Goal: Information Seeking & Learning: Learn about a topic

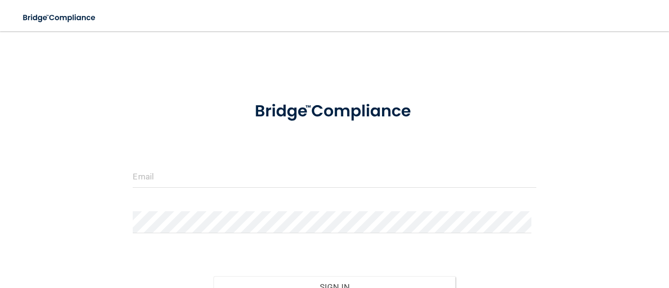
scroll to position [49, 0]
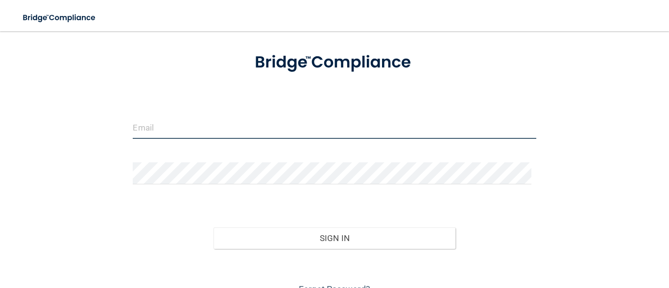
type input "[PERSON_NAME][EMAIL_ADDRESS][PERSON_NAME][DOMAIN_NAME]"
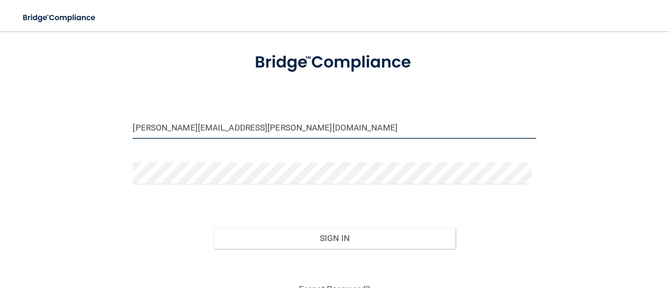
drag, startPoint x: 104, startPoint y: 119, endPoint x: 0, endPoint y: 102, distance: 105.8
click at [0, 100] on main "hallie.godsey@tnsmiles37354.com Invalid email/password. You don't have permissi…" at bounding box center [334, 159] width 669 height 257
drag, startPoint x: 312, startPoint y: 136, endPoint x: 26, endPoint y: 111, distance: 287.0
click at [26, 111] on div "hallie.godsey@tnsmiles37354.com Invalid email/password. You don't have permissi…" at bounding box center [335, 145] width 630 height 306
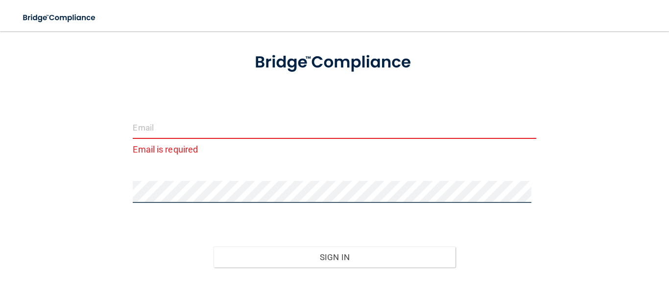
click at [97, 184] on div "Email is required Invalid email/password. You don't have permission to access t…" at bounding box center [335, 154] width 630 height 325
click at [213, 247] on button "Sign In" at bounding box center [334, 258] width 242 height 22
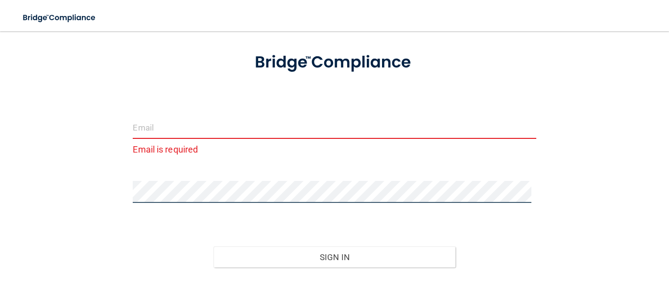
click at [213, 247] on button "Sign In" at bounding box center [334, 258] width 242 height 22
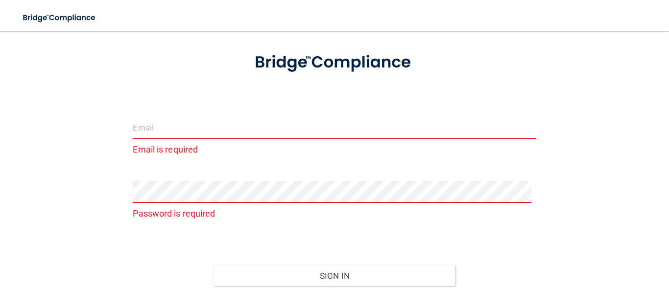
drag, startPoint x: 258, startPoint y: 118, endPoint x: 257, endPoint y: 126, distance: 8.1
click at [258, 122] on form "Email is required Password is required Invalid email/password. You don't have p…" at bounding box center [334, 188] width 403 height 294
click at [257, 126] on input "email" at bounding box center [334, 128] width 403 height 22
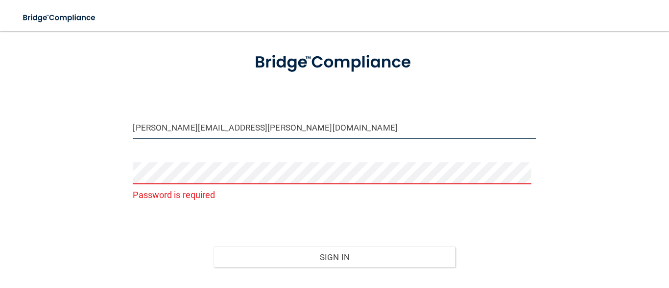
type input "[PERSON_NAME][EMAIL_ADDRESS][PERSON_NAME][DOMAIN_NAME]"
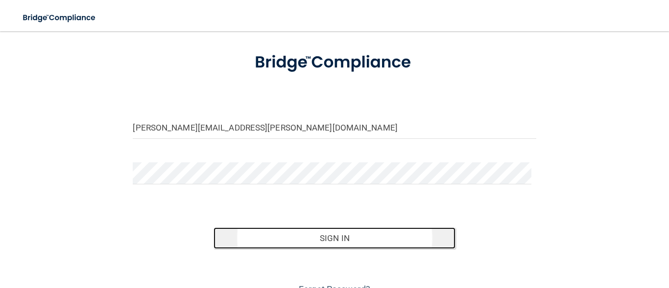
click at [348, 232] on button "Sign In" at bounding box center [334, 239] width 242 height 22
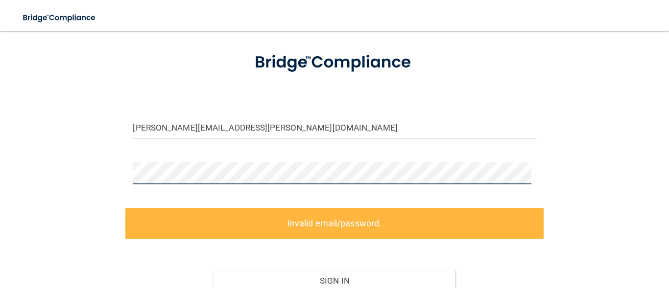
click at [108, 183] on div "kim.king@tnsmiles37354.com Invalid email/password. You don't have permission to…" at bounding box center [335, 166] width 630 height 348
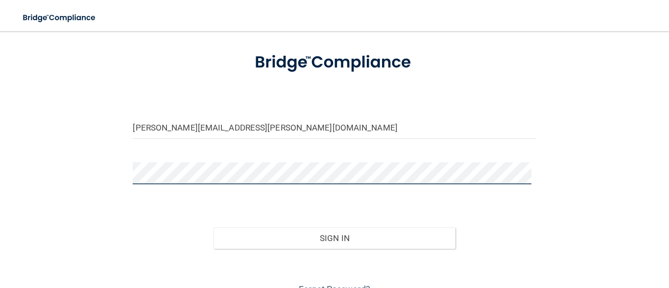
click at [213, 228] on button "Sign In" at bounding box center [334, 239] width 242 height 22
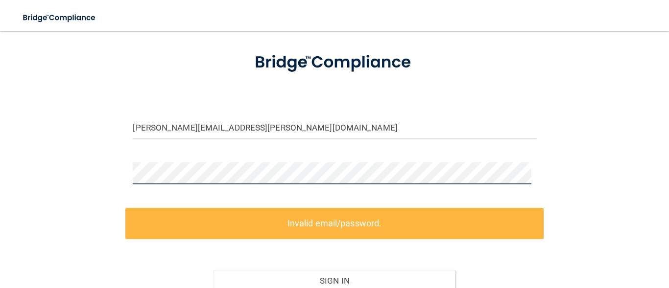
click at [113, 171] on div "kim.king@tnsmiles37354.com Invalid email/password. You don't have permission to…" at bounding box center [335, 166] width 630 height 348
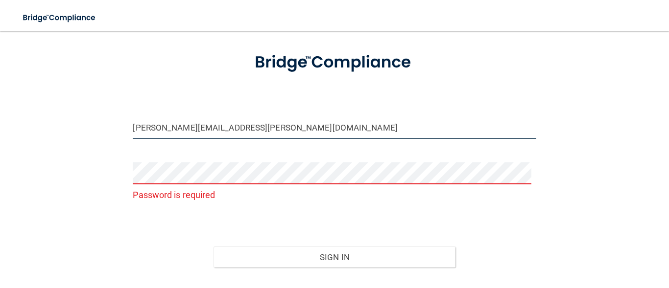
click at [267, 125] on input "[PERSON_NAME][EMAIL_ADDRESS][PERSON_NAME][DOMAIN_NAME]" at bounding box center [334, 128] width 403 height 22
drag, startPoint x: 259, startPoint y: 137, endPoint x: 236, endPoint y: 125, distance: 25.8
click at [236, 125] on input "[PERSON_NAME][EMAIL_ADDRESS][PERSON_NAME][DOMAIN_NAME]" at bounding box center [334, 128] width 403 height 22
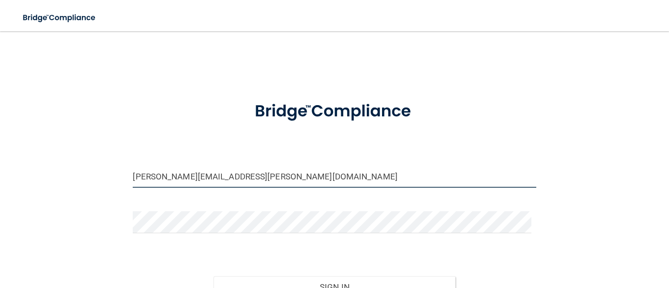
click at [235, 177] on input "[PERSON_NAME][EMAIL_ADDRESS][PERSON_NAME][DOMAIN_NAME]" at bounding box center [334, 177] width 403 height 22
drag, startPoint x: 274, startPoint y: 175, endPoint x: 270, endPoint y: 162, distance: 14.4
click at [274, 171] on input "hallie.godsey@tnsmiles3754.com" at bounding box center [334, 177] width 403 height 22
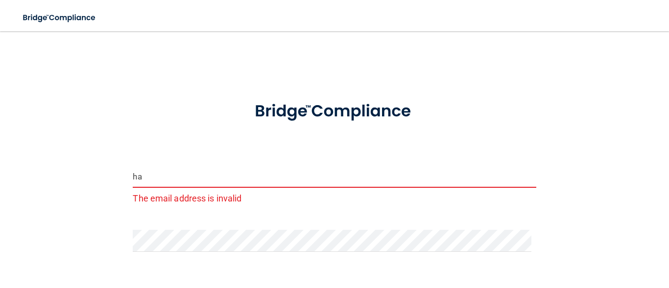
type input "h"
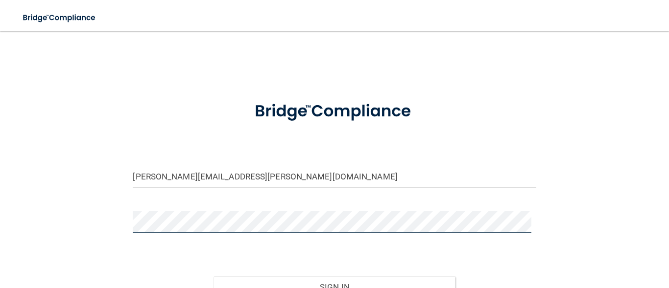
click at [213, 277] on button "Sign In" at bounding box center [334, 288] width 242 height 22
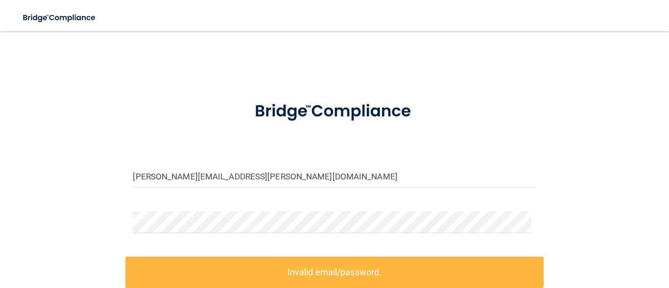
drag, startPoint x: 310, startPoint y: 158, endPoint x: 308, endPoint y: 145, distance: 12.9
click at [309, 154] on form "kim.king@tnsmiles.com Invalid email/password. You don't have permission to acce…" at bounding box center [334, 239] width 403 height 299
click at [237, 178] on input "kim.king@tnsmiles.com" at bounding box center [334, 177] width 403 height 22
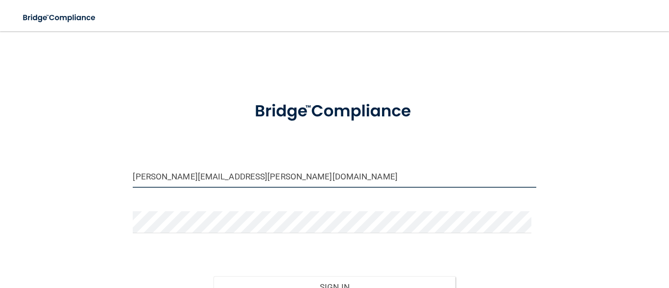
type input "[PERSON_NAME][EMAIL_ADDRESS][PERSON_NAME][DOMAIN_NAME]"
click at [213, 277] on button "Sign In" at bounding box center [334, 288] width 242 height 22
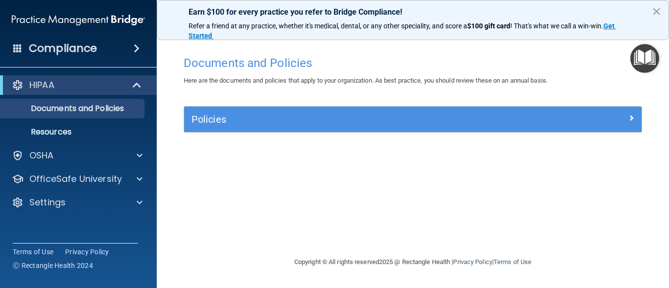
click at [424, 186] on div "Documents and Policies Here are the documents and policies that apply to your o…" at bounding box center [412, 154] width 473 height 206
click at [422, 184] on div "Documents and Policies Here are the documents and policies that apply to your o…" at bounding box center [412, 154] width 473 height 206
click at [69, 82] on div "HIPAA" at bounding box center [64, 85] width 121 height 12
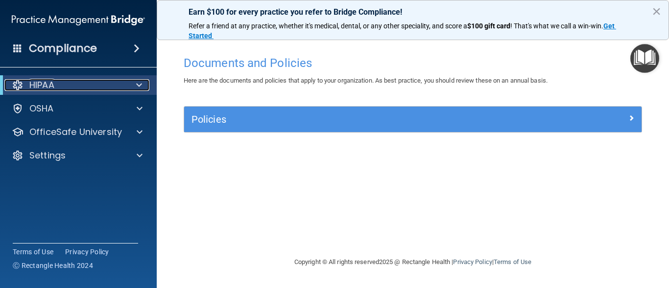
click at [143, 86] on div at bounding box center [137, 85] width 24 height 12
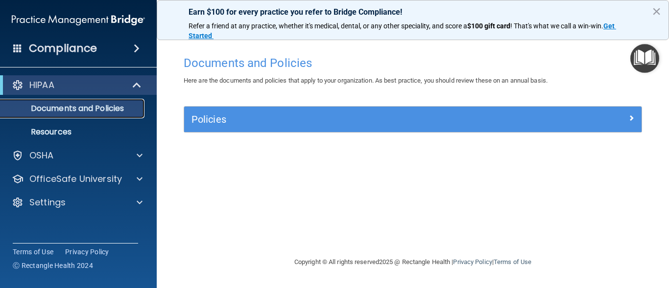
click at [106, 110] on p "Documents and Policies" at bounding box center [73, 109] width 134 height 10
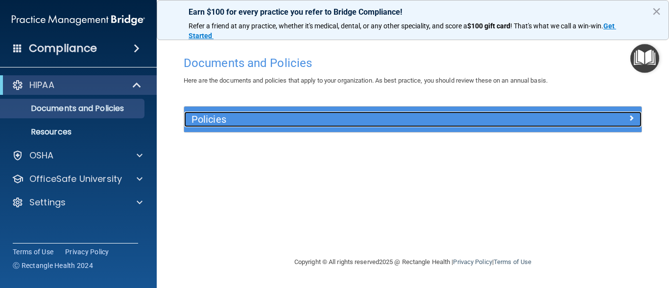
click at [360, 126] on div "Policies" at bounding box center [355, 120] width 343 height 16
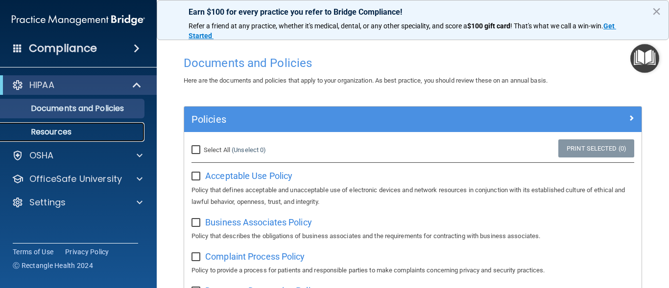
click at [60, 130] on p "Resources" at bounding box center [73, 132] width 134 height 10
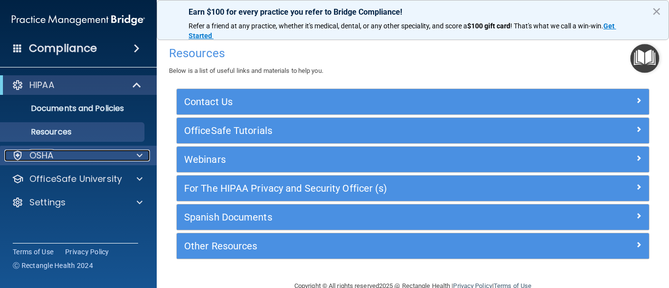
click at [137, 157] on span at bounding box center [140, 156] width 6 height 12
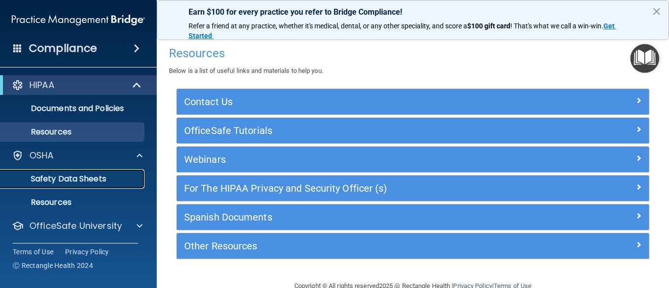
click at [105, 174] on p "Safety Data Sheets" at bounding box center [73, 179] width 134 height 10
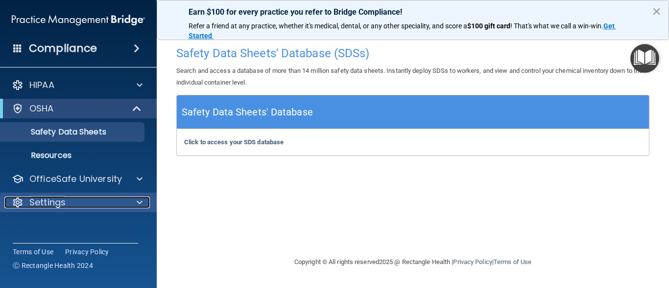
click at [65, 201] on p "Settings" at bounding box center [47, 203] width 36 height 12
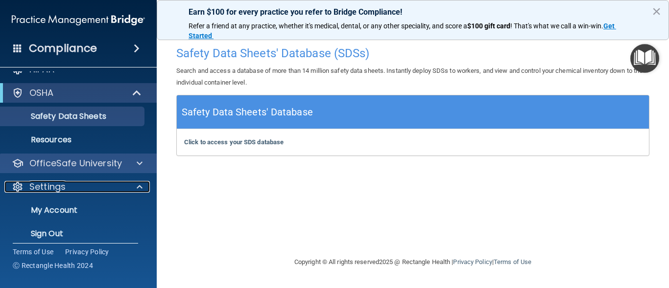
scroll to position [24, 0]
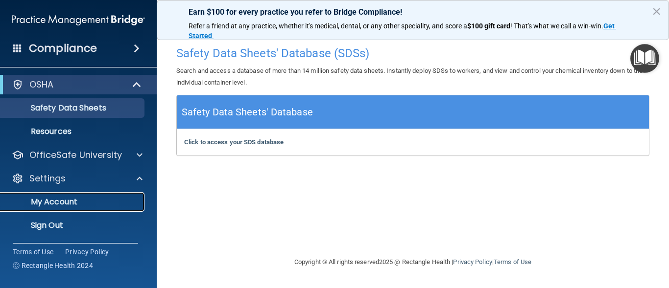
click at [62, 201] on p "My Account" at bounding box center [73, 202] width 134 height 10
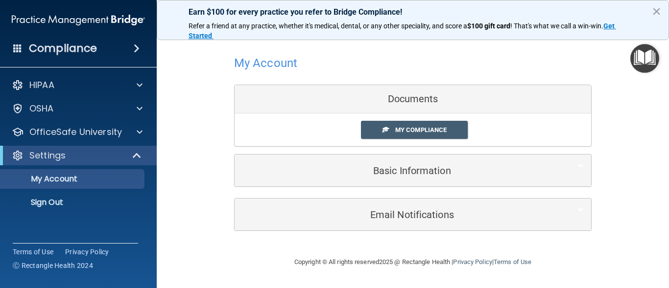
click at [139, 49] on span at bounding box center [137, 49] width 6 height 12
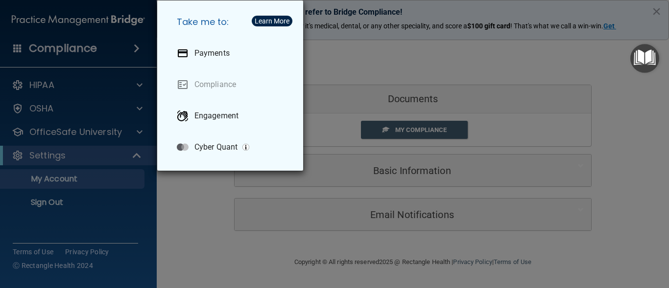
click at [136, 215] on div "Take me to: Payments Compliance Engagement Cyber Quant" at bounding box center [334, 144] width 669 height 288
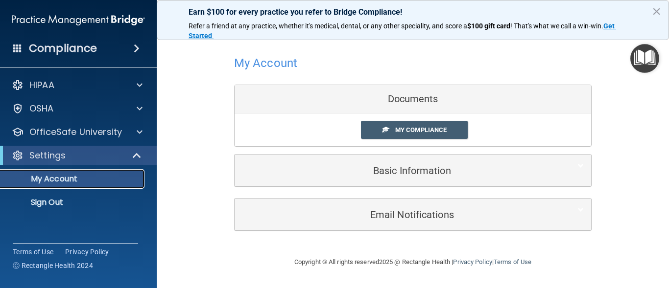
click at [82, 181] on p "My Account" at bounding box center [73, 179] width 134 height 10
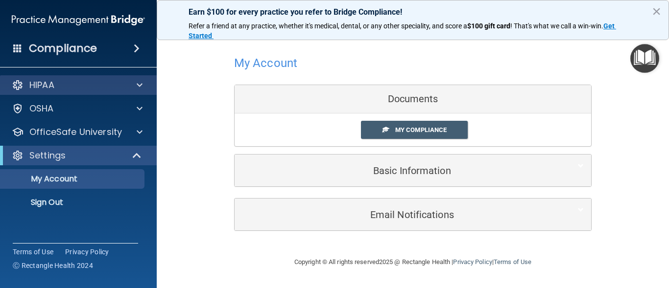
click at [43, 75] on div "HIPAA" at bounding box center [78, 85] width 157 height 20
click at [46, 82] on p "HIPAA" at bounding box center [41, 85] width 25 height 12
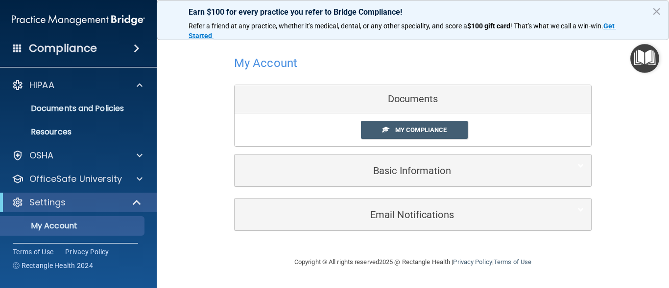
click at [213, 131] on div "My Account Documents My Compliance My Compliance My BAA Basic Information Full …" at bounding box center [412, 141] width 473 height 201
click at [96, 107] on p "Documents and Policies" at bounding box center [73, 109] width 134 height 10
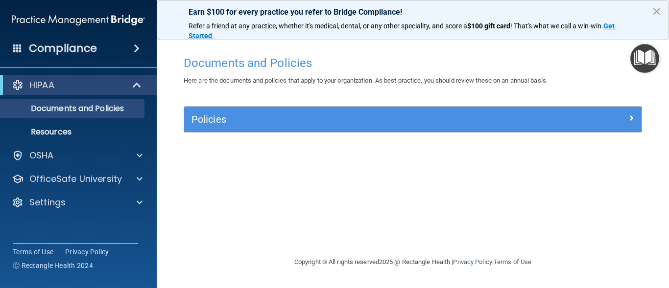
click at [655, 14] on button "×" at bounding box center [656, 11] width 9 height 16
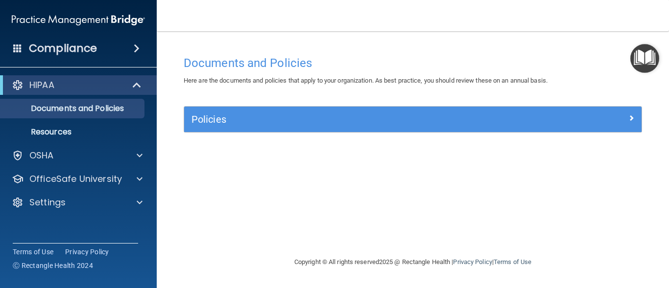
click at [134, 47] on span at bounding box center [137, 49] width 6 height 12
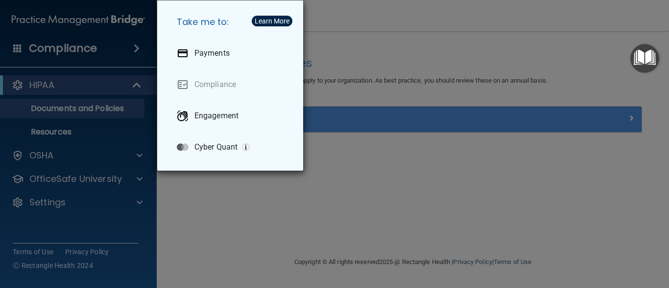
click at [203, 257] on div "Take me to: Payments Compliance Engagement Cyber Quant" at bounding box center [334, 144] width 669 height 288
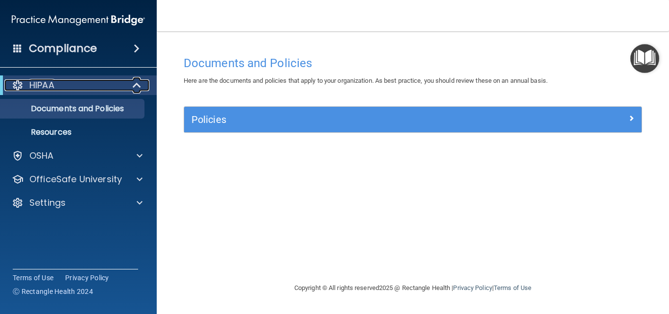
click at [59, 89] on div "HIPAA" at bounding box center [64, 85] width 121 height 12
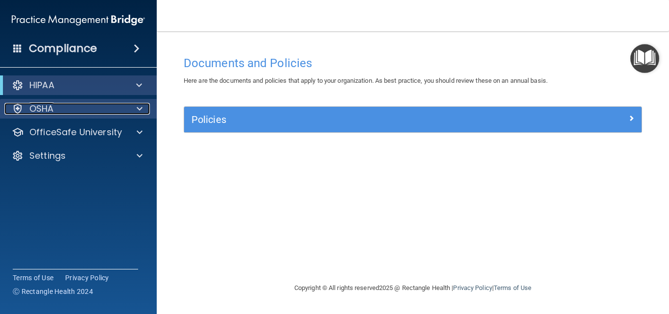
click at [53, 103] on p "OSHA" at bounding box center [41, 109] width 24 height 12
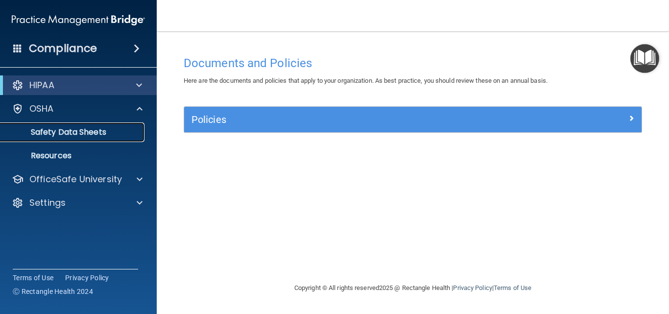
click at [57, 127] on p "Safety Data Sheets" at bounding box center [73, 132] width 134 height 10
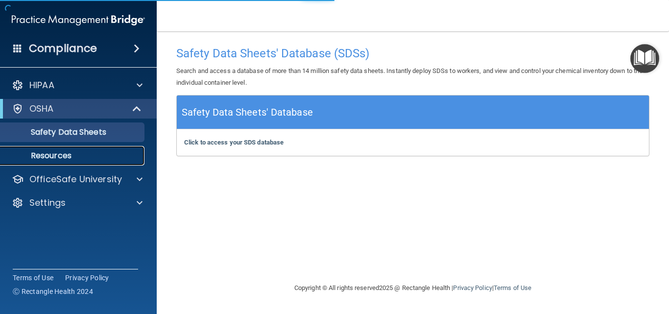
click at [53, 151] on p "Resources" at bounding box center [73, 156] width 134 height 10
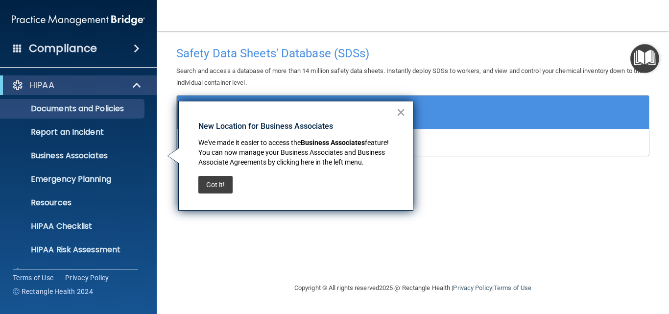
click at [403, 112] on button "×" at bounding box center [400, 112] width 9 height 16
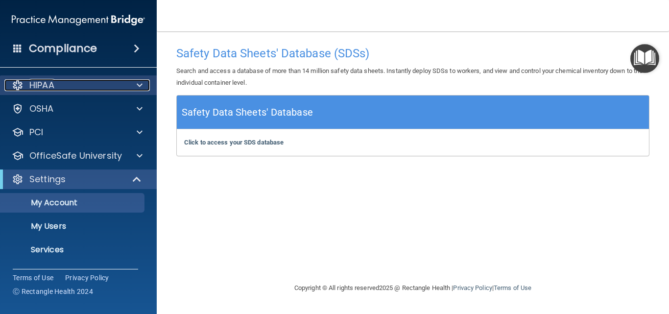
click at [73, 91] on div "HIPAA" at bounding box center [64, 85] width 121 height 12
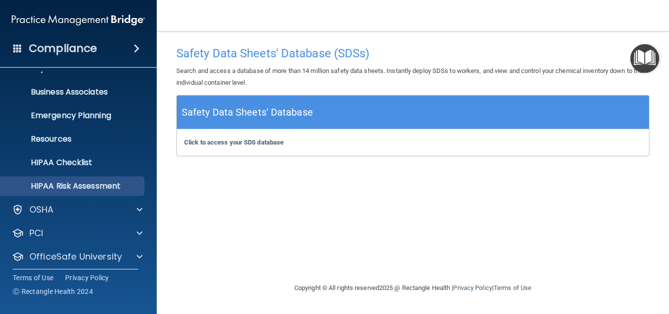
scroll to position [187, 0]
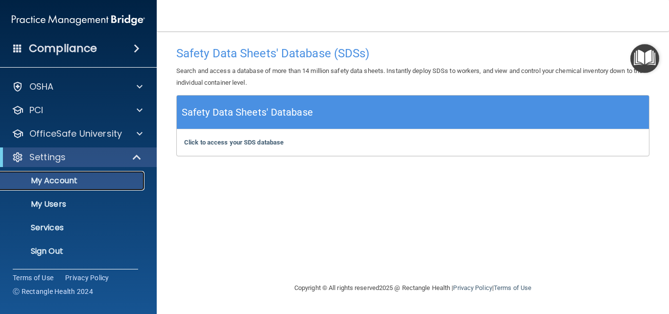
click at [66, 182] on p "My Account" at bounding box center [73, 181] width 134 height 10
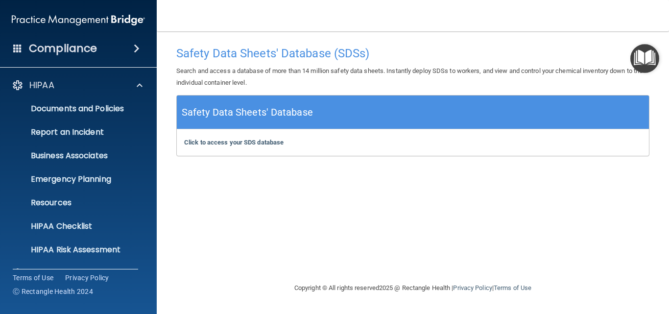
click at [135, 56] on div "Compliance" at bounding box center [78, 49] width 157 height 22
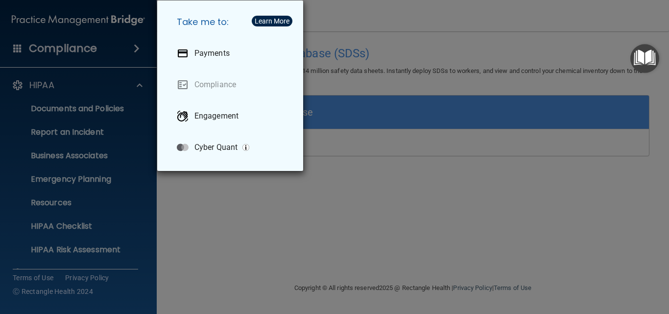
click at [122, 48] on div "Take me to: Payments Compliance Engagement Cyber Quant" at bounding box center [334, 157] width 669 height 314
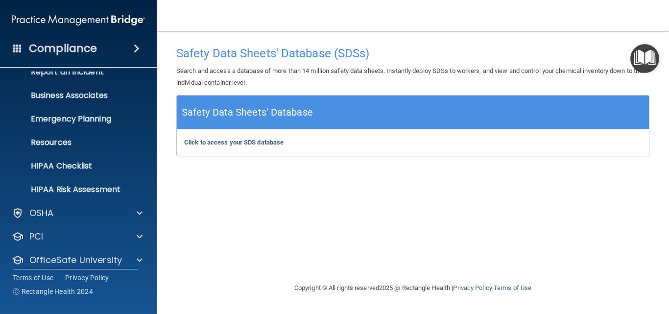
scroll to position [187, 0]
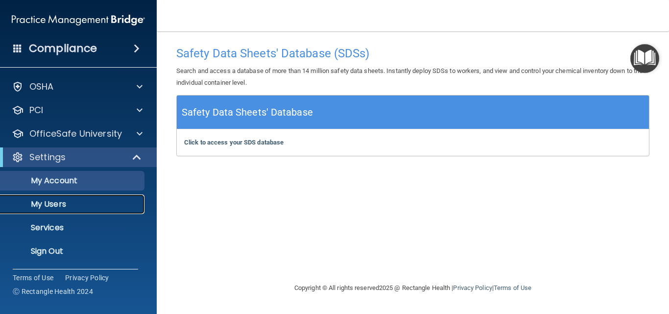
click at [59, 199] on p "My Users" at bounding box center [73, 204] width 134 height 10
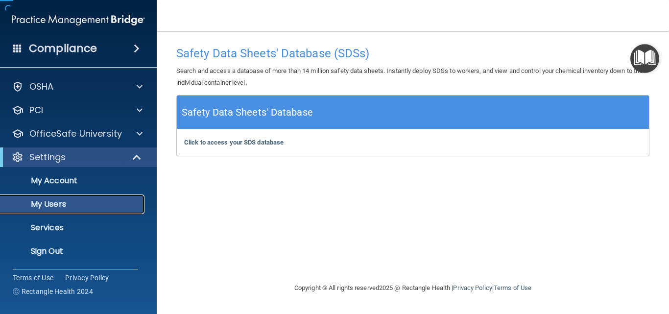
scroll to position [22, 0]
click at [60, 184] on p "My Account" at bounding box center [73, 181] width 134 height 10
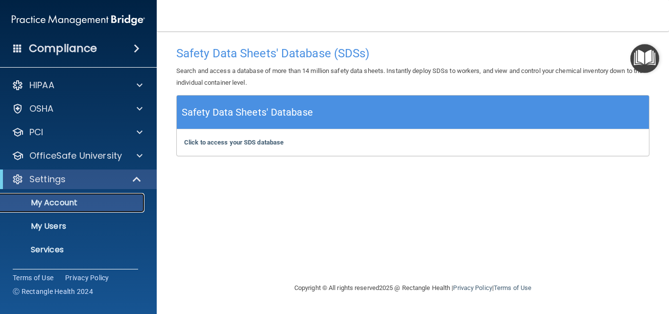
click at [62, 199] on p "My Account" at bounding box center [73, 203] width 134 height 10
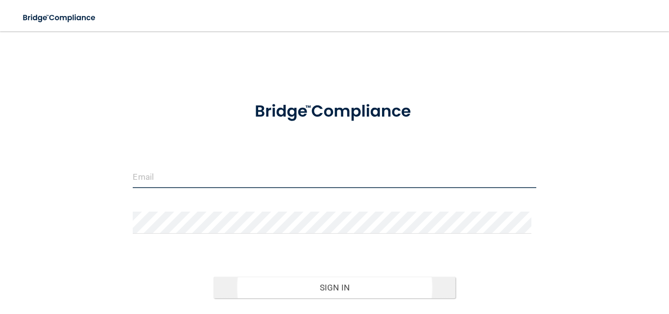
type input "[PERSON_NAME][EMAIL_ADDRESS][PERSON_NAME][DOMAIN_NAME]"
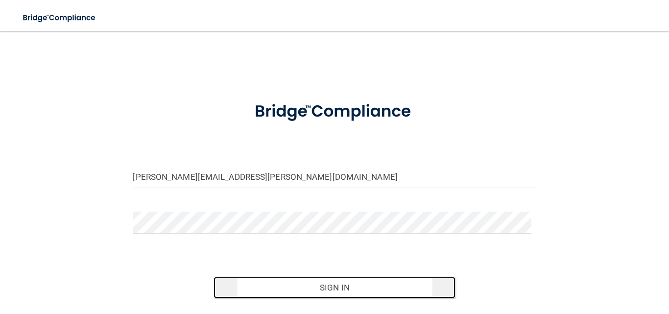
click at [319, 285] on button "Sign In" at bounding box center [334, 288] width 242 height 22
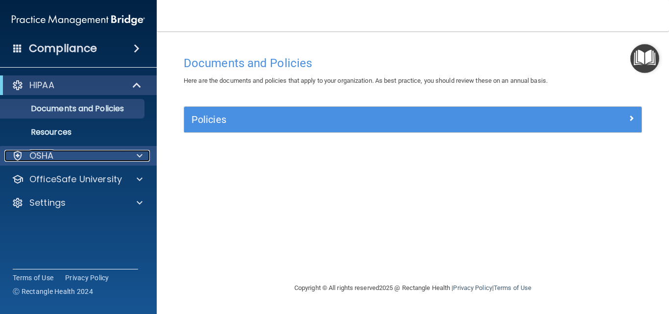
click at [136, 160] on div at bounding box center [138, 156] width 24 height 12
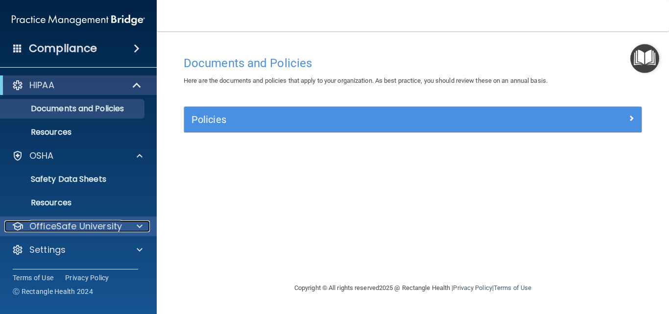
click at [136, 226] on div at bounding box center [138, 226] width 24 height 12
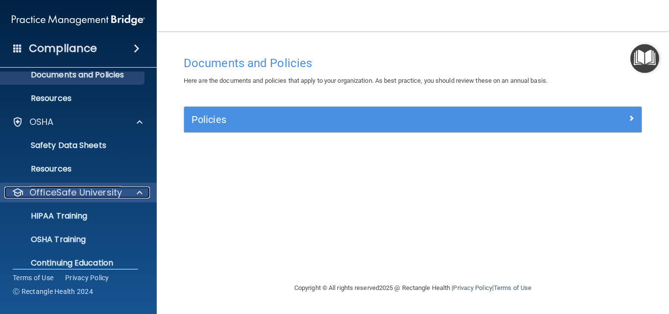
scroll to position [69, 0]
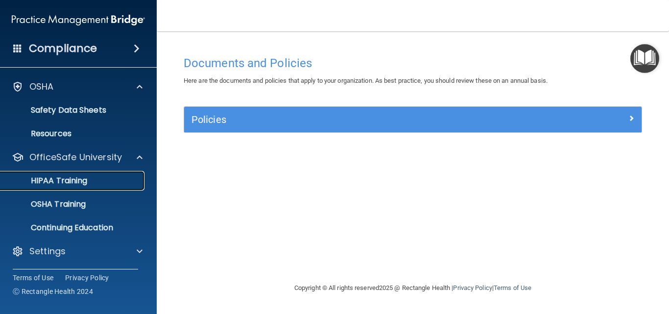
click at [70, 177] on p "HIPAA Training" at bounding box center [46, 181] width 81 height 10
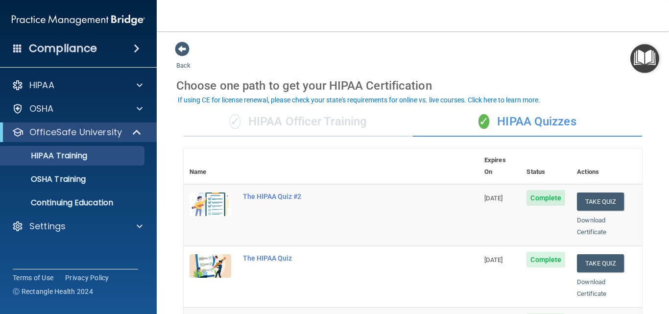
click at [301, 127] on div "✓ HIPAA Officer Training" at bounding box center [298, 121] width 229 height 29
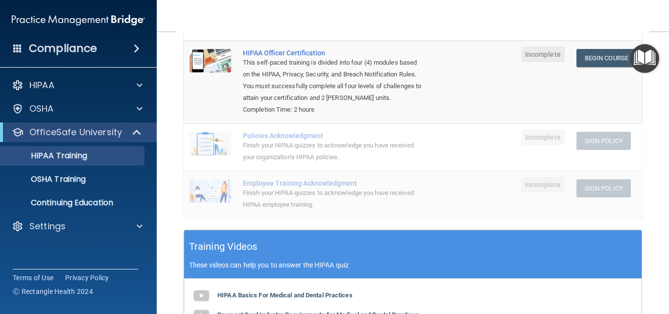
scroll to position [83, 0]
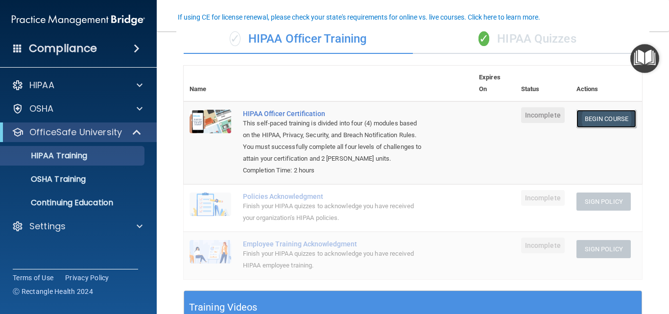
click at [587, 121] on link "Begin Course" at bounding box center [606, 119] width 60 height 18
click at [576, 121] on link "Begin Course" at bounding box center [606, 119] width 60 height 18
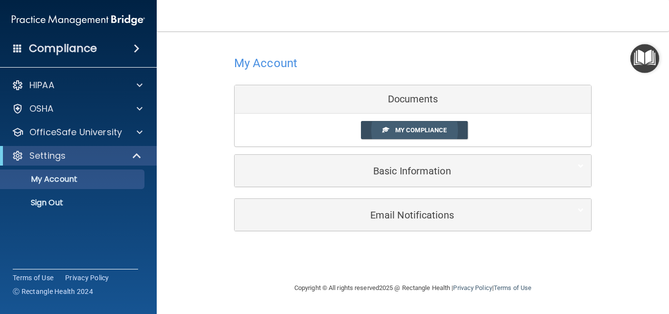
click at [409, 128] on span "My Compliance" at bounding box center [420, 129] width 51 height 7
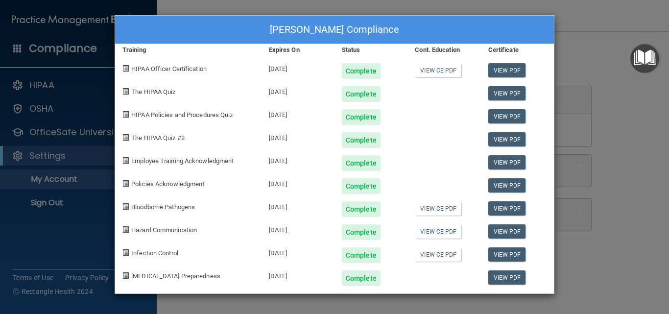
click at [172, 76] on div "HIPAA Officer Certification" at bounding box center [188, 67] width 146 height 23
click at [174, 69] on span "HIPAA Officer Certification" at bounding box center [168, 68] width 75 height 7
click at [194, 65] on span "HIPAA Officer Certification" at bounding box center [168, 68] width 75 height 7
click at [508, 72] on link "View PDF" at bounding box center [507, 70] width 38 height 14
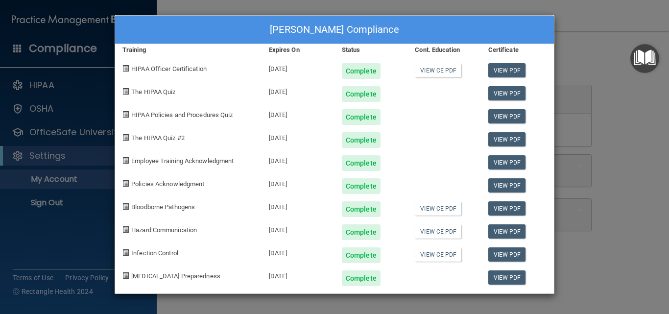
click at [591, 36] on div "Kimberly king's Compliance Training Expires On Status Cont. Education Certifica…" at bounding box center [334, 157] width 669 height 314
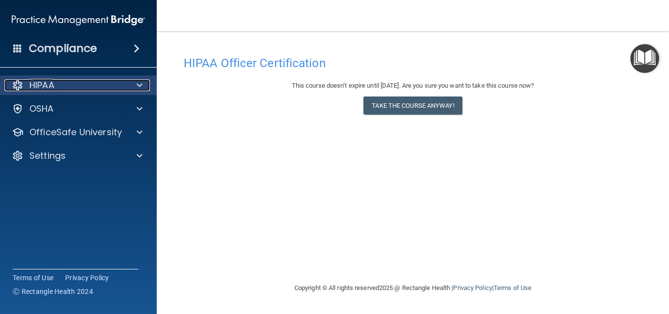
click at [61, 89] on div "HIPAA" at bounding box center [64, 85] width 121 height 12
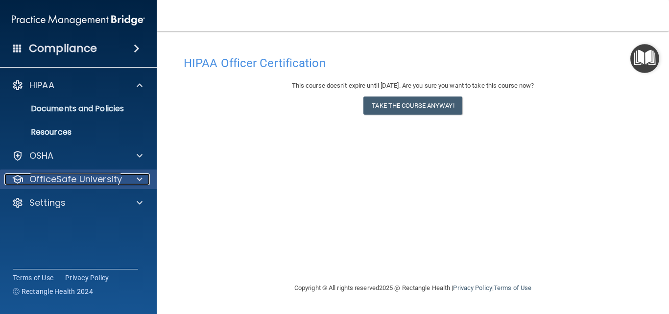
click at [86, 181] on p "OfficeSafe University" at bounding box center [75, 179] width 93 height 12
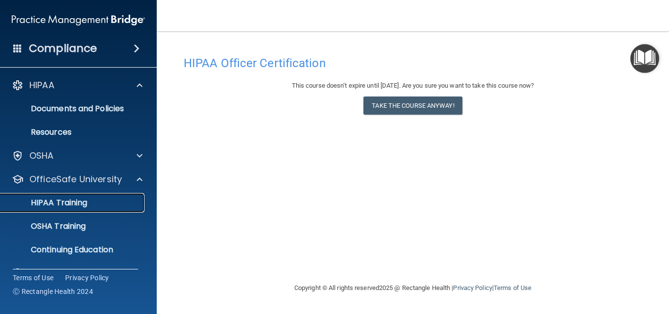
click at [78, 209] on link "HIPAA Training" at bounding box center [67, 203] width 154 height 20
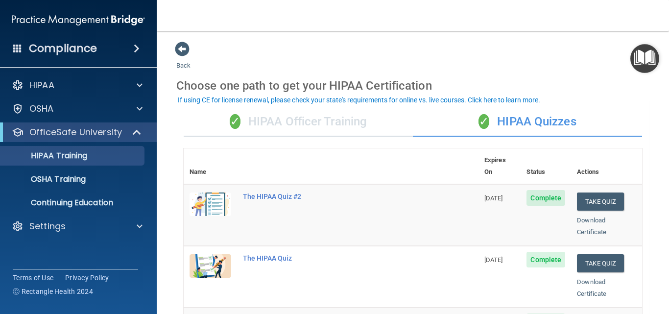
click at [351, 119] on div "✓ HIPAA Officer Training" at bounding box center [298, 121] width 229 height 29
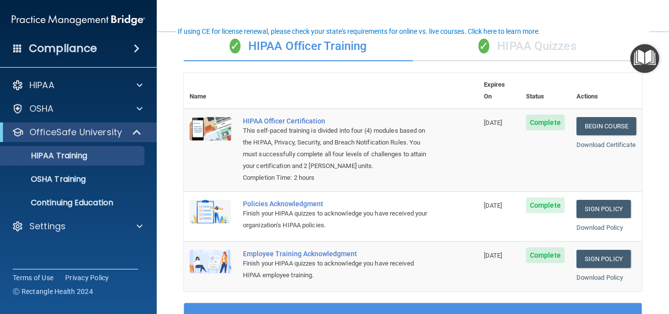
scroll to position [98, 0]
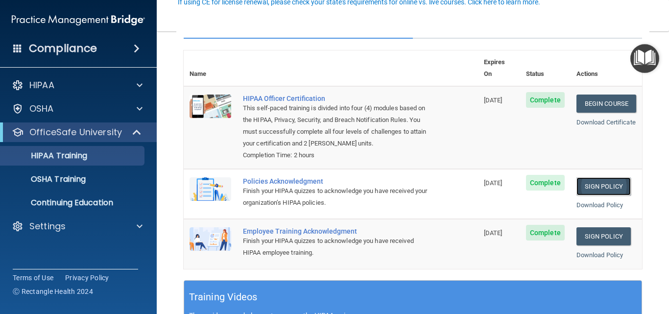
click at [610, 189] on link "Sign Policy" at bounding box center [603, 186] width 54 height 18
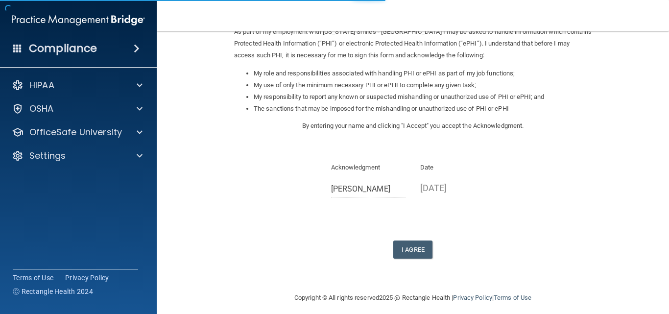
scroll to position [135, 0]
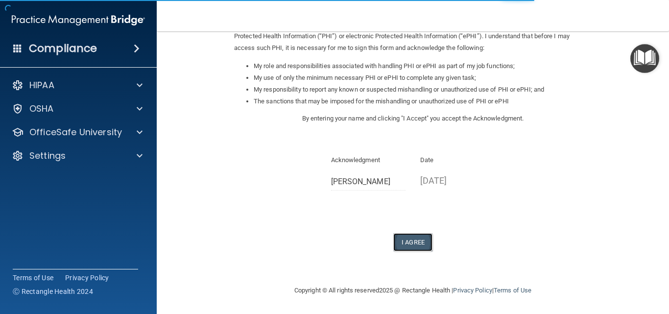
click at [407, 235] on button "I Agree" at bounding box center [412, 242] width 39 height 18
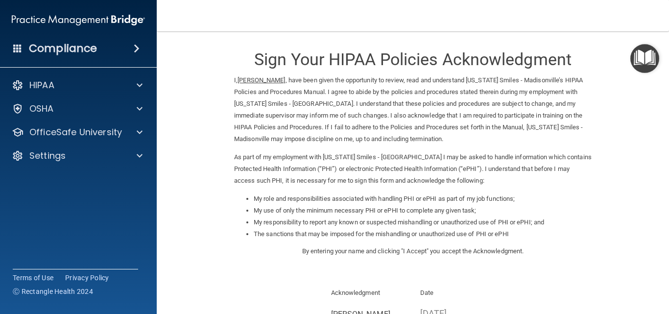
scroll to position [0, 0]
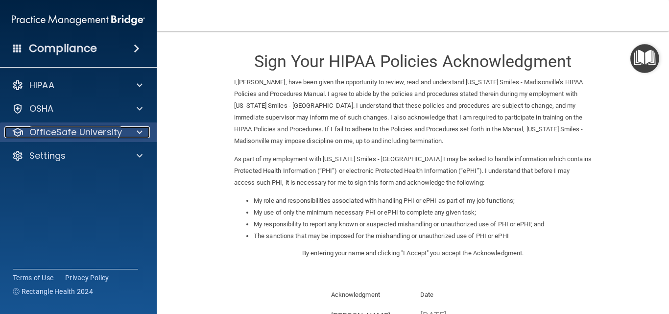
click at [99, 130] on p "OfficeSafe University" at bounding box center [75, 132] width 93 height 12
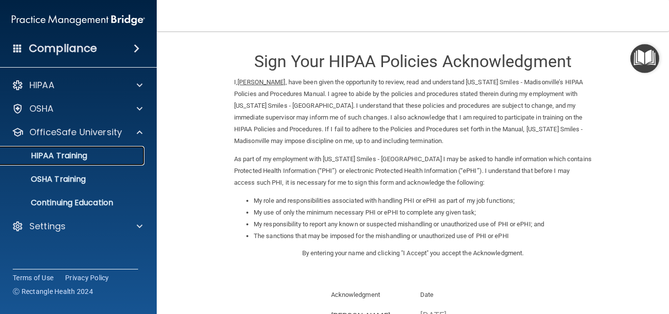
click at [83, 158] on p "HIPAA Training" at bounding box center [46, 156] width 81 height 10
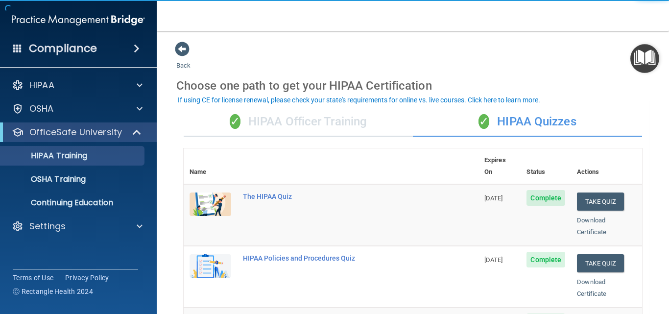
click at [290, 128] on div "✓ HIPAA Officer Training" at bounding box center [298, 121] width 229 height 29
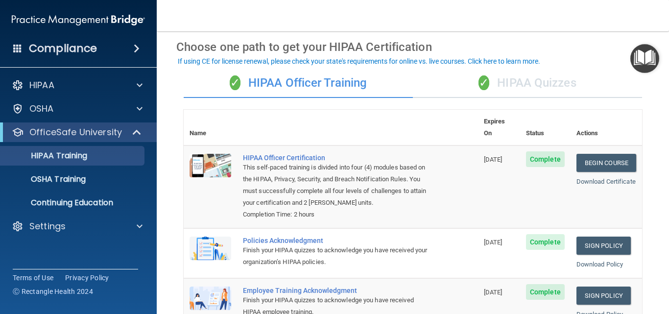
scroll to position [147, 0]
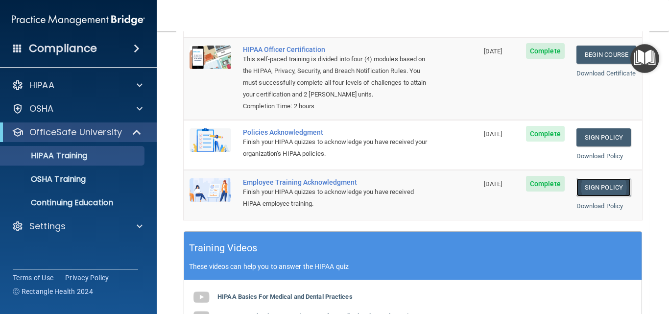
click at [599, 188] on link "Sign Policy" at bounding box center [603, 187] width 54 height 18
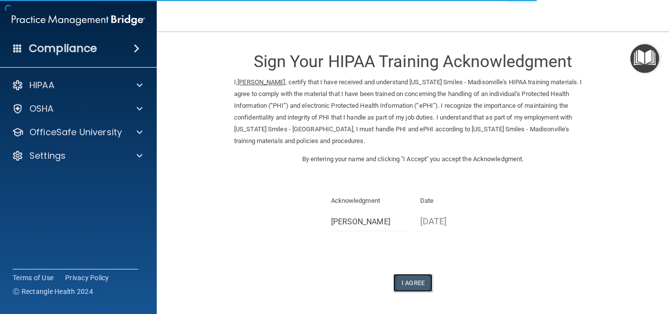
click at [401, 277] on button "I Agree" at bounding box center [412, 283] width 39 height 18
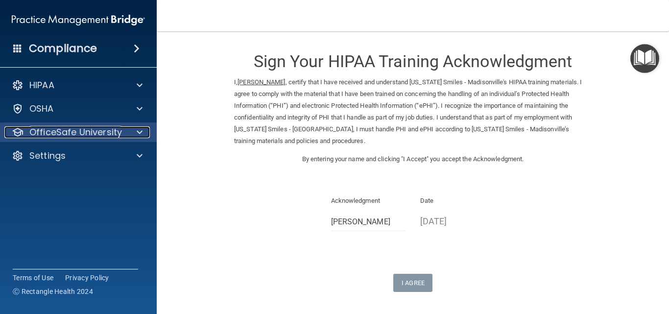
click at [56, 131] on p "OfficeSafe University" at bounding box center [75, 132] width 93 height 12
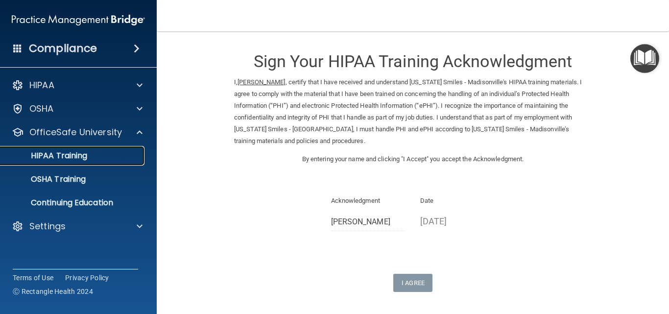
click at [73, 160] on p "HIPAA Training" at bounding box center [46, 156] width 81 height 10
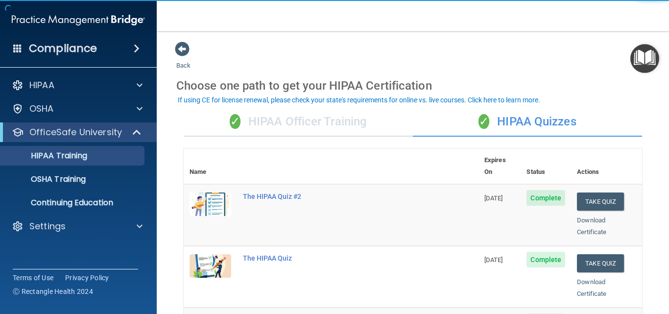
click at [338, 123] on div "✓ HIPAA Officer Training" at bounding box center [298, 121] width 229 height 29
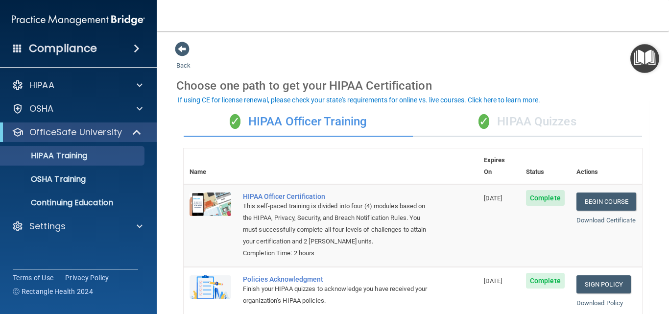
click at [520, 133] on div "✓ HIPAA Quizzes" at bounding box center [527, 121] width 229 height 29
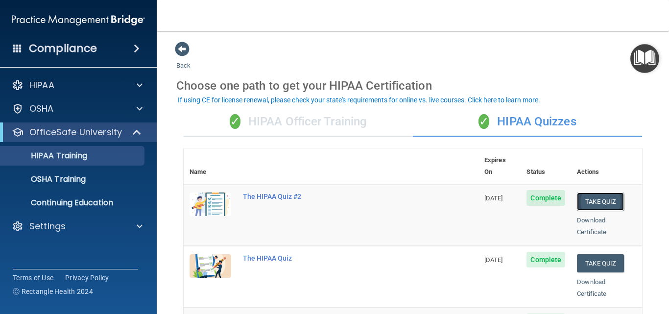
click at [585, 192] on button "Take Quiz" at bounding box center [600, 201] width 47 height 18
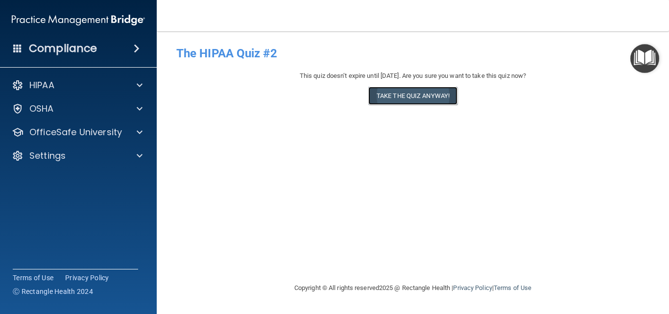
click at [428, 98] on button "Take the quiz anyway!" at bounding box center [412, 96] width 89 height 18
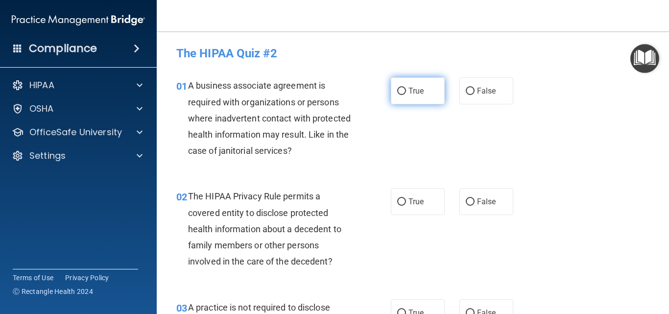
click at [401, 91] on input "True" at bounding box center [401, 91] width 9 height 7
radio input "true"
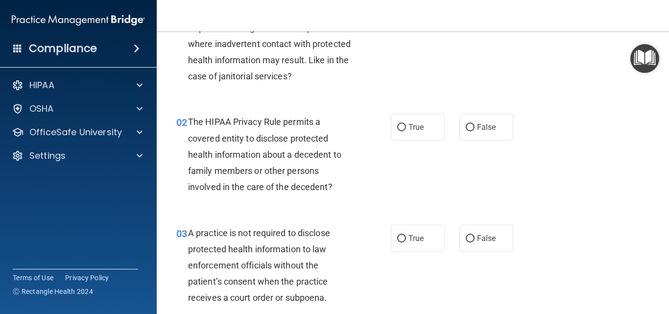
scroll to position [98, 0]
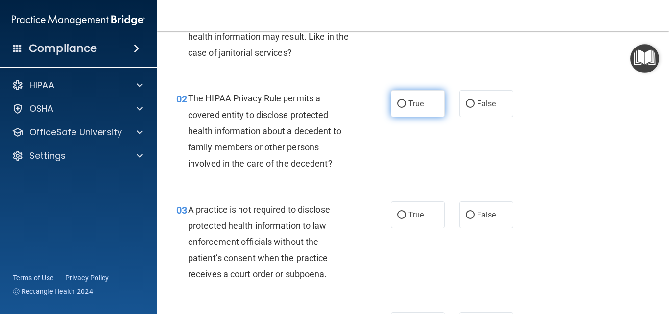
click at [398, 104] on input "True" at bounding box center [401, 103] width 9 height 7
radio input "true"
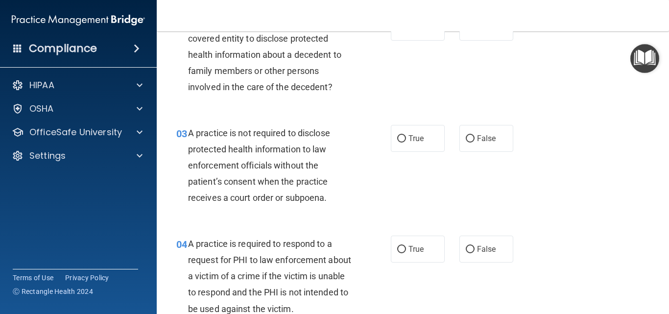
scroll to position [196, 0]
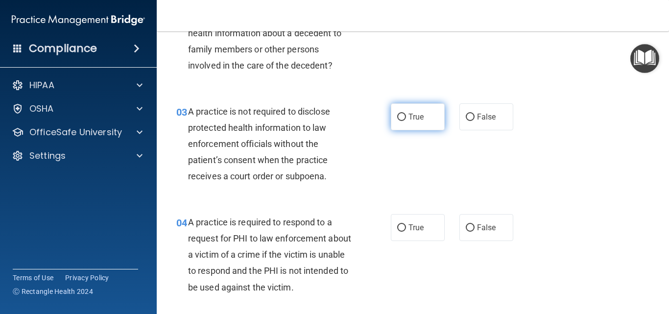
click at [397, 117] on input "True" at bounding box center [401, 117] width 9 height 7
radio input "true"
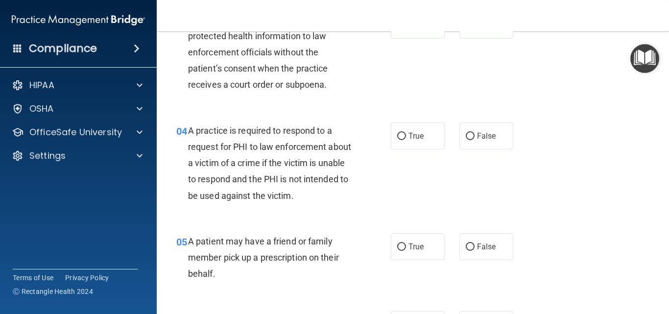
scroll to position [294, 0]
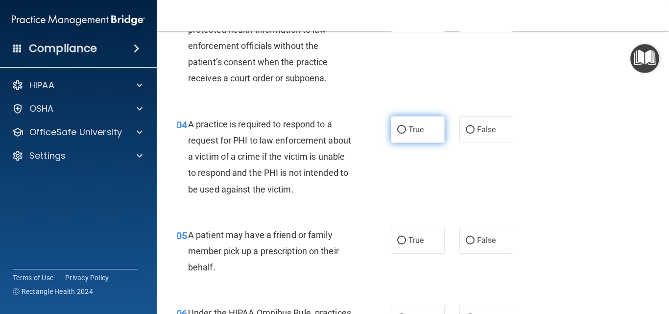
click at [403, 124] on label "True" at bounding box center [418, 129] width 54 height 27
click at [403, 126] on input "True" at bounding box center [401, 129] width 9 height 7
radio input "true"
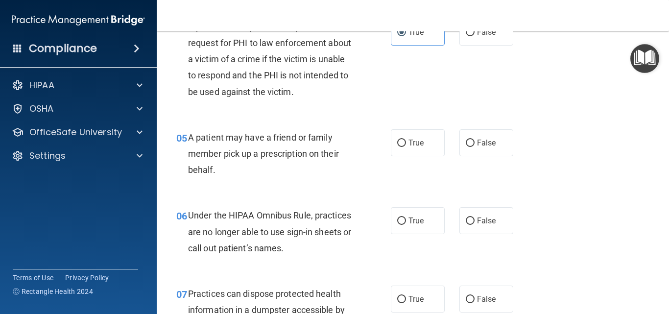
scroll to position [392, 0]
click at [399, 141] on input "True" at bounding box center [401, 142] width 9 height 7
radio input "true"
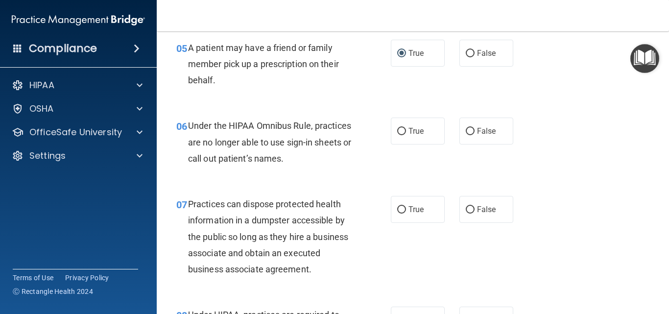
scroll to position [490, 0]
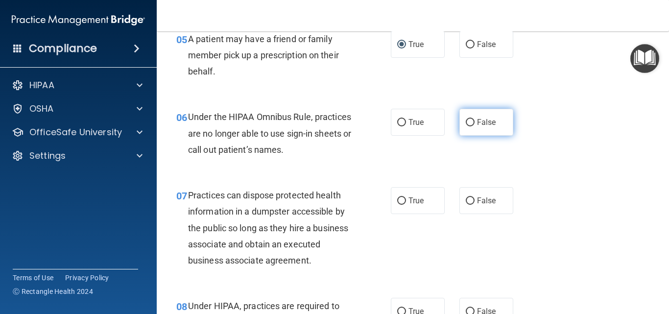
click at [466, 120] on input "False" at bounding box center [470, 122] width 9 height 7
radio input "true"
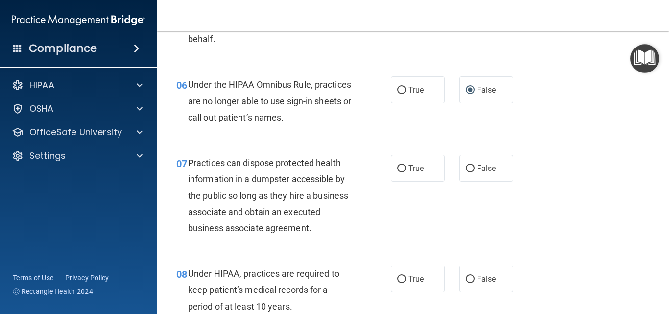
scroll to position [587, 0]
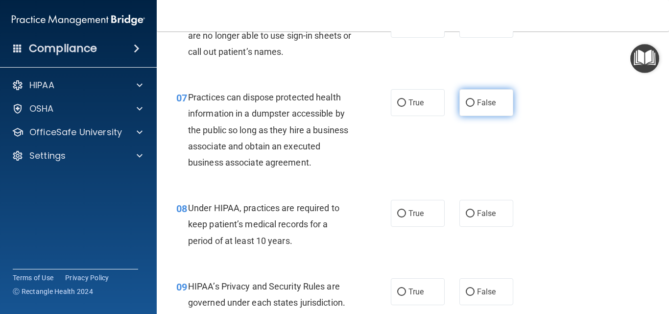
click at [468, 105] on input "False" at bounding box center [470, 102] width 9 height 7
radio input "true"
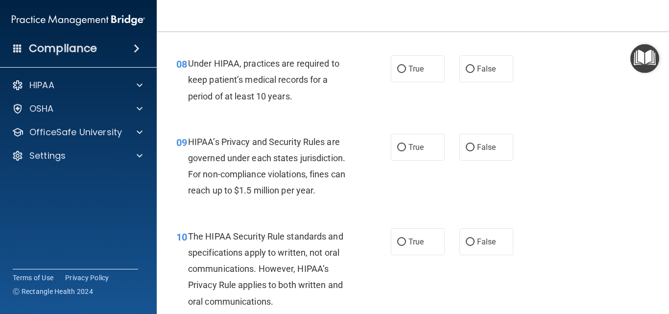
scroll to position [734, 0]
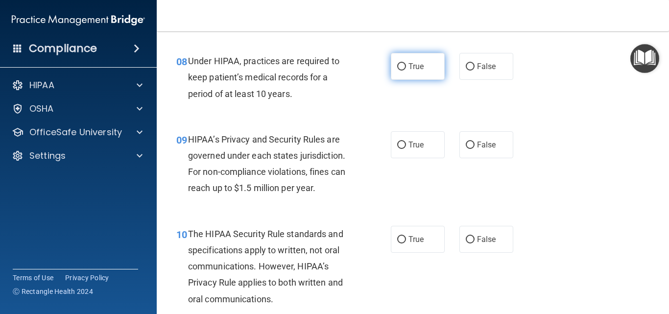
click at [401, 64] on input "True" at bounding box center [401, 66] width 9 height 7
radio input "true"
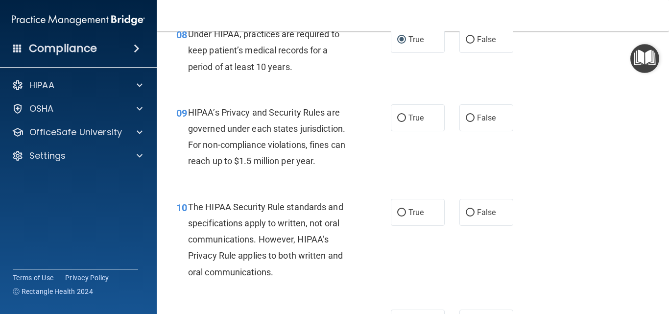
scroll to position [783, 0]
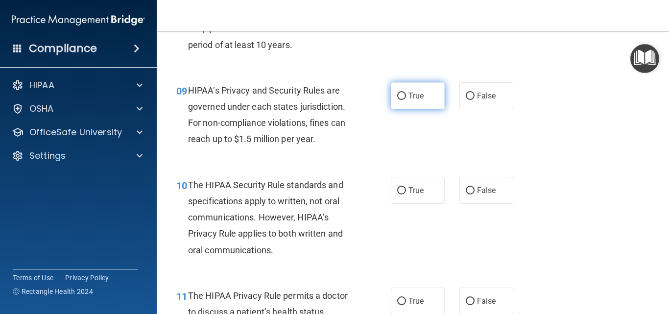
click at [406, 90] on label "True" at bounding box center [418, 95] width 54 height 27
click at [406, 93] on input "True" at bounding box center [401, 96] width 9 height 7
radio input "true"
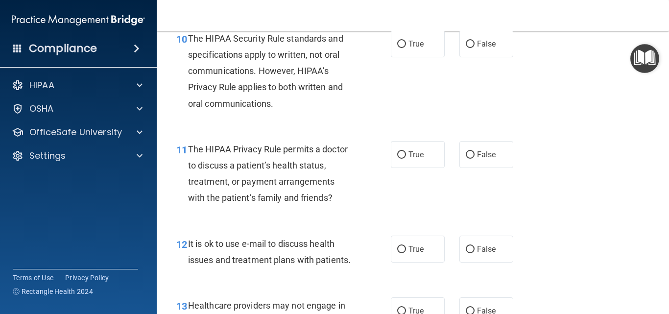
scroll to position [930, 0]
click at [402, 42] on input "True" at bounding box center [401, 43] width 9 height 7
radio input "true"
click at [401, 152] on input "True" at bounding box center [401, 154] width 9 height 7
radio input "true"
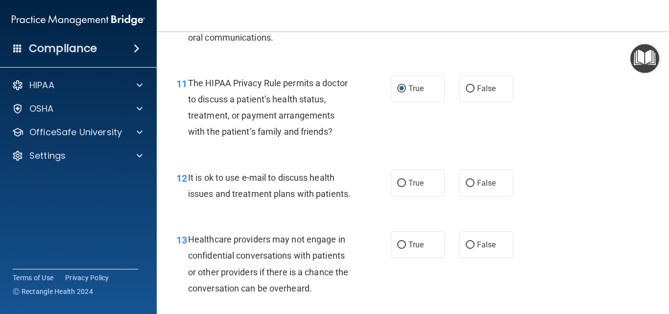
scroll to position [1028, 0]
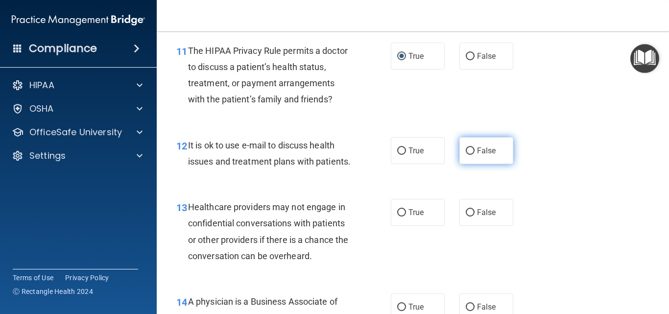
click at [466, 149] on input "False" at bounding box center [470, 150] width 9 height 7
radio input "true"
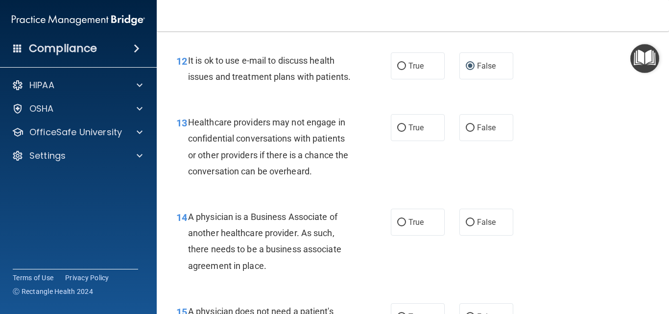
scroll to position [1126, 0]
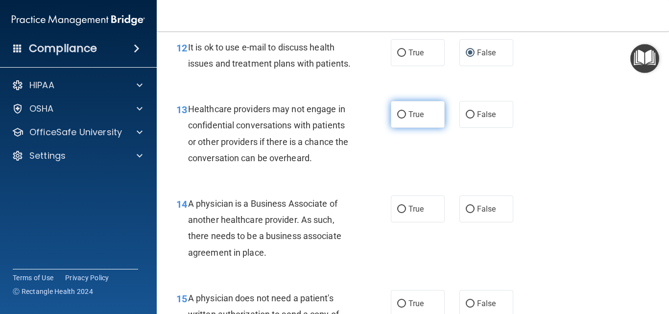
click at [400, 118] on input "True" at bounding box center [401, 114] width 9 height 7
radio input "true"
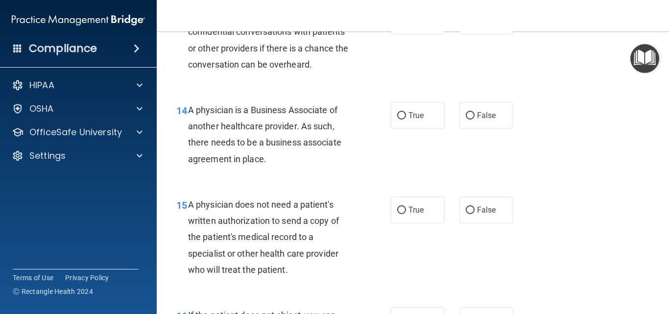
scroll to position [1224, 0]
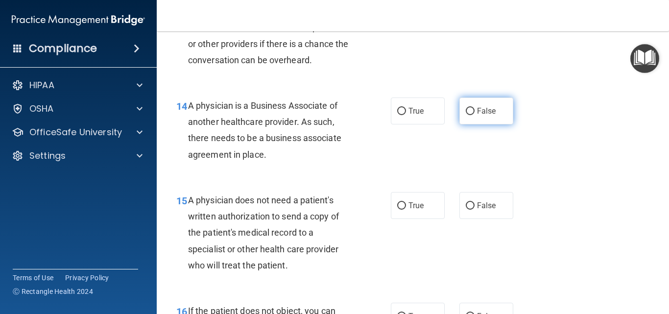
click at [459, 124] on label "False" at bounding box center [486, 110] width 54 height 27
click at [466, 115] on input "False" at bounding box center [470, 111] width 9 height 7
radio input "true"
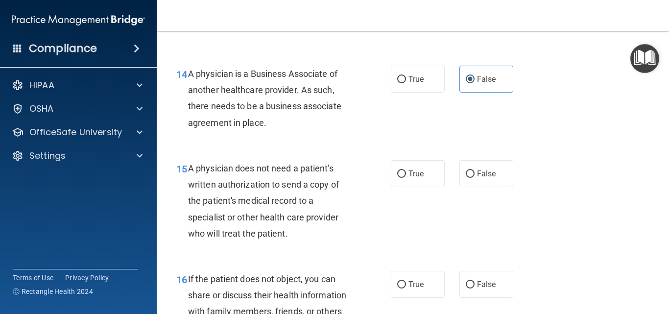
scroll to position [1273, 0]
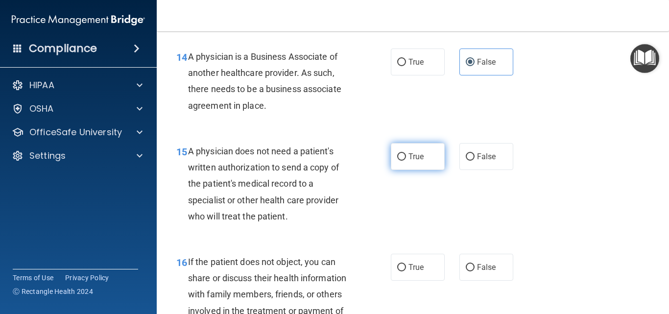
click at [404, 170] on label "True" at bounding box center [418, 156] width 54 height 27
click at [404, 161] on input "True" at bounding box center [401, 156] width 9 height 7
radio input "true"
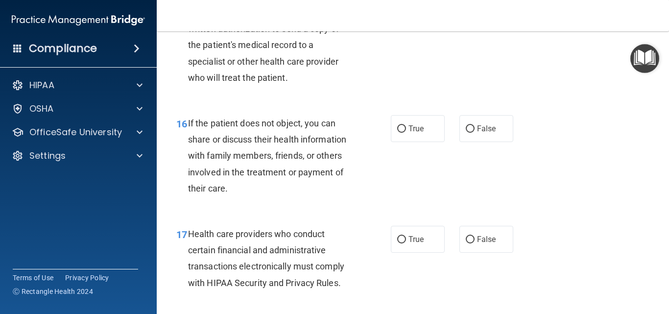
scroll to position [1420, 0]
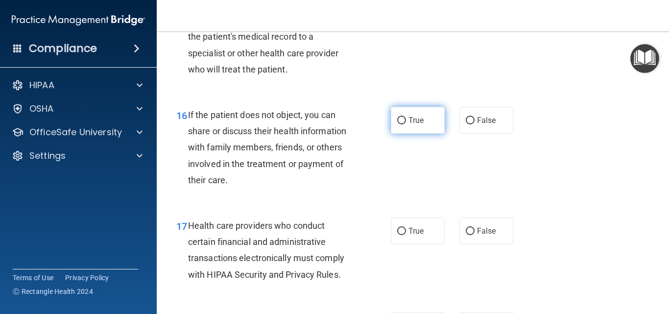
click at [408, 125] on span "True" at bounding box center [415, 120] width 15 height 9
click at [406, 124] on input "True" at bounding box center [401, 120] width 9 height 7
radio input "true"
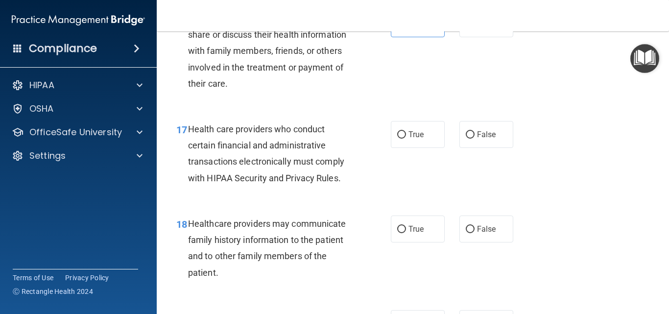
scroll to position [1469, 0]
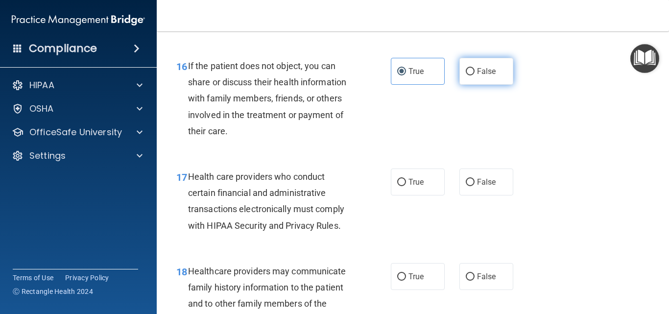
click at [469, 75] on input "False" at bounding box center [470, 71] width 9 height 7
radio input "true"
radio input "false"
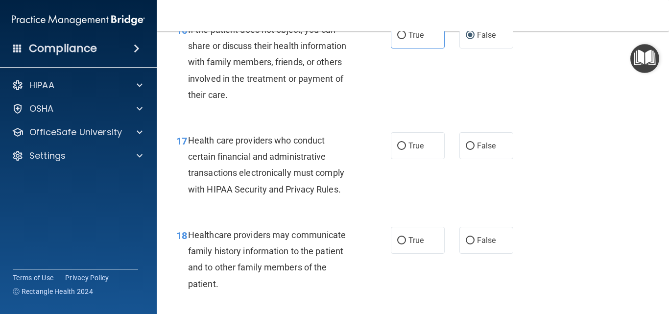
scroll to position [1616, 0]
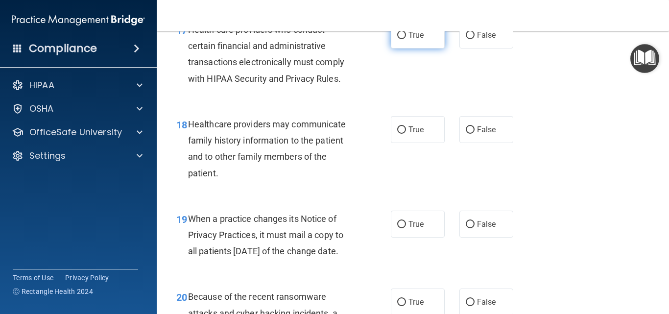
click at [415, 40] on span "True" at bounding box center [415, 34] width 15 height 9
click at [406, 39] on input "True" at bounding box center [401, 35] width 9 height 7
radio input "true"
click at [408, 141] on label "True" at bounding box center [418, 129] width 54 height 27
click at [406, 134] on input "True" at bounding box center [401, 129] width 9 height 7
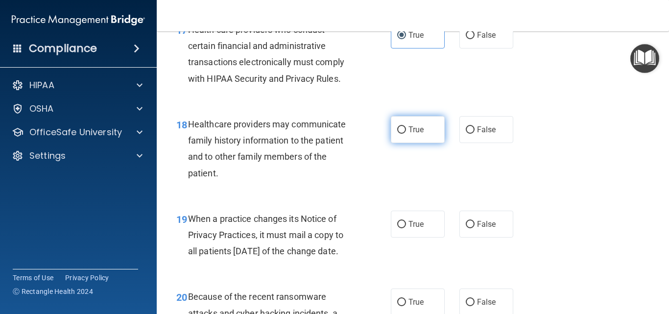
radio input "true"
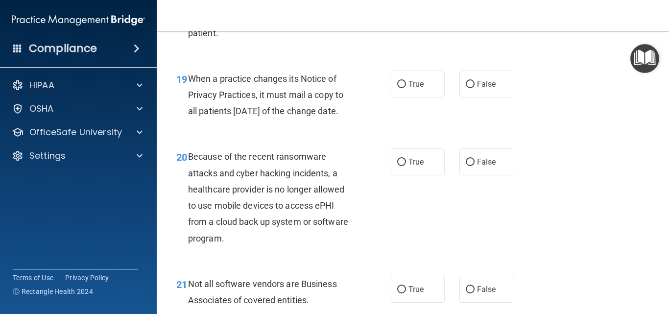
scroll to position [1762, 0]
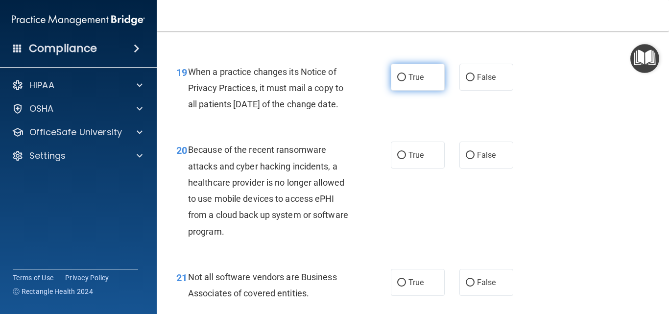
click at [399, 81] on input "True" at bounding box center [401, 77] width 9 height 7
radio input "true"
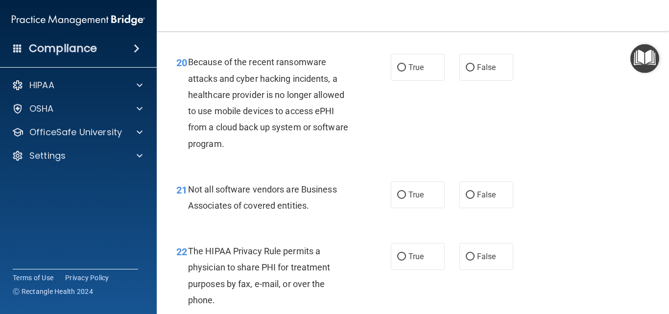
scroll to position [1860, 0]
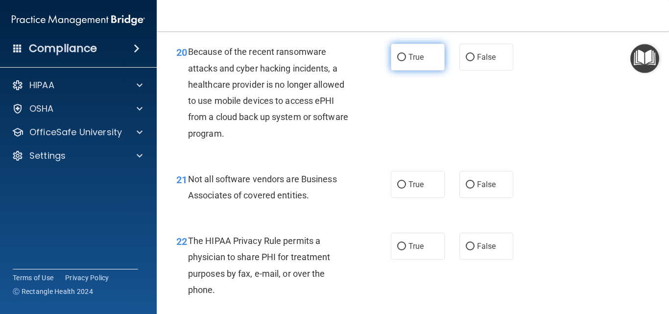
click at [408, 62] on span "True" at bounding box center [415, 56] width 15 height 9
click at [405, 61] on input "True" at bounding box center [401, 57] width 9 height 7
radio input "true"
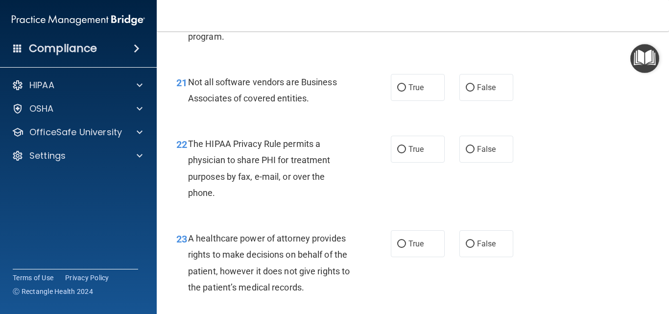
scroll to position [1958, 0]
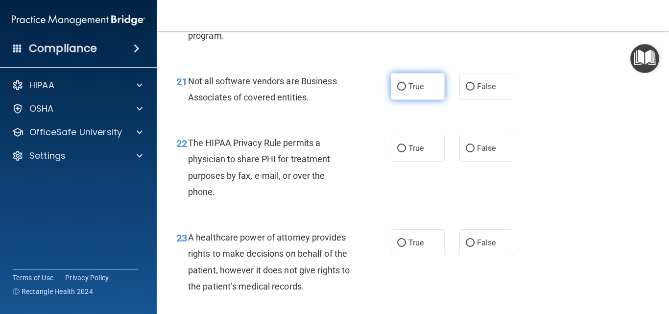
click at [408, 91] on span "True" at bounding box center [415, 86] width 15 height 9
click at [405, 91] on input "True" at bounding box center [401, 86] width 9 height 7
radio input "true"
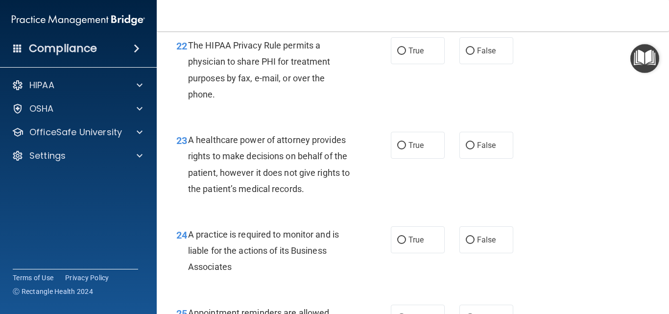
scroll to position [2056, 0]
click at [403, 64] on label "True" at bounding box center [418, 50] width 54 height 27
click at [403, 54] on input "True" at bounding box center [401, 50] width 9 height 7
radio input "true"
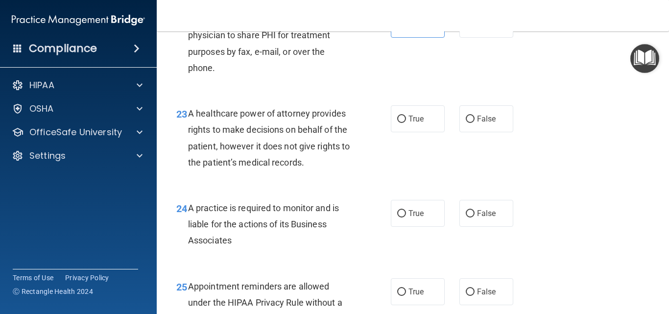
scroll to position [2154, 0]
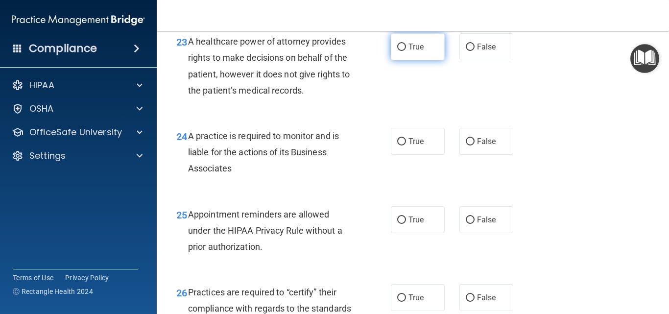
click at [408, 51] on span "True" at bounding box center [415, 46] width 15 height 9
click at [406, 51] on input "True" at bounding box center [401, 47] width 9 height 7
radio input "true"
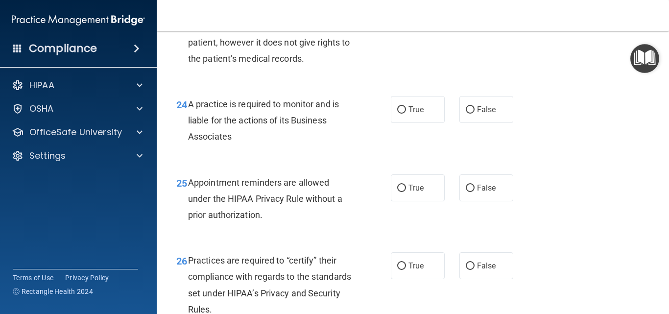
scroll to position [2203, 0]
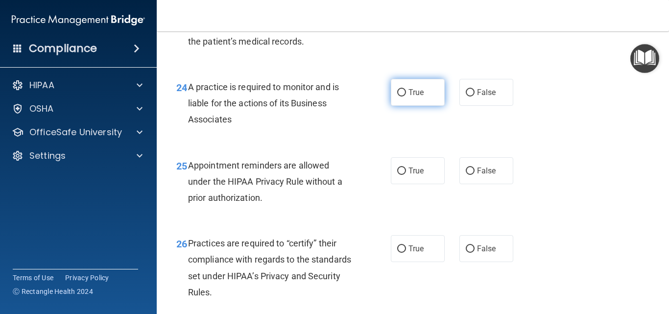
click at [413, 106] on label "True" at bounding box center [418, 92] width 54 height 27
click at [406, 96] on input "True" at bounding box center [401, 92] width 9 height 7
radio input "true"
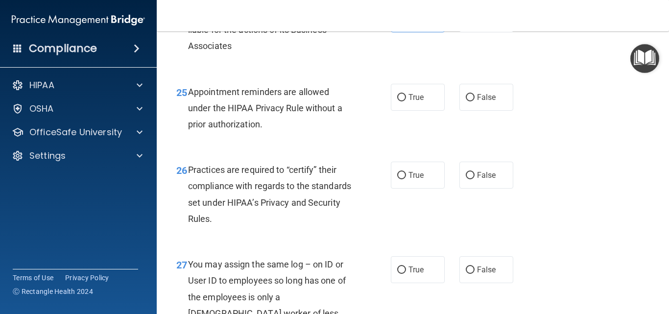
scroll to position [2301, 0]
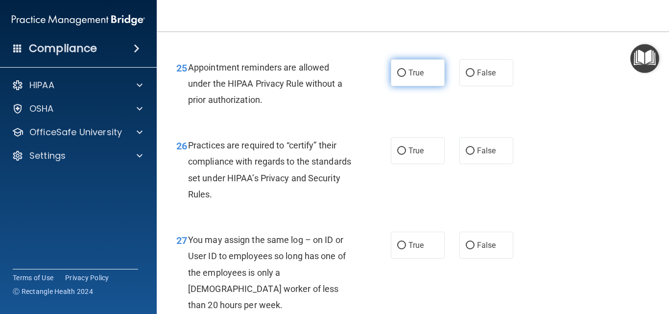
click at [406, 86] on label "True" at bounding box center [418, 72] width 54 height 27
click at [406, 77] on input "True" at bounding box center [401, 73] width 9 height 7
radio input "true"
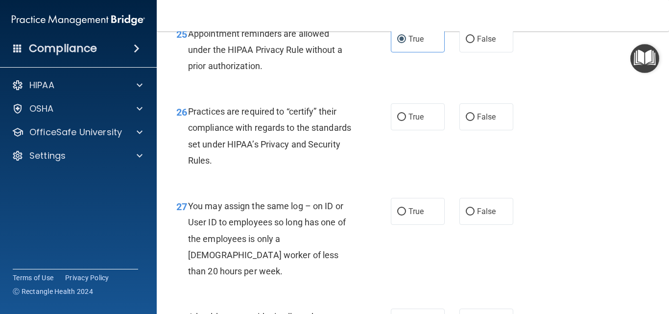
scroll to position [2399, 0]
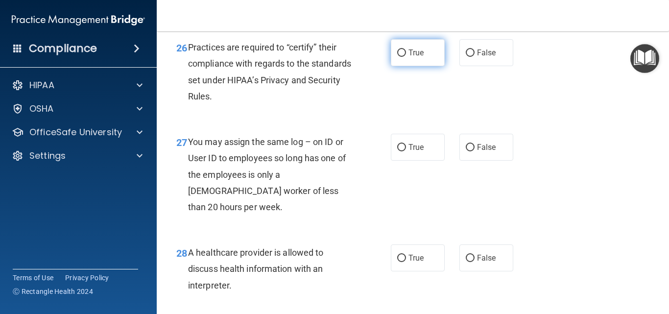
click at [409, 57] on span "True" at bounding box center [415, 52] width 15 height 9
click at [406, 57] on input "True" at bounding box center [401, 52] width 9 height 7
radio input "true"
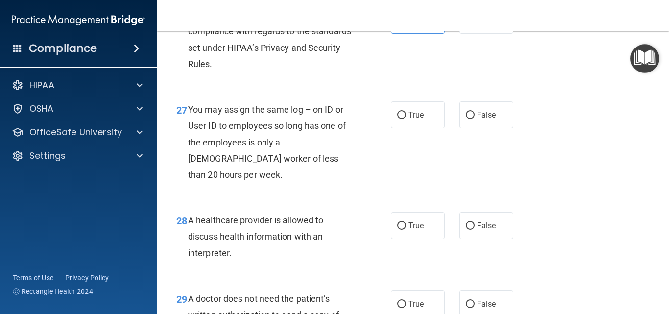
scroll to position [2448, 0]
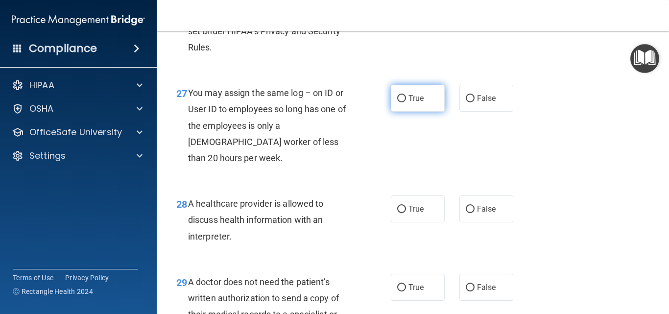
click at [397, 112] on label "True" at bounding box center [418, 98] width 54 height 27
click at [397, 102] on input "True" at bounding box center [401, 98] width 9 height 7
radio input "true"
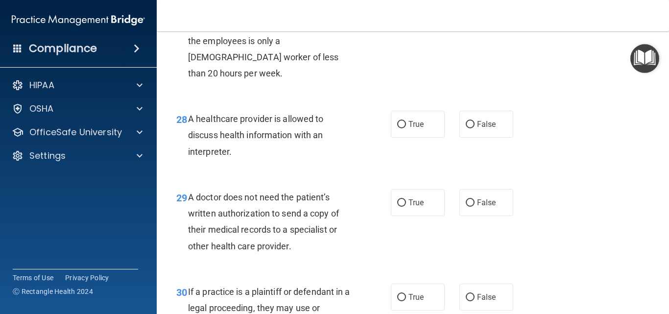
scroll to position [2546, 0]
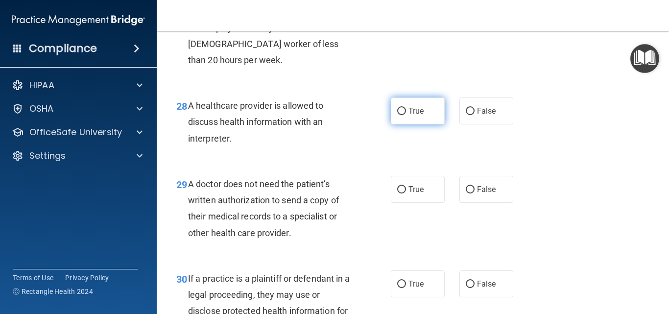
click at [416, 116] on span "True" at bounding box center [415, 110] width 15 height 9
click at [406, 115] on input "True" at bounding box center [401, 111] width 9 height 7
radio input "true"
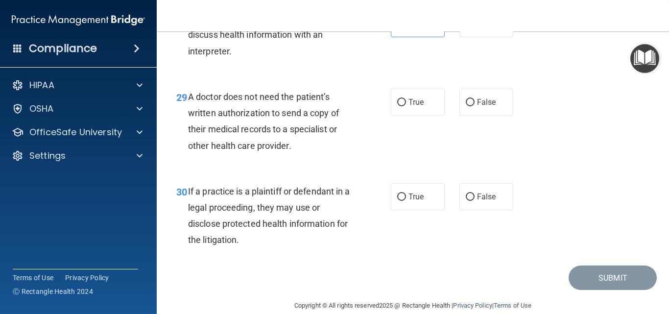
scroll to position [2644, 0]
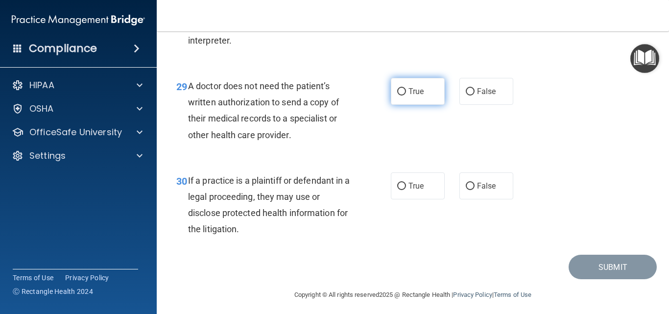
click at [410, 96] on span "True" at bounding box center [415, 91] width 15 height 9
click at [406, 95] on input "True" at bounding box center [401, 91] width 9 height 7
radio input "true"
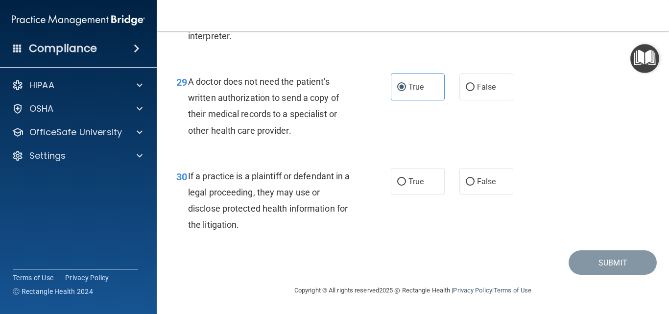
scroll to position [2664, 0]
drag, startPoint x: 421, startPoint y: 182, endPoint x: 593, endPoint y: 309, distance: 214.0
click at [426, 182] on label "True" at bounding box center [418, 181] width 54 height 27
click at [406, 182] on input "True" at bounding box center [401, 181] width 9 height 7
radio input "true"
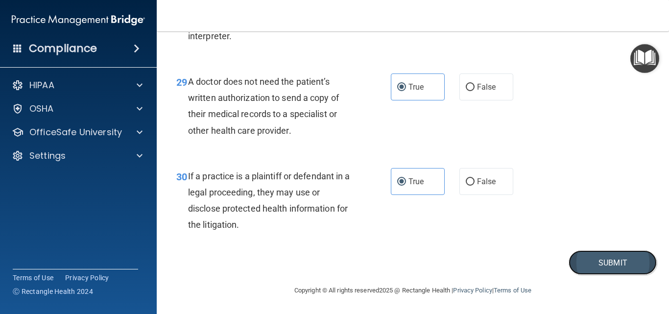
click at [603, 260] on button "Submit" at bounding box center [612, 262] width 88 height 25
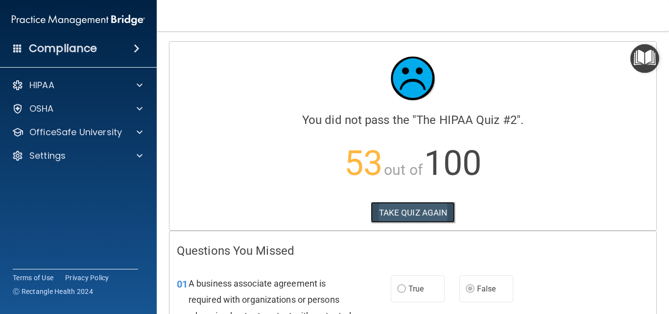
click at [420, 211] on button "TAKE QUIZ AGAIN" at bounding box center [413, 213] width 85 height 22
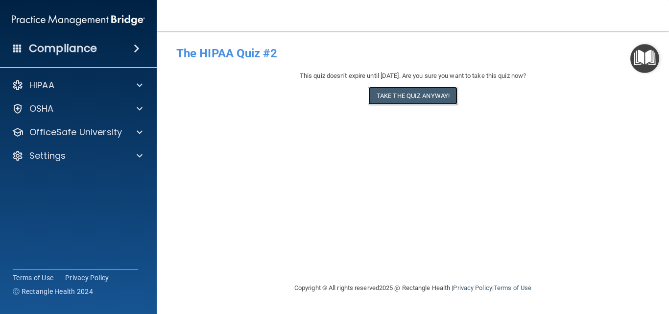
click at [423, 96] on button "Take the quiz anyway!" at bounding box center [412, 96] width 89 height 18
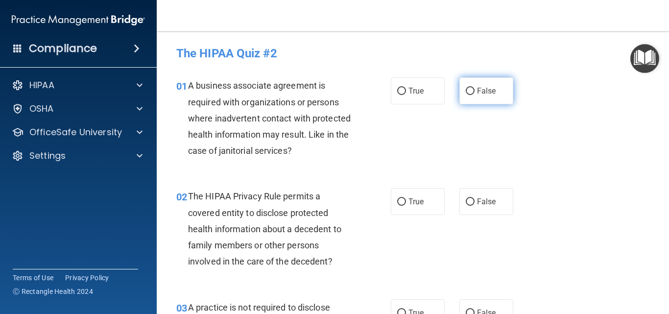
click at [467, 88] on input "False" at bounding box center [470, 91] width 9 height 7
radio input "true"
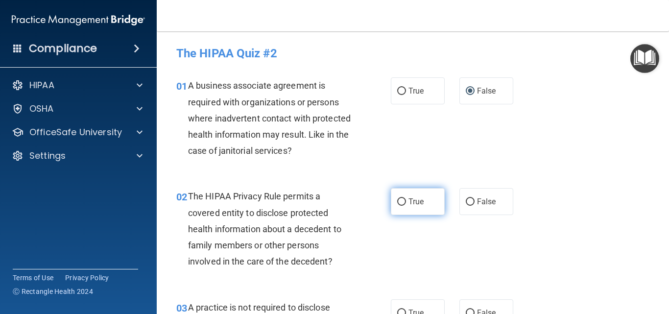
click at [408, 199] on span "True" at bounding box center [415, 201] width 15 height 9
click at [406, 199] on input "True" at bounding box center [401, 201] width 9 height 7
radio input "true"
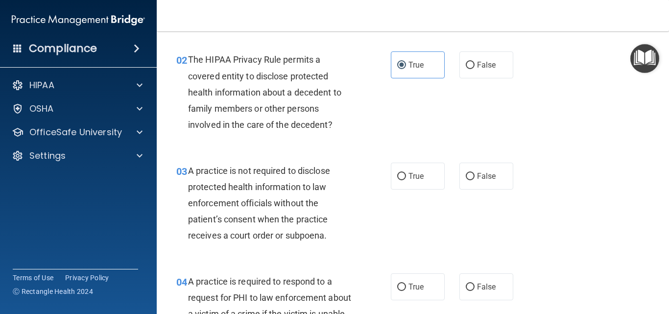
scroll to position [196, 0]
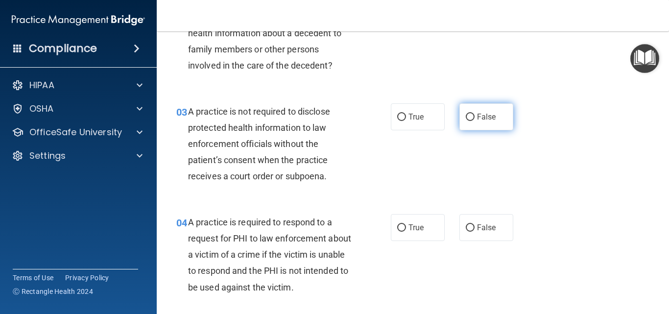
click at [466, 118] on input "False" at bounding box center [470, 117] width 9 height 7
radio input "true"
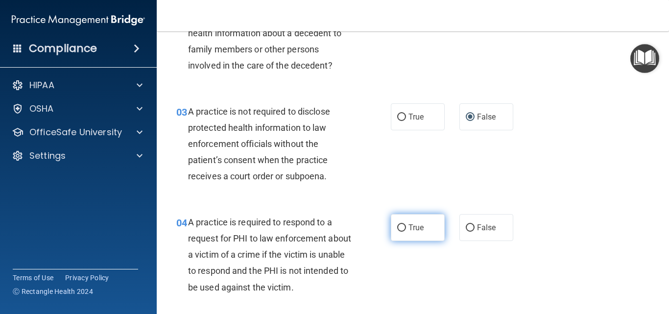
click at [412, 230] on span "True" at bounding box center [415, 227] width 15 height 9
click at [406, 230] on input "True" at bounding box center [401, 227] width 9 height 7
radio input "true"
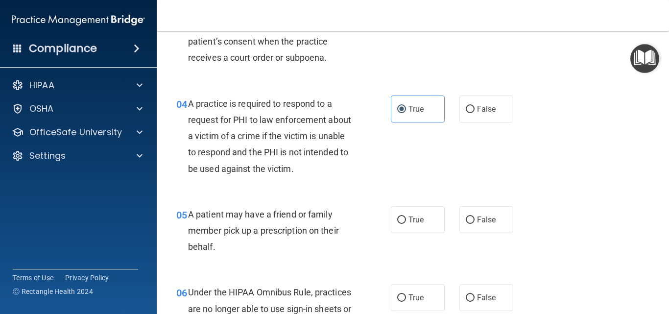
scroll to position [343, 0]
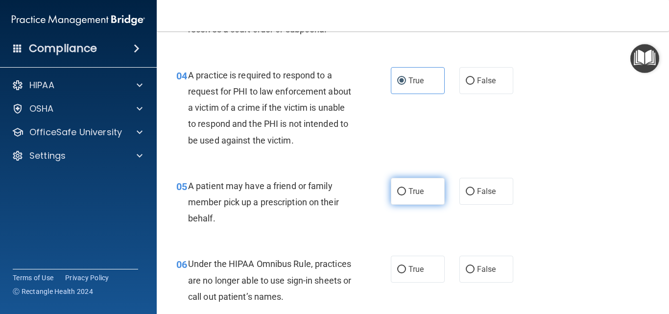
click at [413, 200] on label "True" at bounding box center [418, 191] width 54 height 27
click at [406, 195] on input "True" at bounding box center [401, 191] width 9 height 7
radio input "true"
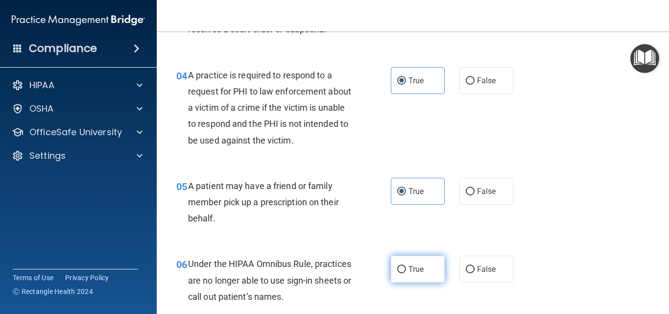
click at [429, 267] on label "True" at bounding box center [418, 269] width 54 height 27
click at [406, 267] on input "True" at bounding box center [401, 269] width 9 height 7
radio input "true"
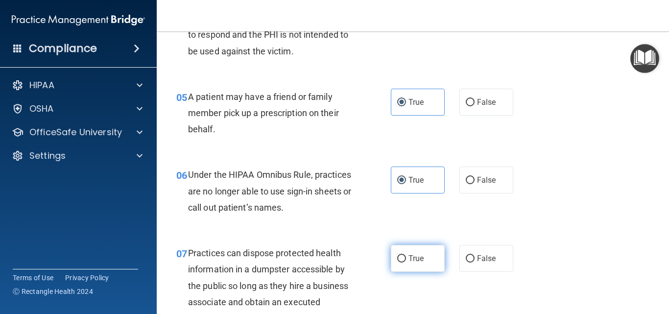
scroll to position [441, 0]
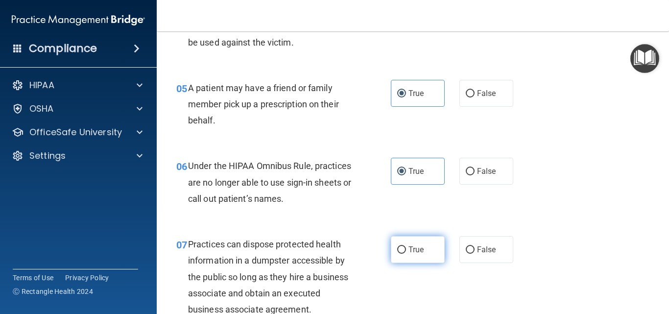
click at [421, 245] on label "True" at bounding box center [418, 249] width 54 height 27
click at [406, 246] on input "True" at bounding box center [401, 249] width 9 height 7
radio input "true"
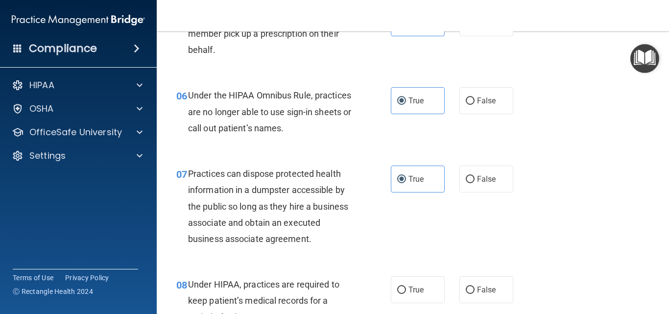
scroll to position [539, 0]
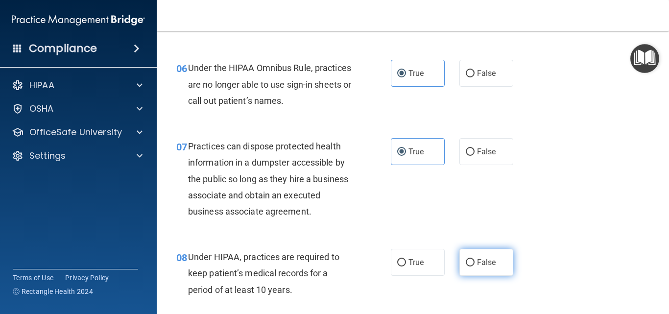
click at [471, 264] on label "False" at bounding box center [486, 262] width 54 height 27
click at [471, 264] on input "False" at bounding box center [470, 262] width 9 height 7
radio input "true"
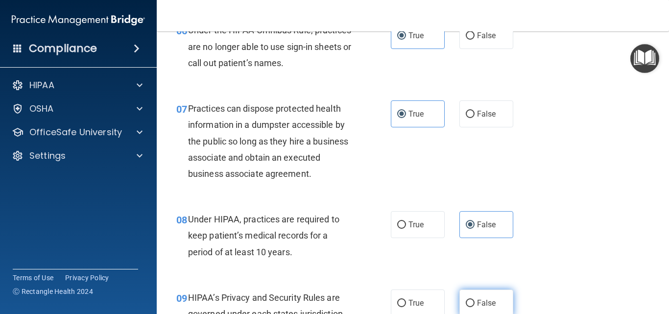
scroll to position [636, 0]
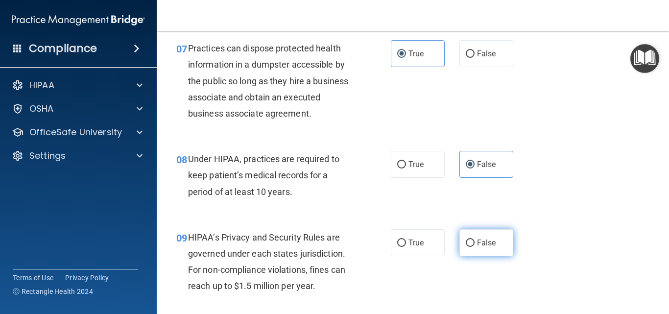
click at [477, 243] on span "False" at bounding box center [486, 242] width 19 height 9
click at [474, 243] on input "False" at bounding box center [470, 242] width 9 height 7
radio input "true"
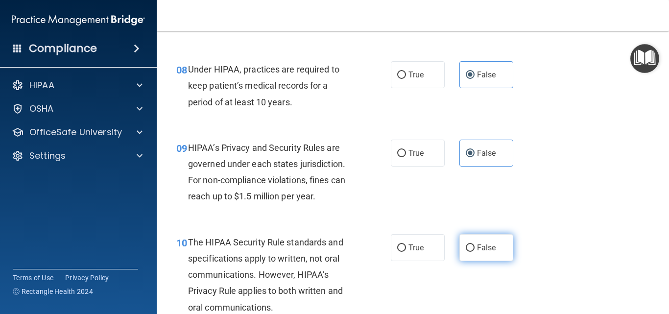
scroll to position [734, 0]
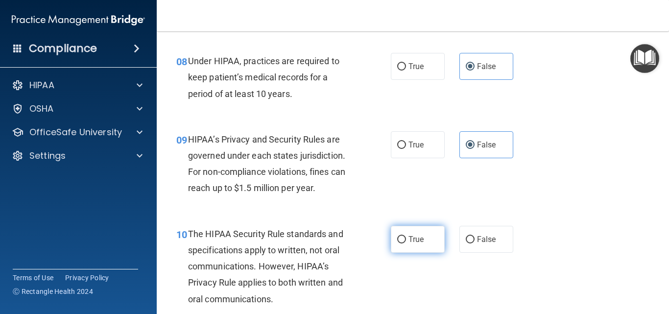
click at [416, 241] on span "True" at bounding box center [415, 239] width 15 height 9
click at [406, 241] on input "True" at bounding box center [401, 239] width 9 height 7
radio input "true"
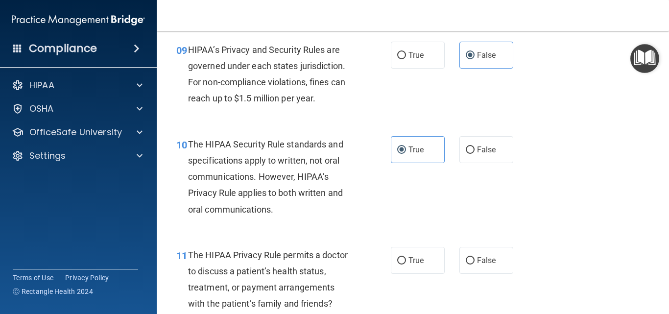
scroll to position [832, 0]
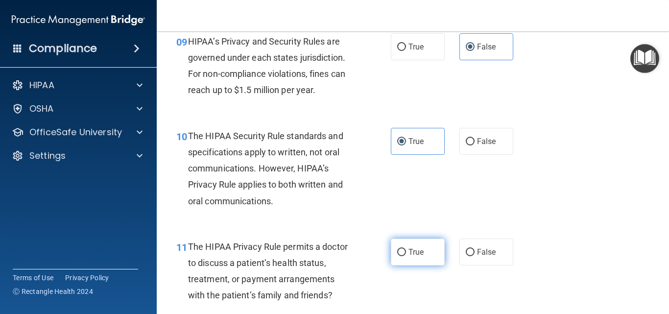
click at [417, 259] on label "True" at bounding box center [418, 251] width 54 height 27
click at [406, 256] on input "True" at bounding box center [401, 252] width 9 height 7
radio input "true"
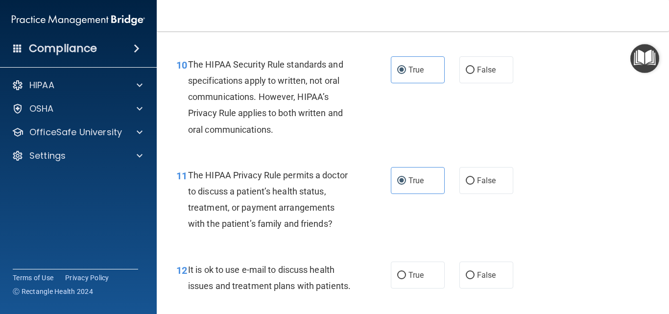
scroll to position [930, 0]
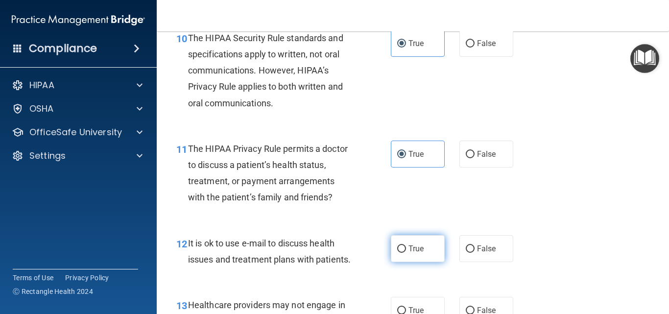
click at [407, 235] on label "True" at bounding box center [418, 248] width 54 height 27
click at [406, 245] on input "True" at bounding box center [401, 248] width 9 height 7
radio input "true"
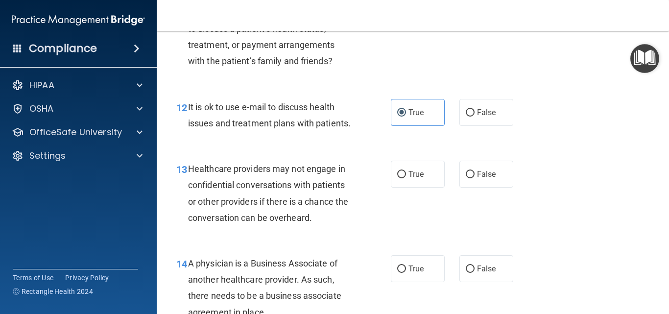
scroll to position [1077, 0]
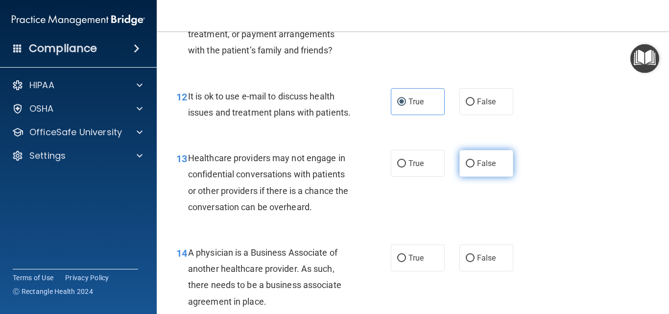
click at [469, 167] on input "False" at bounding box center [470, 163] width 9 height 7
radio input "true"
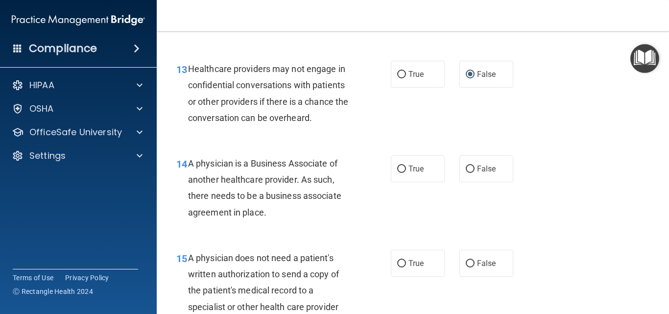
scroll to position [1175, 0]
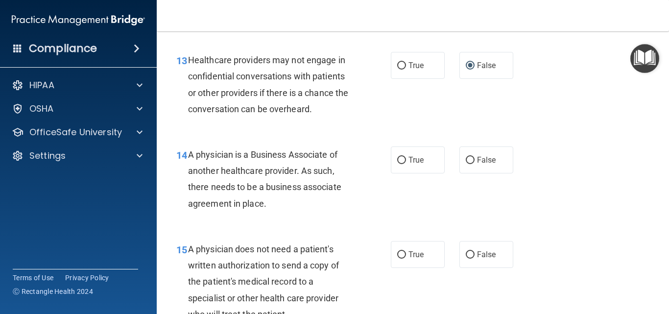
drag, startPoint x: 421, startPoint y: 175, endPoint x: 433, endPoint y: 240, distance: 66.7
click at [424, 195] on div "14 A physician is a Business Associate of another healthcare provider. As such,…" at bounding box center [413, 181] width 488 height 94
click at [423, 267] on label "True" at bounding box center [418, 254] width 54 height 27
click at [406, 258] on input "True" at bounding box center [401, 254] width 9 height 7
radio input "true"
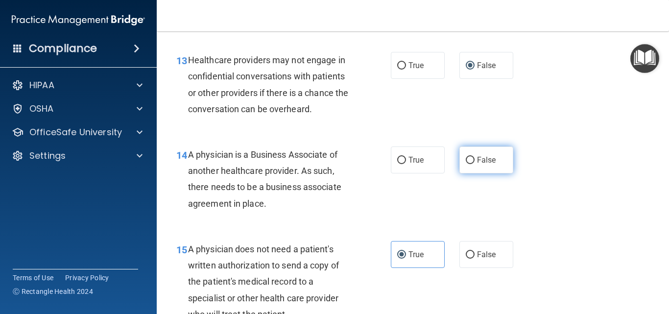
drag, startPoint x: 402, startPoint y: 177, endPoint x: 464, endPoint y: 173, distance: 61.8
click at [403, 173] on label "True" at bounding box center [418, 159] width 54 height 27
click at [403, 164] on input "True" at bounding box center [401, 160] width 9 height 7
radio input "true"
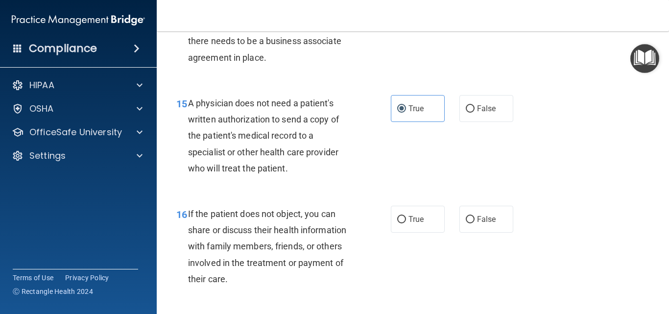
scroll to position [1322, 0]
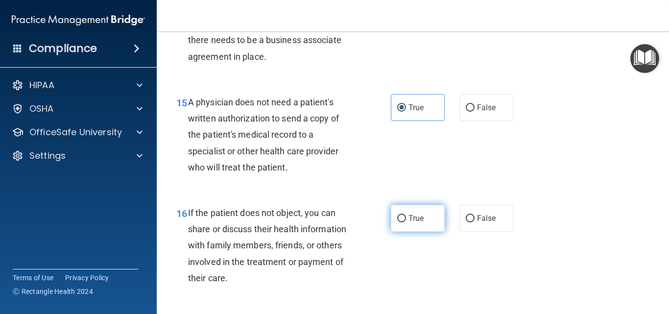
click at [425, 227] on label "True" at bounding box center [418, 218] width 54 height 27
click at [406, 222] on input "True" at bounding box center [401, 218] width 9 height 7
radio input "true"
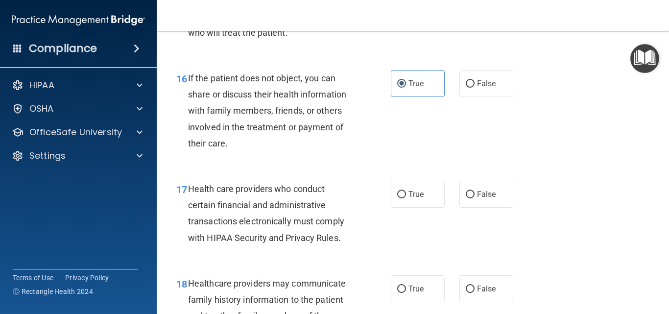
scroll to position [1469, 0]
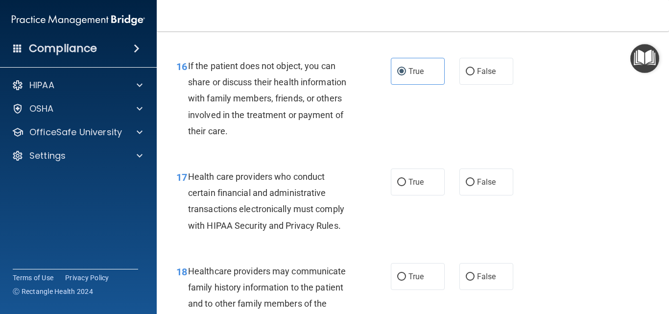
drag, startPoint x: 411, startPoint y: 199, endPoint x: 479, endPoint y: 278, distance: 104.5
click at [422, 195] on label "True" at bounding box center [418, 181] width 54 height 27
click at [488, 290] on label "False" at bounding box center [486, 276] width 54 height 27
click at [474, 281] on input "False" at bounding box center [470, 276] width 9 height 7
radio input "true"
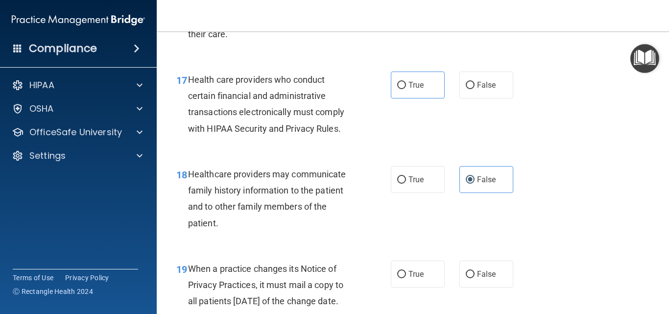
scroll to position [1567, 0]
click at [406, 97] on label "True" at bounding box center [418, 83] width 54 height 27
click at [406, 88] on input "True" at bounding box center [401, 84] width 9 height 7
radio input "true"
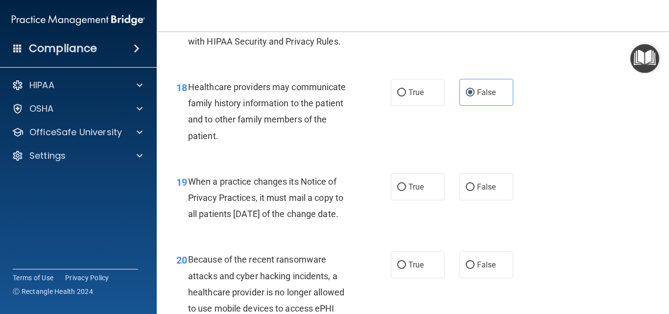
scroll to position [1665, 0]
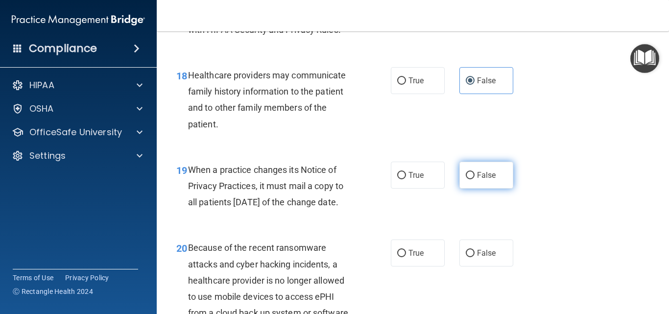
click at [496, 187] on label "False" at bounding box center [486, 175] width 54 height 27
click at [474, 179] on input "False" at bounding box center [470, 175] width 9 height 7
radio input "true"
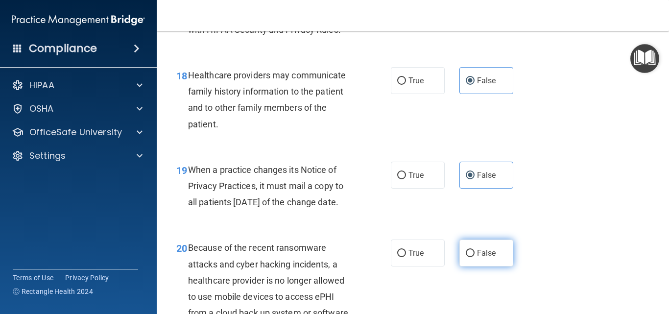
click at [500, 266] on label "False" at bounding box center [486, 252] width 54 height 27
click at [474, 257] on input "False" at bounding box center [470, 253] width 9 height 7
radio input "true"
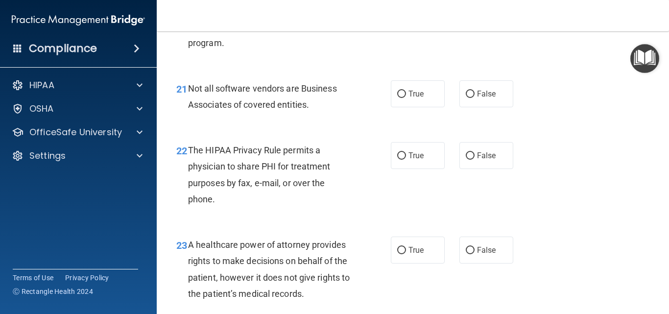
scroll to position [1958, 0]
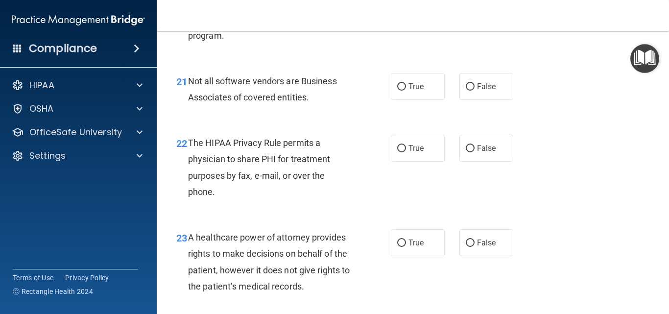
drag, startPoint x: 419, startPoint y: 115, endPoint x: 419, endPoint y: 137, distance: 22.5
click at [419, 91] on span "True" at bounding box center [415, 86] width 15 height 9
click at [406, 91] on input "True" at bounding box center [401, 86] width 9 height 7
radio input "true"
click at [417, 153] on span "True" at bounding box center [415, 147] width 15 height 9
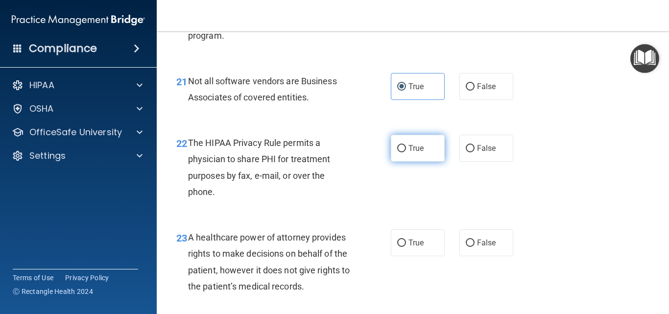
click at [406, 152] on input "True" at bounding box center [401, 148] width 9 height 7
radio input "true"
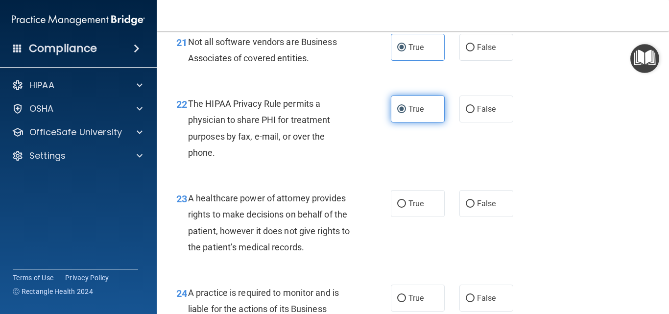
scroll to position [2056, 0]
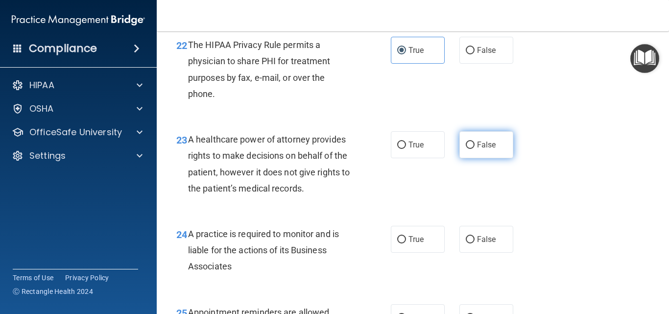
click at [478, 158] on label "False" at bounding box center [486, 144] width 54 height 27
click at [474, 149] on input "False" at bounding box center [470, 144] width 9 height 7
radio input "true"
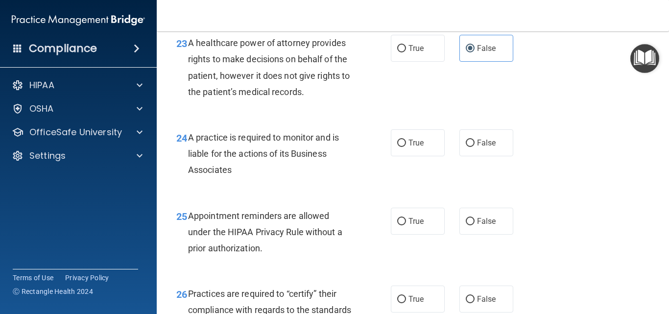
scroll to position [2154, 0]
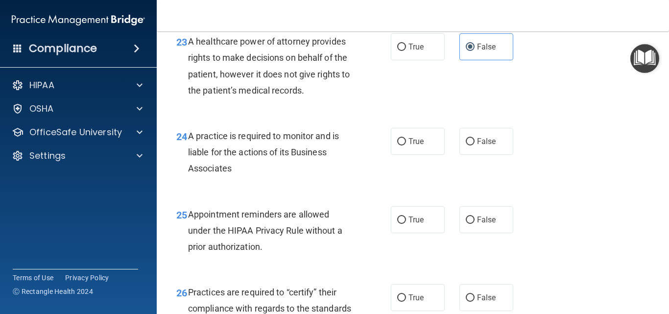
drag, startPoint x: 483, startPoint y: 169, endPoint x: 439, endPoint y: 224, distance: 70.6
click at [476, 155] on label "False" at bounding box center [486, 141] width 54 height 27
drag, startPoint x: 417, startPoint y: 253, endPoint x: 472, endPoint y: 252, distance: 55.3
click at [426, 233] on label "True" at bounding box center [418, 219] width 54 height 27
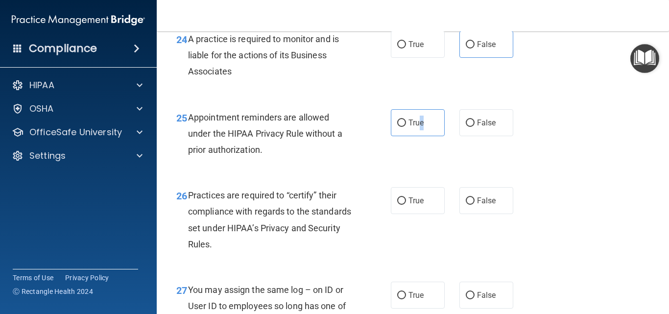
scroll to position [2252, 0]
click at [472, 57] on label "False" at bounding box center [486, 43] width 54 height 27
click at [472, 47] on input "False" at bounding box center [470, 43] width 9 height 7
radio input "true"
click at [416, 126] on span "True" at bounding box center [415, 121] width 15 height 9
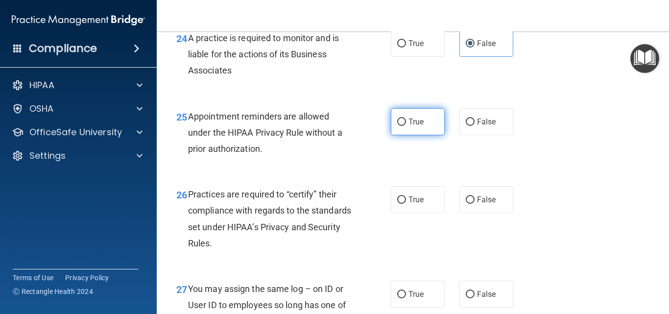
click at [406, 126] on input "True" at bounding box center [401, 121] width 9 height 7
radio input "true"
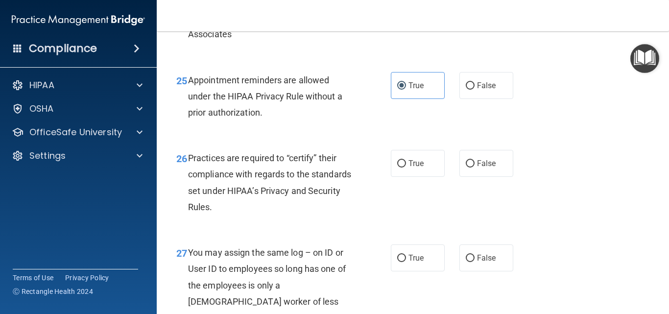
scroll to position [2350, 0]
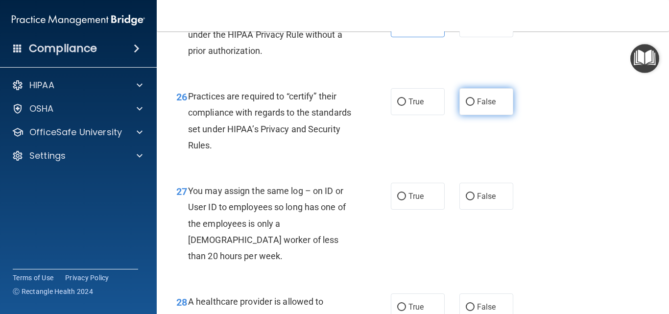
click at [479, 106] on span "False" at bounding box center [486, 101] width 19 height 9
click at [474, 106] on input "False" at bounding box center [470, 101] width 9 height 7
radio input "true"
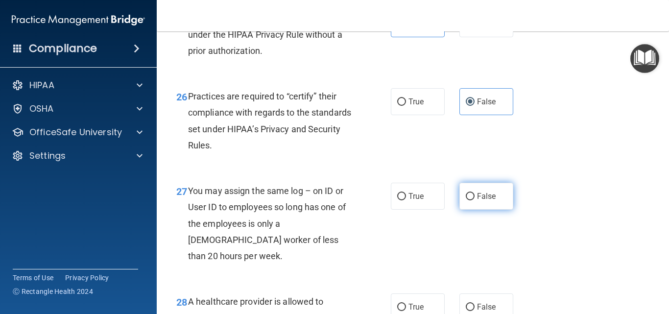
click at [469, 210] on label "False" at bounding box center [486, 196] width 54 height 27
click at [471, 210] on label "False" at bounding box center [486, 196] width 54 height 27
click at [471, 200] on input "False" at bounding box center [470, 196] width 9 height 7
radio input "true"
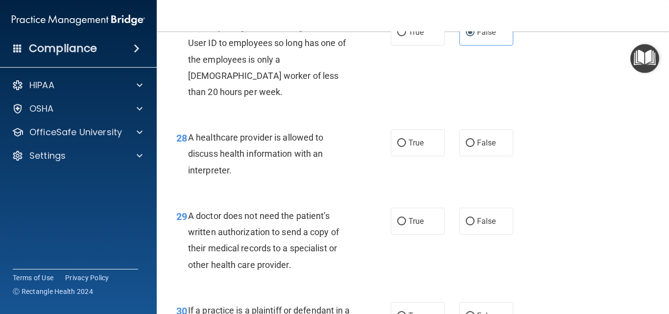
scroll to position [2497, 0]
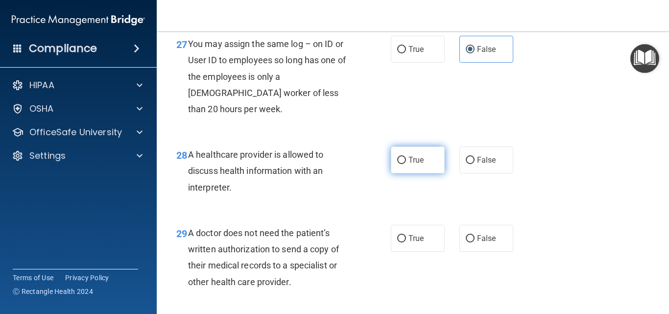
click at [422, 167] on label "True" at bounding box center [418, 159] width 54 height 27
click at [406, 164] on input "True" at bounding box center [401, 160] width 9 height 7
radio input "true"
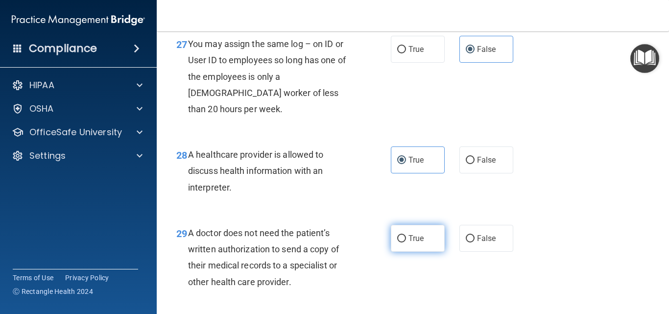
click at [415, 248] on label "True" at bounding box center [418, 238] width 54 height 27
click at [406, 242] on input "True" at bounding box center [401, 238] width 9 height 7
radio input "true"
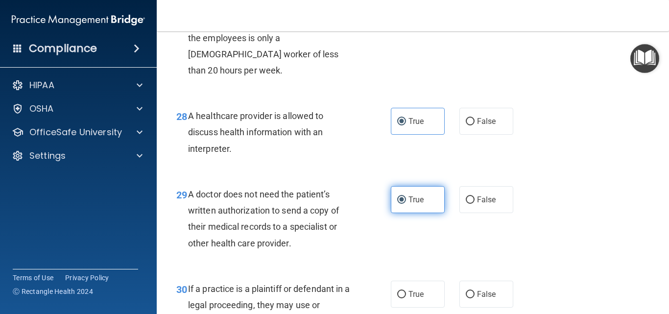
scroll to position [2595, 0]
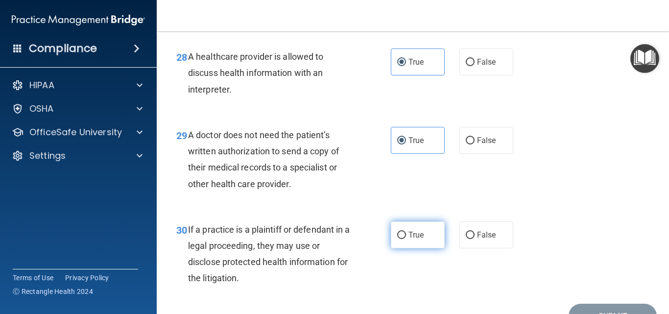
click at [416, 248] on label "True" at bounding box center [418, 234] width 54 height 27
click at [406, 239] on input "True" at bounding box center [401, 235] width 9 height 7
radio input "true"
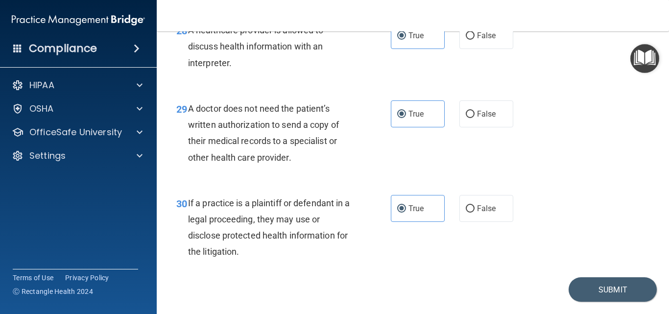
scroll to position [2664, 0]
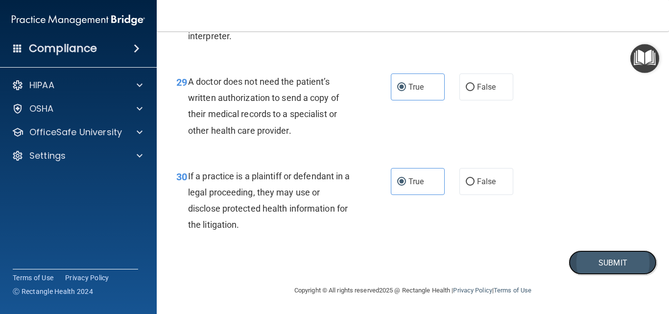
click at [616, 264] on button "Submit" at bounding box center [612, 262] width 88 height 25
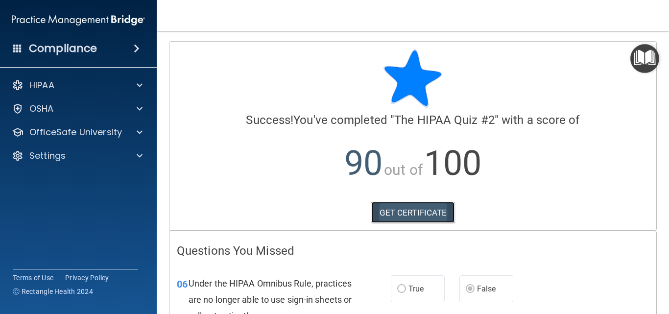
click at [398, 214] on link "GET CERTIFICATE" at bounding box center [413, 213] width 84 height 22
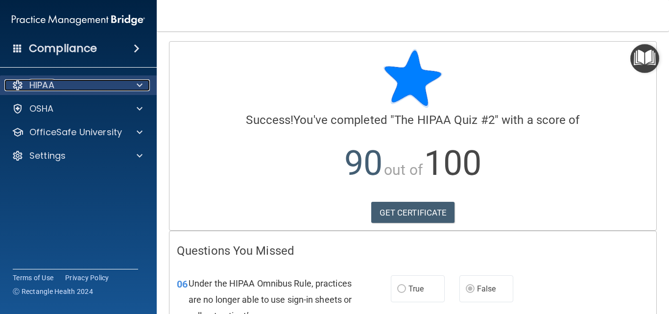
click at [136, 81] on div at bounding box center [138, 85] width 24 height 12
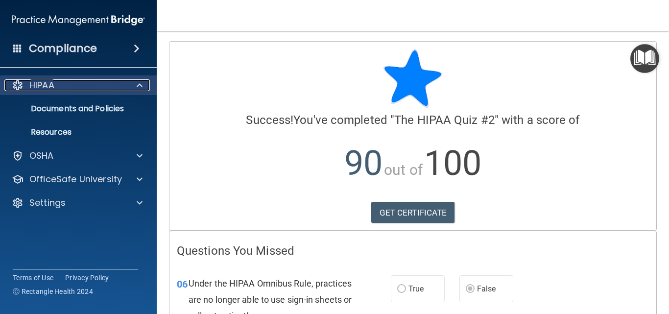
click at [139, 84] on span at bounding box center [140, 85] width 6 height 12
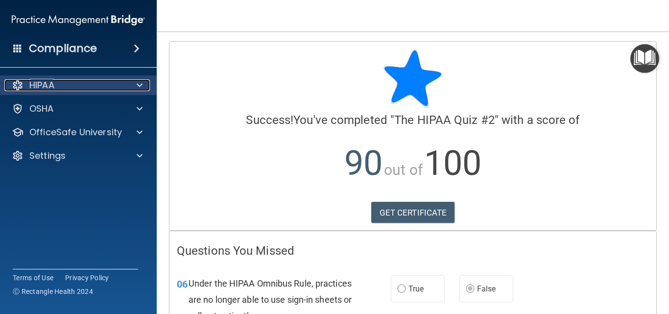
click at [139, 83] on span at bounding box center [140, 85] width 6 height 12
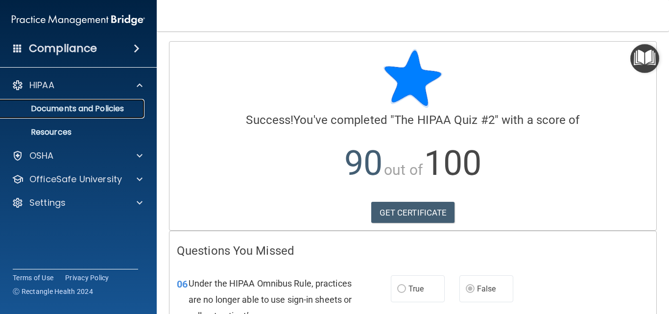
click at [80, 108] on p "Documents and Policies" at bounding box center [73, 109] width 134 height 10
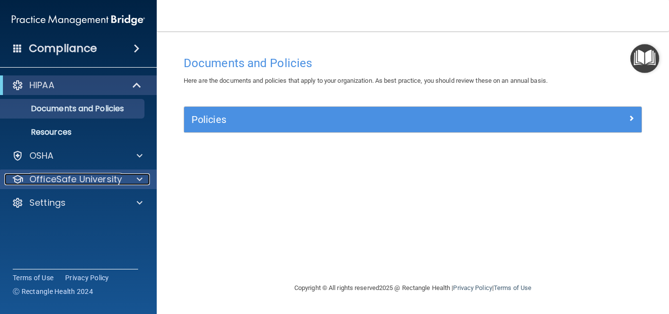
click at [142, 181] on div at bounding box center [138, 179] width 24 height 12
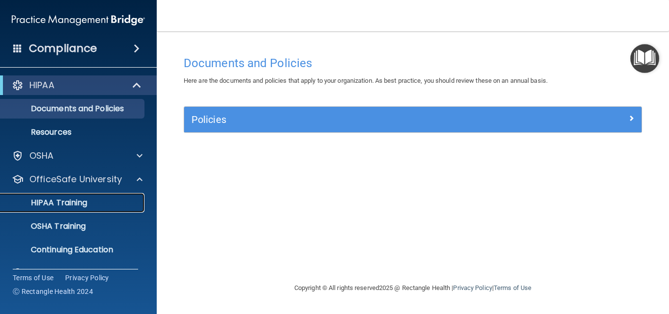
click at [84, 205] on p "HIPAA Training" at bounding box center [46, 203] width 81 height 10
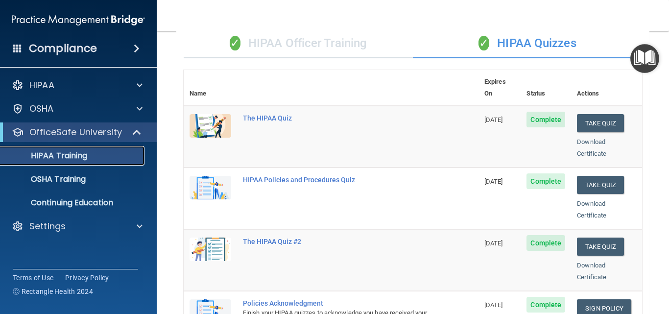
scroll to position [49, 0]
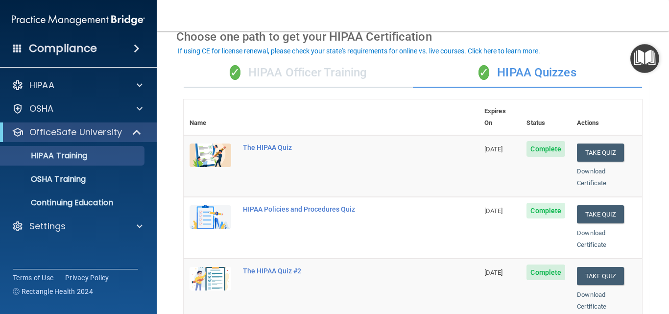
click at [545, 144] on span "Complete" at bounding box center [545, 149] width 39 height 16
click at [580, 143] on button "Take Quiz" at bounding box center [600, 152] width 47 height 18
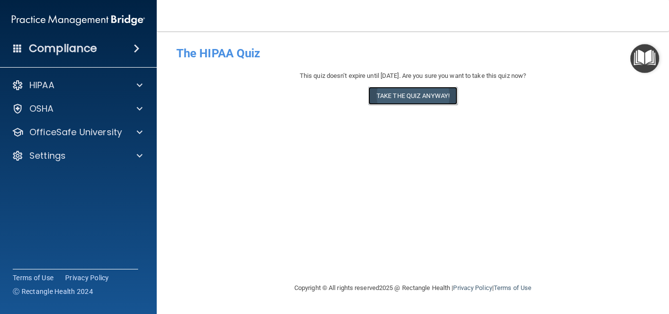
click at [418, 92] on button "Take the quiz anyway!" at bounding box center [412, 96] width 89 height 18
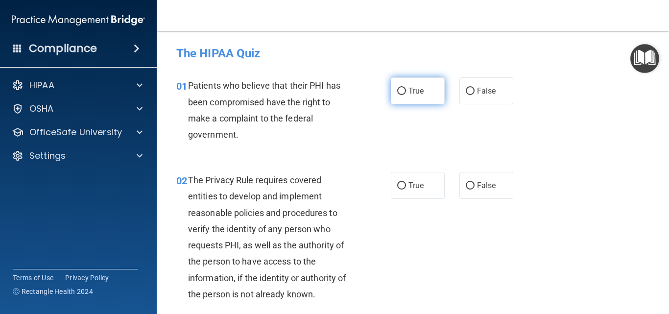
click at [408, 92] on span "True" at bounding box center [415, 90] width 15 height 9
click at [406, 92] on input "True" at bounding box center [401, 91] width 9 height 7
radio input "true"
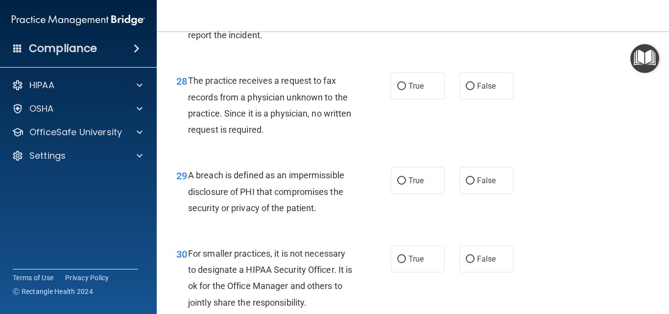
scroll to position [2697, 0]
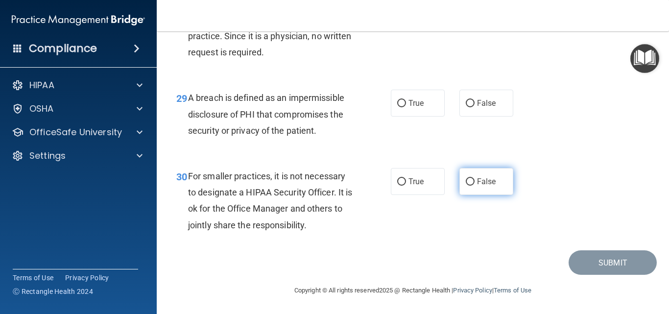
click at [477, 178] on span "False" at bounding box center [486, 181] width 19 height 9
click at [473, 178] on input "False" at bounding box center [470, 181] width 9 height 7
radio input "true"
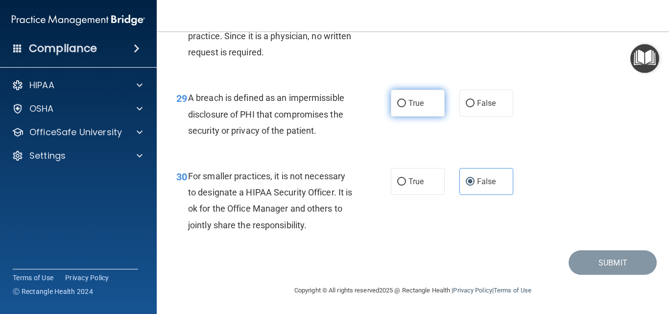
click at [411, 100] on span "True" at bounding box center [415, 102] width 15 height 9
click at [406, 100] on input "True" at bounding box center [401, 103] width 9 height 7
radio input "true"
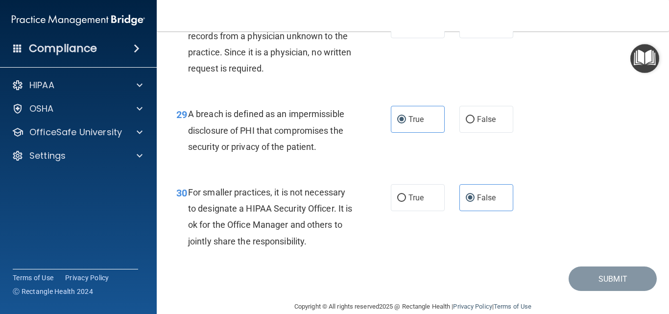
scroll to position [2599, 0]
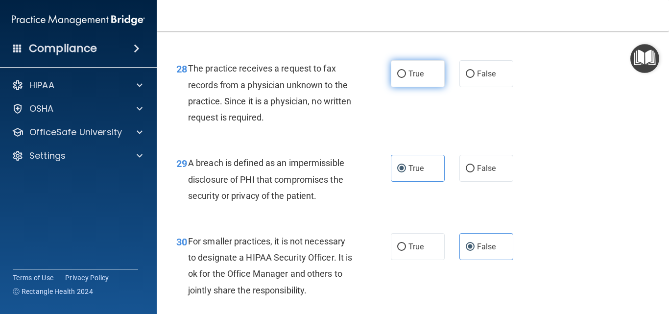
click at [404, 87] on label "True" at bounding box center [418, 73] width 54 height 27
click at [404, 78] on input "True" at bounding box center [401, 73] width 9 height 7
radio input "true"
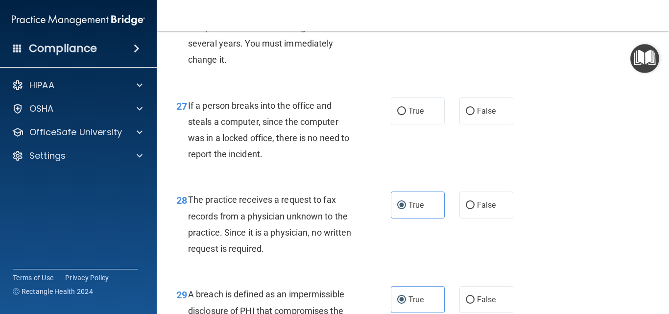
scroll to position [2452, 0]
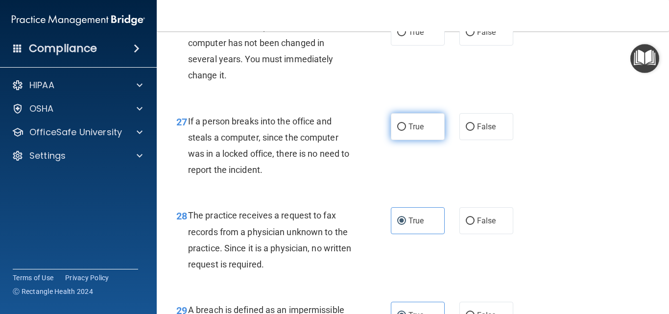
click at [415, 131] on span "True" at bounding box center [415, 126] width 15 height 9
click at [406, 131] on input "True" at bounding box center [401, 126] width 9 height 7
radio input "true"
drag, startPoint x: 413, startPoint y: 74, endPoint x: 448, endPoint y: 75, distance: 35.3
click at [414, 46] on label "True" at bounding box center [418, 32] width 54 height 27
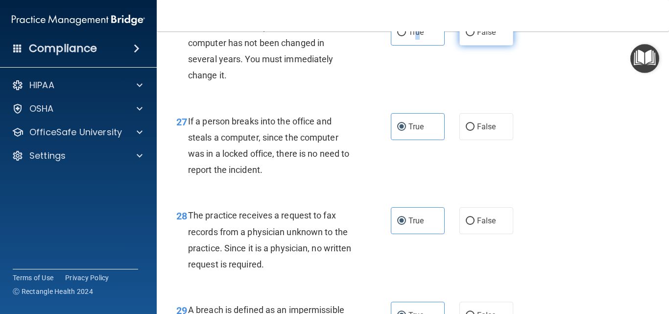
scroll to position [2354, 0]
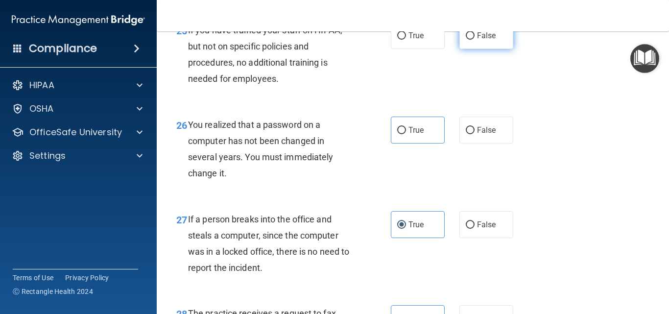
click at [471, 49] on label "False" at bounding box center [486, 35] width 54 height 27
click at [471, 40] on input "False" at bounding box center [470, 35] width 9 height 7
radio input "true"
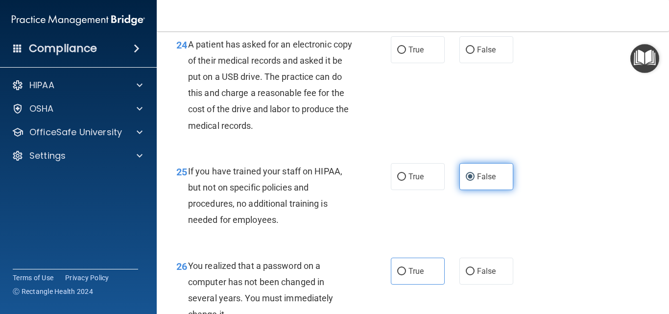
scroll to position [2207, 0]
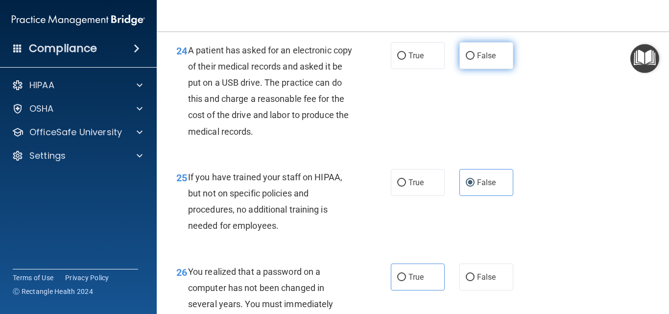
click at [477, 60] on span "False" at bounding box center [486, 55] width 19 height 9
click at [474, 60] on input "False" at bounding box center [470, 55] width 9 height 7
radio input "true"
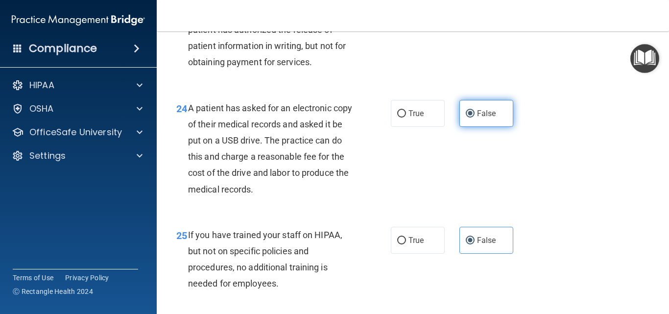
scroll to position [2061, 0]
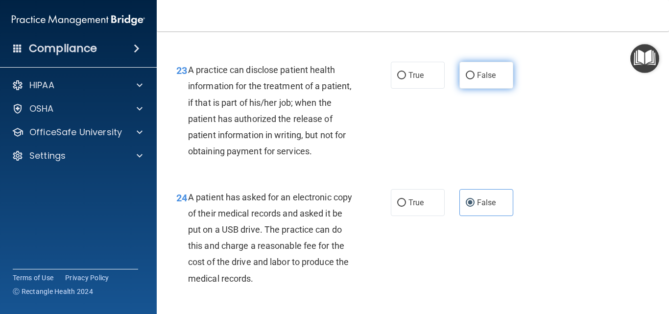
click at [475, 86] on label "False" at bounding box center [486, 75] width 54 height 27
click at [474, 79] on input "False" at bounding box center [470, 75] width 9 height 7
radio input "true"
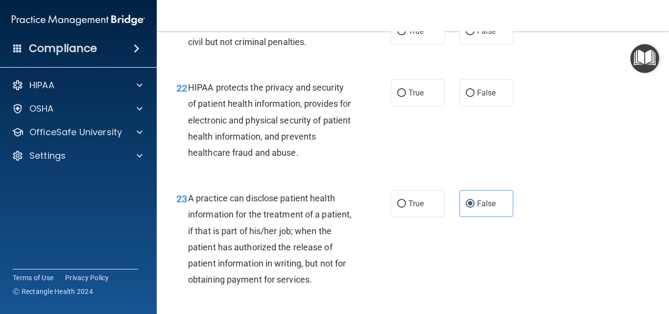
scroll to position [1914, 0]
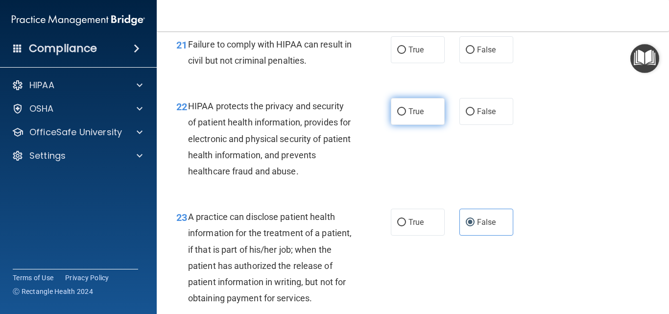
click at [422, 125] on label "True" at bounding box center [418, 111] width 54 height 27
click at [406, 116] on input "True" at bounding box center [401, 111] width 9 height 7
radio input "true"
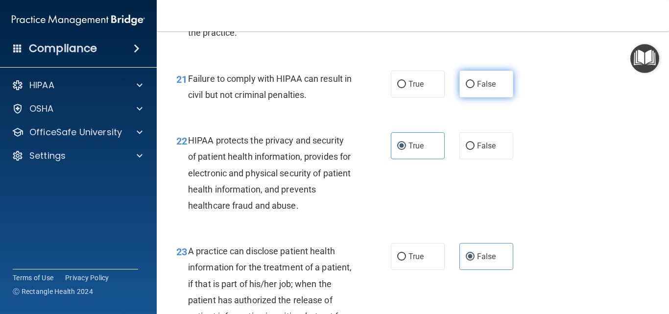
scroll to position [1865, 0]
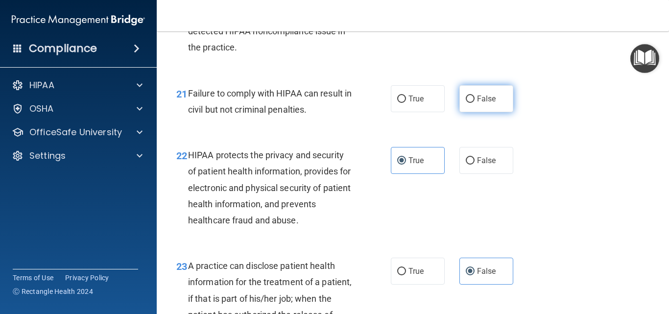
click at [478, 73] on div "20 A Corrective Action Plan by a practice is defined as the change or action im…" at bounding box center [413, 17] width 488 height 111
click at [487, 103] on span "False" at bounding box center [486, 98] width 19 height 9
click at [474, 103] on input "False" at bounding box center [470, 98] width 9 height 7
radio input "true"
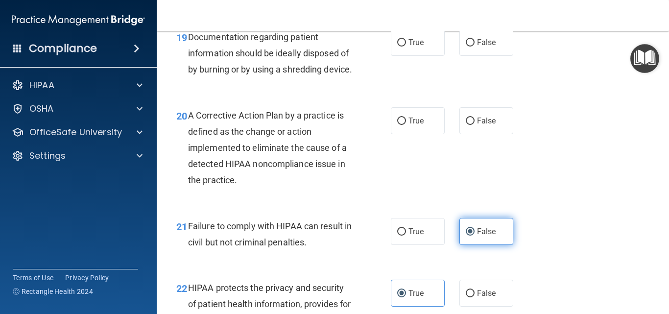
scroll to position [1718, 0]
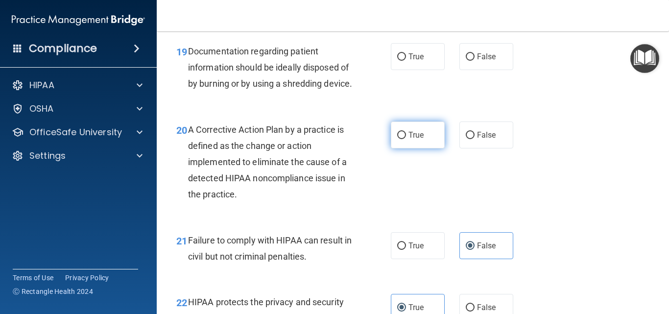
click at [415, 144] on label "True" at bounding box center [418, 134] width 54 height 27
click at [406, 139] on input "True" at bounding box center [401, 135] width 9 height 7
radio input "true"
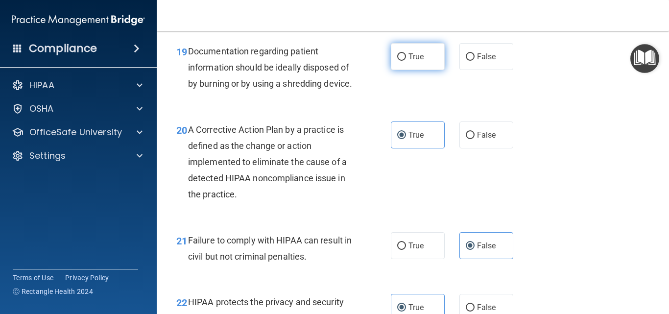
click at [417, 49] on label "True" at bounding box center [418, 56] width 54 height 27
click at [406, 53] on input "True" at bounding box center [401, 56] width 9 height 7
radio input "true"
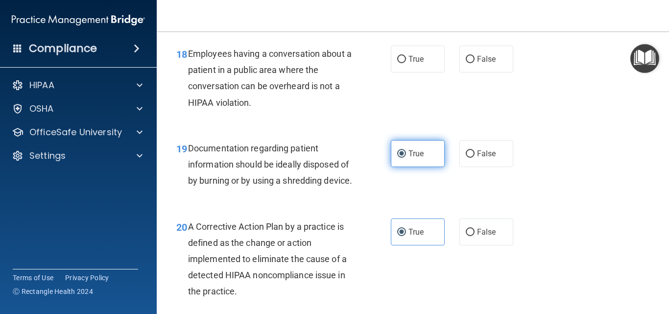
scroll to position [1620, 0]
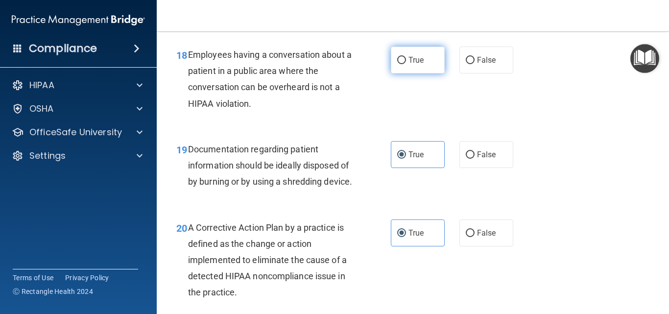
click at [417, 51] on label "True" at bounding box center [418, 60] width 54 height 27
click at [406, 57] on input "True" at bounding box center [401, 60] width 9 height 7
radio input "true"
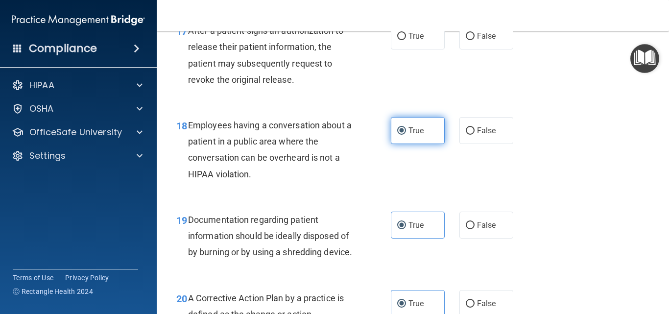
scroll to position [1522, 0]
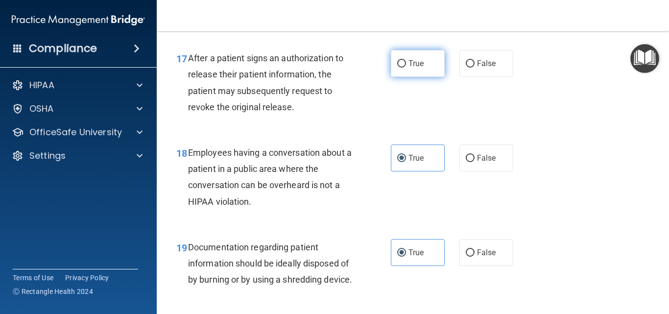
click at [419, 51] on label "True" at bounding box center [418, 63] width 54 height 27
click at [406, 60] on input "True" at bounding box center [401, 63] width 9 height 7
radio input "true"
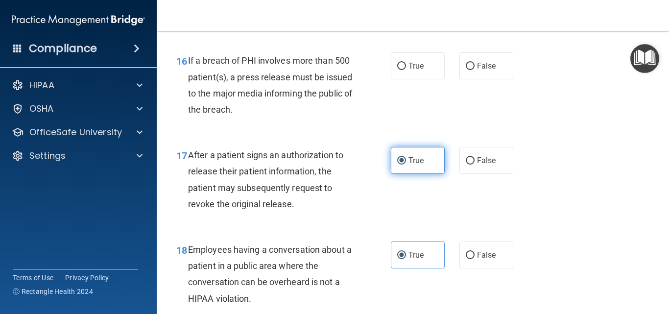
scroll to position [1424, 0]
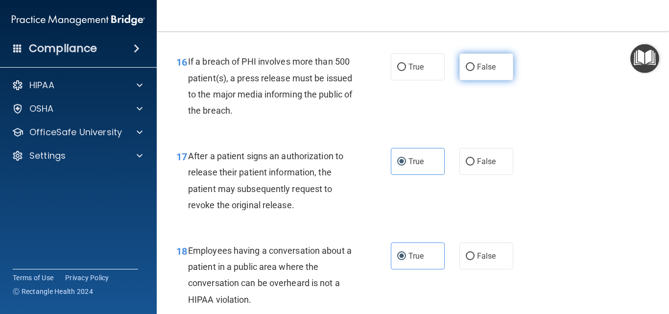
click at [490, 74] on label "False" at bounding box center [486, 66] width 54 height 27
click at [474, 71] on input "False" at bounding box center [470, 67] width 9 height 7
radio input "true"
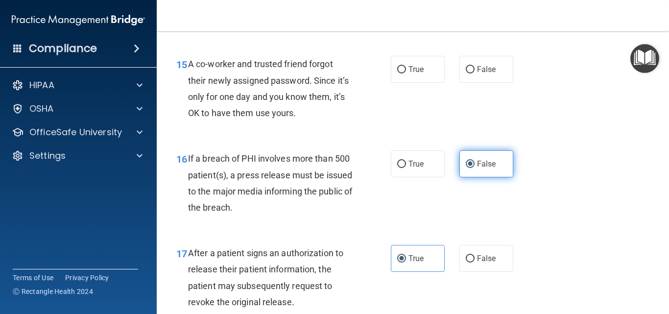
scroll to position [1326, 0]
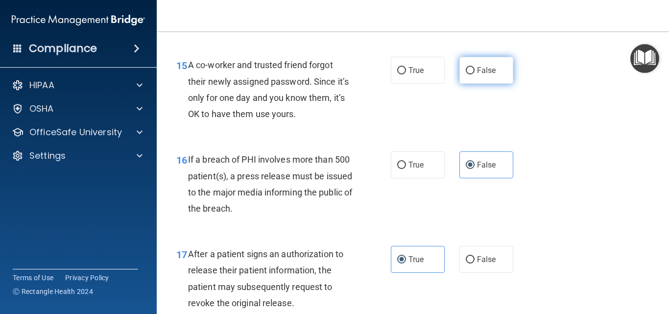
click at [482, 82] on label "False" at bounding box center [486, 70] width 54 height 27
click at [474, 74] on input "False" at bounding box center [470, 70] width 9 height 7
radio input "true"
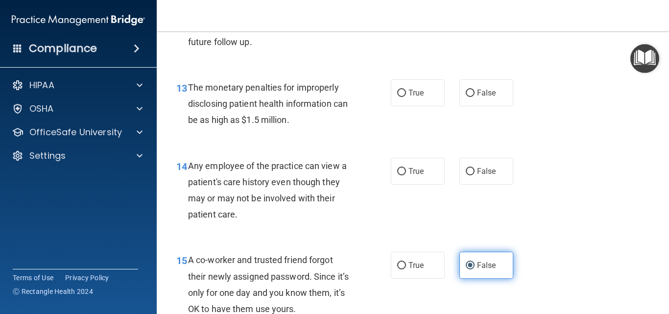
scroll to position [1130, 0]
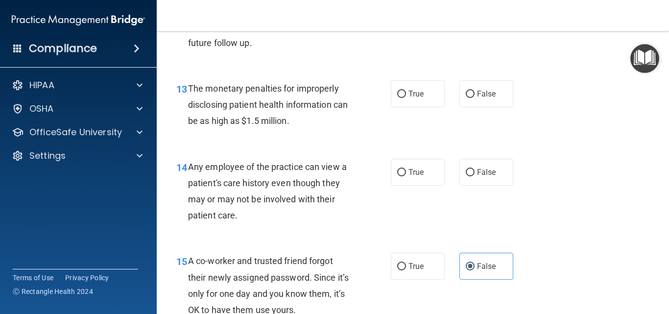
drag, startPoint x: 411, startPoint y: 83, endPoint x: 424, endPoint y: 141, distance: 59.2
click at [416, 105] on label "True" at bounding box center [418, 93] width 54 height 27
click at [430, 171] on label "True" at bounding box center [418, 172] width 54 height 27
click at [406, 171] on input "True" at bounding box center [401, 172] width 9 height 7
radio input "true"
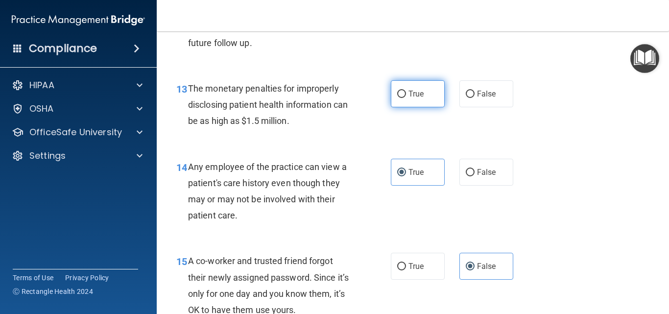
click at [411, 94] on span "True" at bounding box center [415, 93] width 15 height 9
click at [406, 94] on input "True" at bounding box center [401, 94] width 9 height 7
radio input "true"
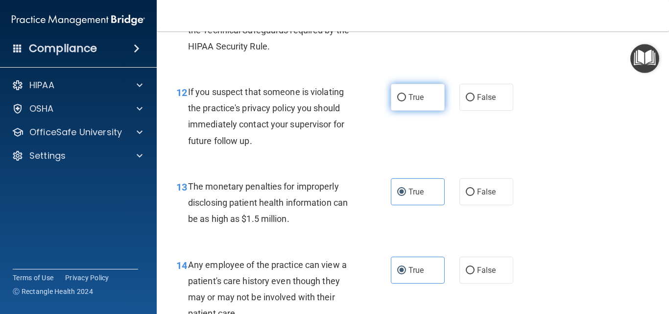
click at [412, 95] on span "True" at bounding box center [415, 97] width 15 height 9
click at [406, 95] on input "True" at bounding box center [401, 97] width 9 height 7
radio input "true"
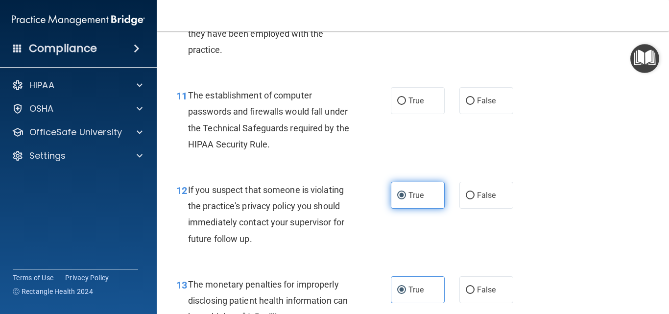
click at [412, 95] on label "True" at bounding box center [418, 100] width 54 height 27
click at [406, 97] on input "True" at bounding box center [401, 100] width 9 height 7
radio input "true"
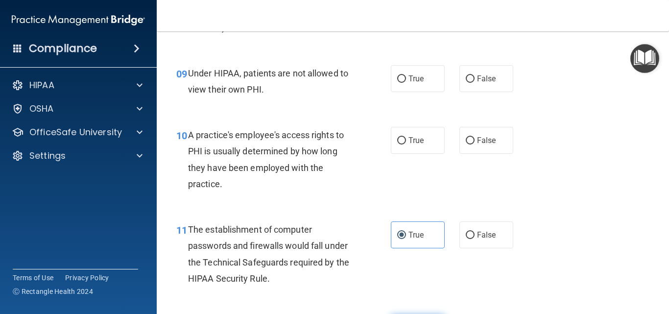
scroll to position [788, 0]
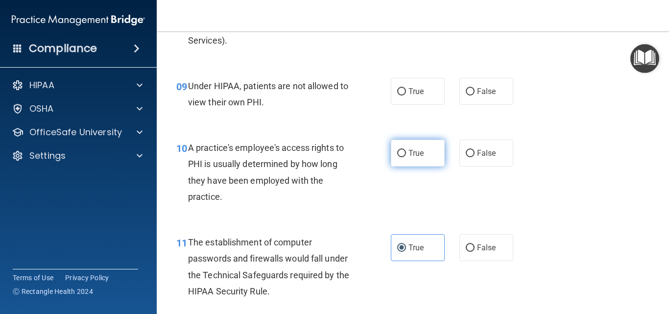
drag, startPoint x: 412, startPoint y: 94, endPoint x: 430, endPoint y: 154, distance: 62.7
click at [412, 94] on span "True" at bounding box center [415, 91] width 15 height 9
click at [406, 94] on input "True" at bounding box center [401, 91] width 9 height 7
radio input "true"
click at [435, 162] on label "True" at bounding box center [418, 153] width 54 height 27
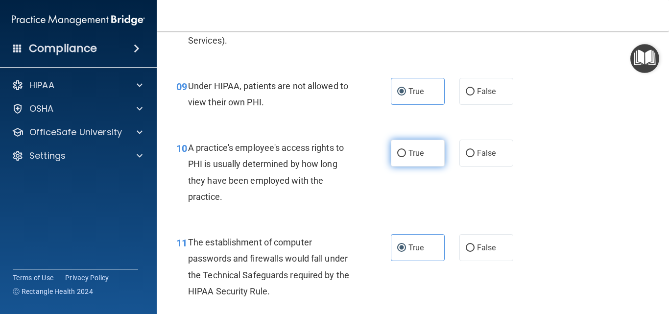
click at [406, 157] on input "True" at bounding box center [401, 153] width 9 height 7
radio input "true"
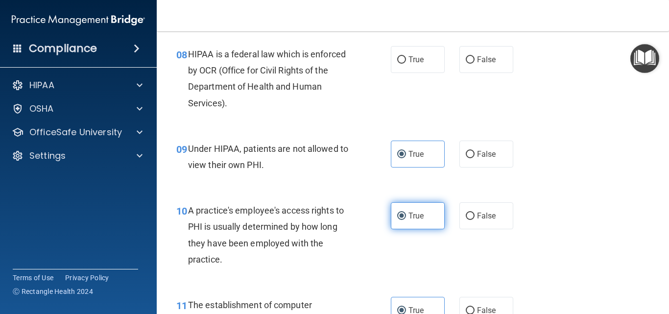
scroll to position [592, 0]
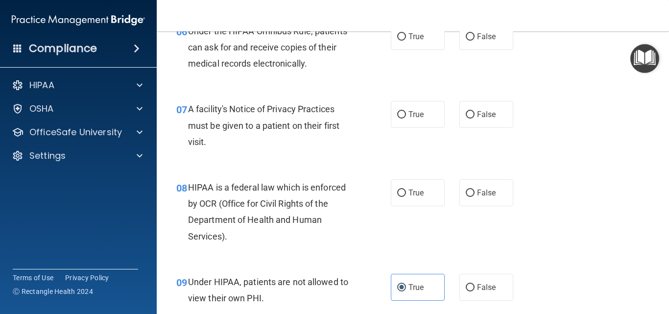
drag, startPoint x: 479, startPoint y: 100, endPoint x: 469, endPoint y: 61, distance: 40.4
click at [479, 99] on div "07 A facility's Notice of Privacy Practices must be given to a patient on their…" at bounding box center [413, 128] width 488 height 78
drag, startPoint x: 469, startPoint y: 38, endPoint x: 411, endPoint y: 29, distance: 58.9
click at [453, 39] on div "True False" at bounding box center [455, 36] width 129 height 27
click at [410, 106] on label "True" at bounding box center [418, 114] width 54 height 27
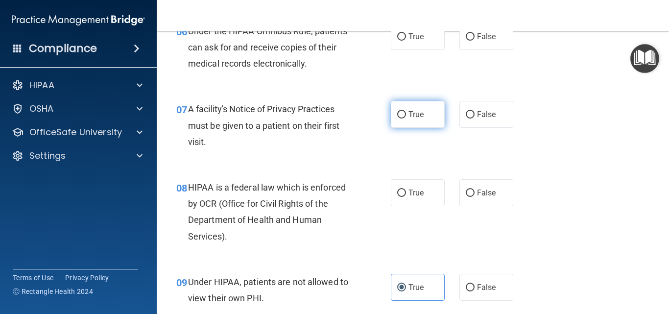
click at [406, 111] on input "True" at bounding box center [401, 114] width 9 height 7
radio input "true"
click at [466, 36] on input "False" at bounding box center [470, 36] width 9 height 7
radio input "true"
click at [453, 185] on div "True False" at bounding box center [455, 192] width 129 height 27
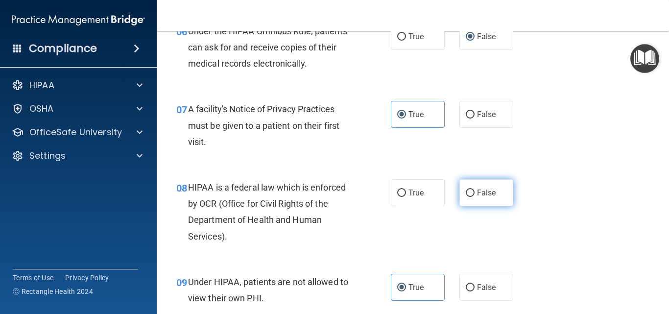
click at [468, 197] on label "False" at bounding box center [486, 192] width 54 height 27
click at [468, 197] on input "False" at bounding box center [470, 192] width 9 height 7
radio input "true"
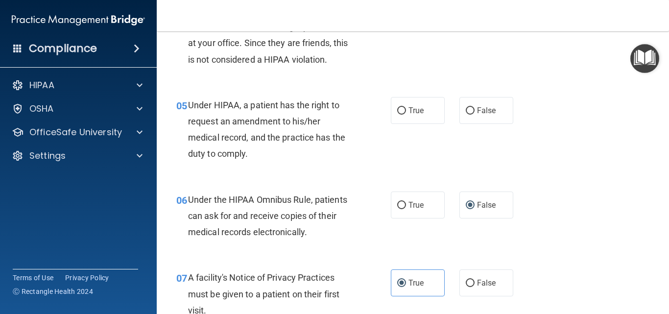
scroll to position [347, 0]
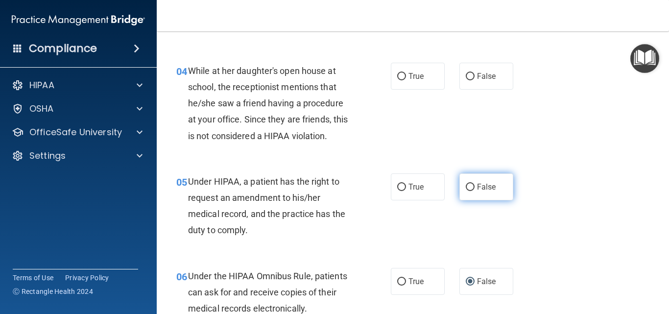
click at [471, 187] on label "False" at bounding box center [486, 186] width 54 height 27
click at [471, 187] on input "False" at bounding box center [470, 187] width 9 height 7
radio input "true"
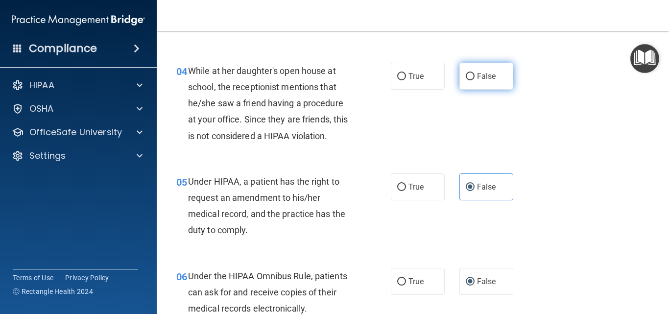
click at [467, 78] on input "False" at bounding box center [470, 76] width 9 height 7
radio input "true"
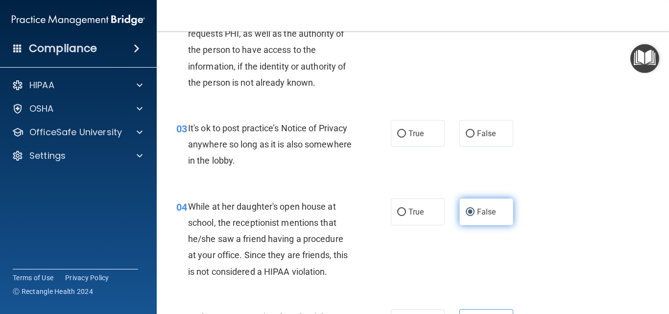
scroll to position [200, 0]
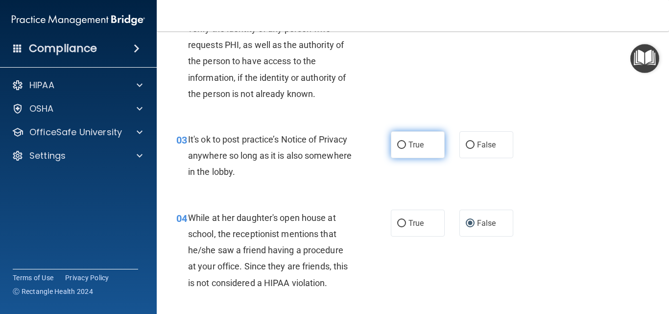
click at [416, 144] on span "True" at bounding box center [415, 144] width 15 height 9
click at [406, 144] on input "True" at bounding box center [401, 144] width 9 height 7
radio input "true"
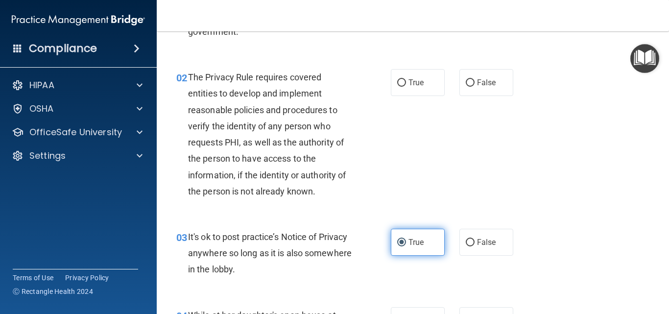
scroll to position [102, 0]
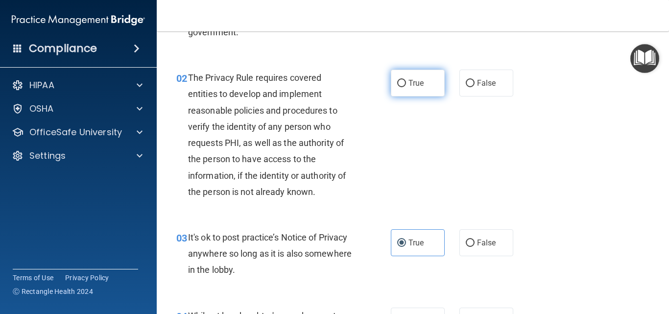
click at [417, 87] on span "True" at bounding box center [415, 82] width 15 height 9
click at [406, 87] on input "True" at bounding box center [401, 83] width 9 height 7
radio input "true"
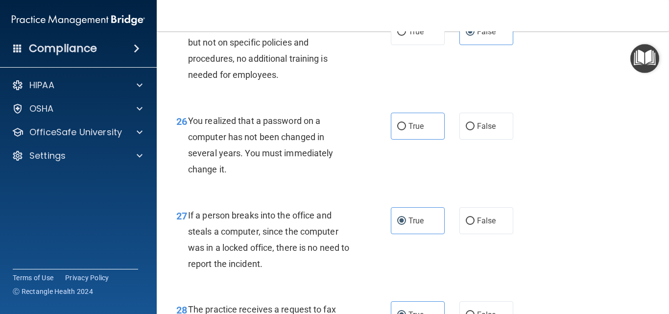
scroll to position [2354, 0]
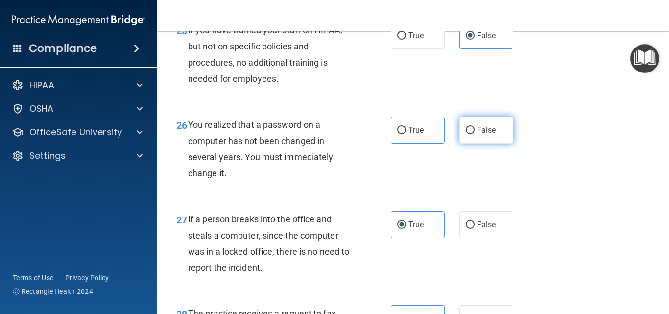
click at [469, 134] on input "False" at bounding box center [470, 130] width 9 height 7
radio input "true"
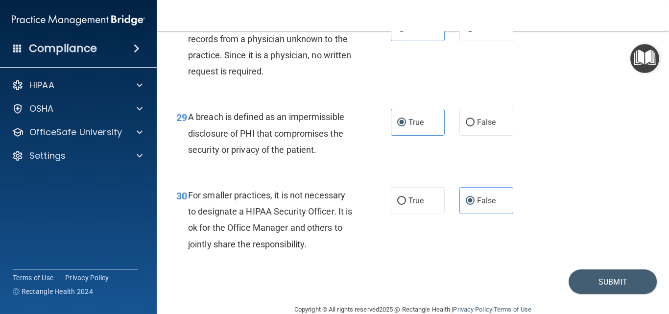
scroll to position [2697, 0]
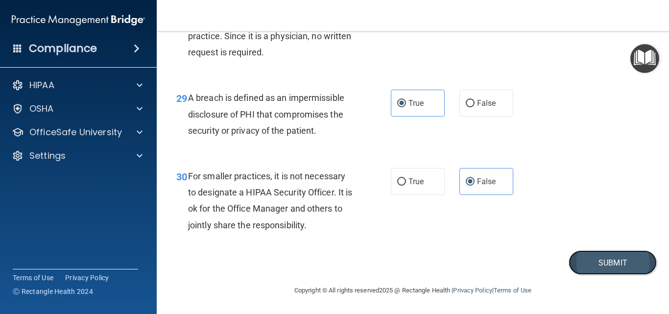
click at [622, 269] on button "Submit" at bounding box center [612, 262] width 88 height 25
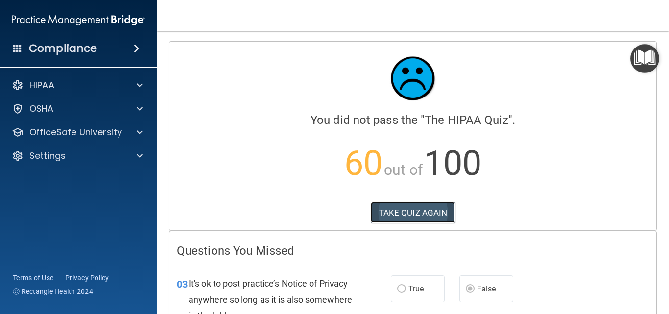
click at [385, 209] on button "TAKE QUIZ AGAIN" at bounding box center [413, 213] width 85 height 22
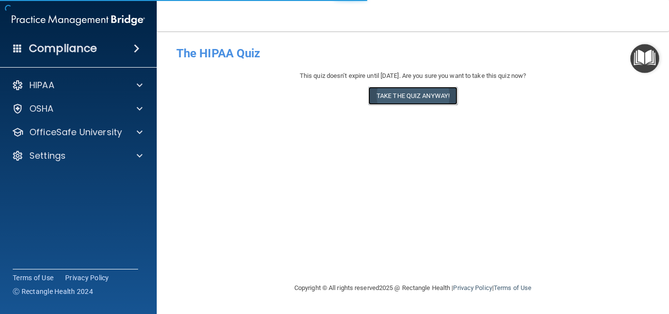
click at [421, 99] on button "Take the quiz anyway!" at bounding box center [412, 96] width 89 height 18
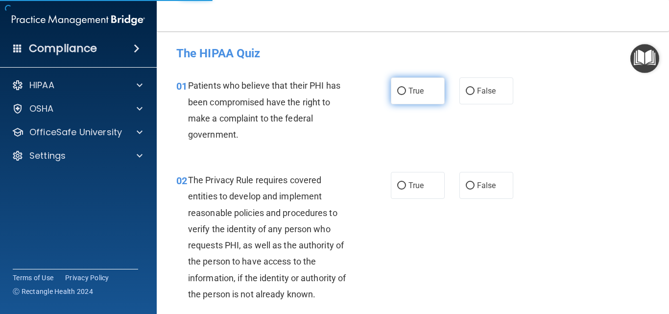
click at [418, 91] on span "True" at bounding box center [415, 90] width 15 height 9
click at [406, 91] on input "True" at bounding box center [401, 91] width 9 height 7
radio input "true"
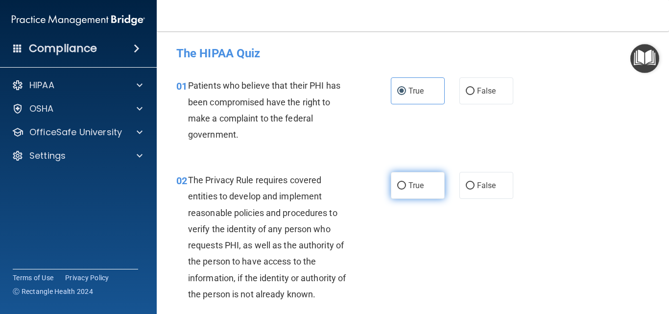
click at [433, 190] on label "True" at bounding box center [418, 185] width 54 height 27
click at [406, 189] on input "True" at bounding box center [401, 185] width 9 height 7
radio input "true"
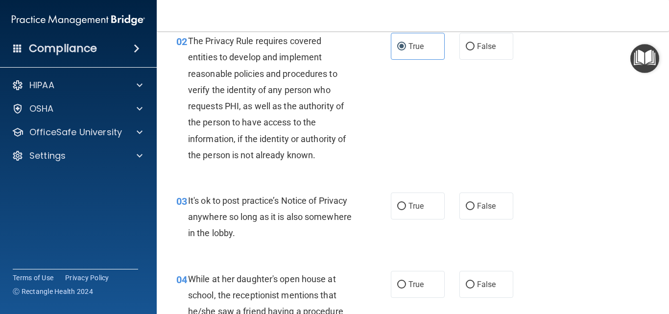
scroll to position [147, 0]
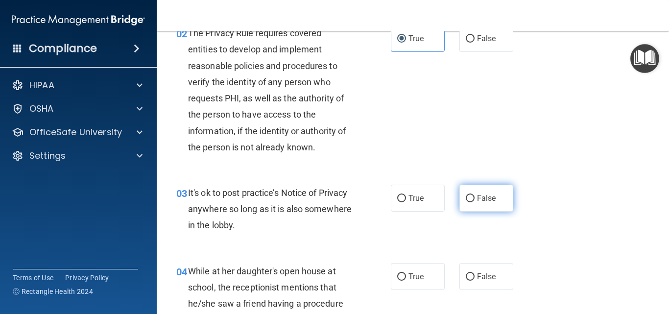
click at [477, 200] on span "False" at bounding box center [486, 197] width 19 height 9
click at [474, 200] on input "False" at bounding box center [470, 198] width 9 height 7
radio input "true"
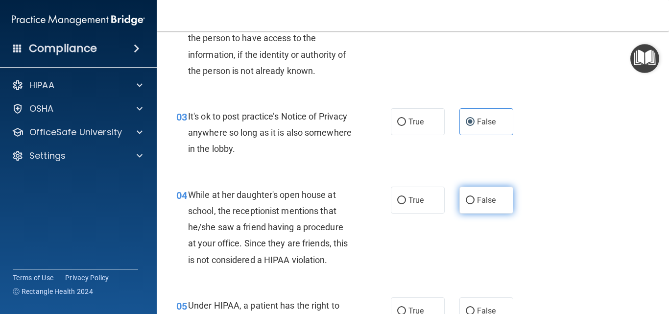
scroll to position [245, 0]
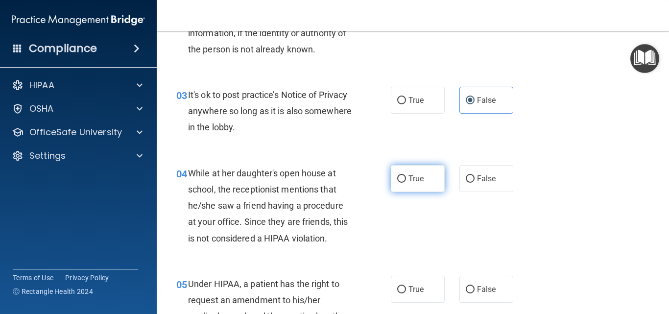
click at [412, 170] on label "True" at bounding box center [418, 178] width 54 height 27
click at [406, 175] on input "True" at bounding box center [401, 178] width 9 height 7
radio input "true"
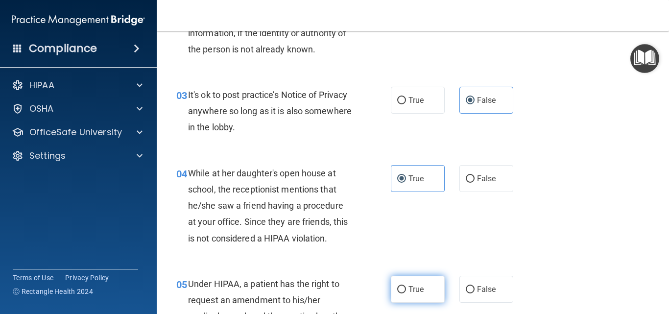
click at [410, 288] on span "True" at bounding box center [415, 288] width 15 height 9
click at [406, 288] on input "True" at bounding box center [401, 289] width 9 height 7
radio input "true"
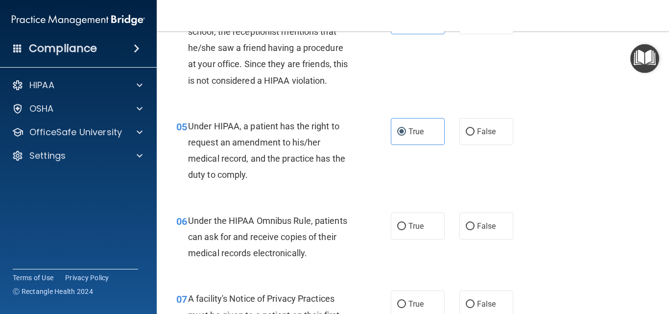
scroll to position [441, 0]
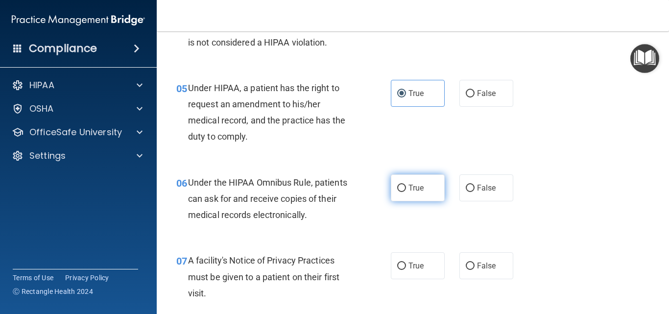
click at [417, 200] on label "True" at bounding box center [418, 187] width 54 height 27
click at [406, 192] on input "True" at bounding box center [401, 188] width 9 height 7
radio input "true"
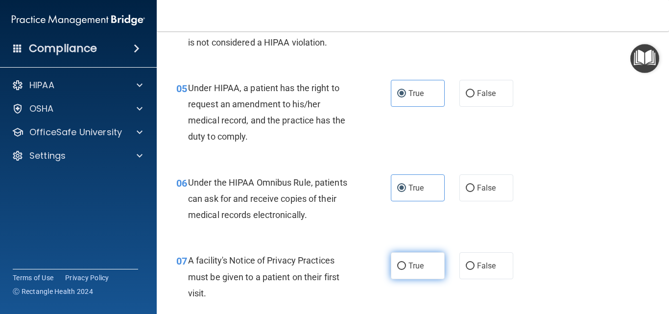
click at [427, 271] on label "True" at bounding box center [418, 265] width 54 height 27
click at [406, 270] on input "True" at bounding box center [401, 265] width 9 height 7
radio input "true"
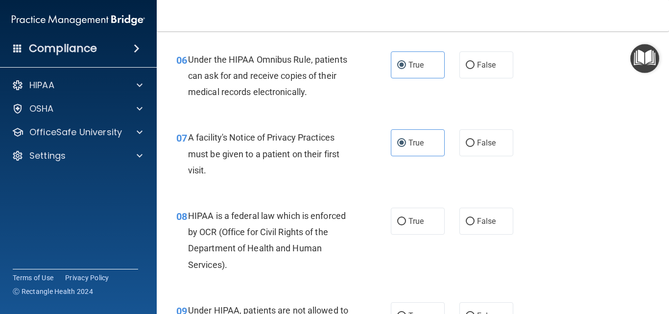
scroll to position [587, 0]
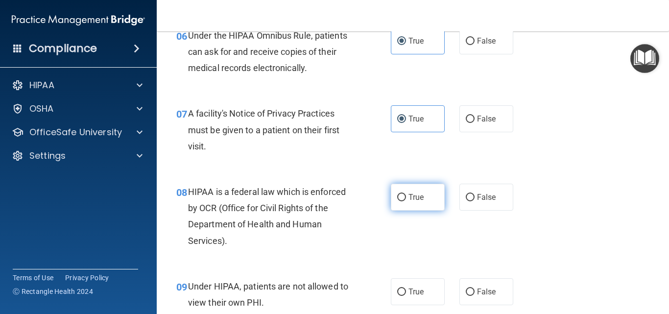
click at [426, 199] on label "True" at bounding box center [418, 197] width 54 height 27
click at [406, 199] on input "True" at bounding box center [401, 197] width 9 height 7
radio input "true"
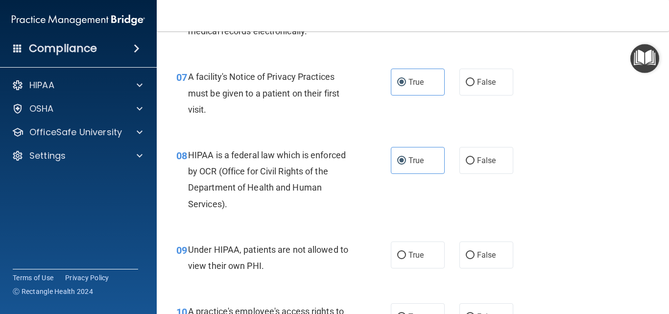
scroll to position [685, 0]
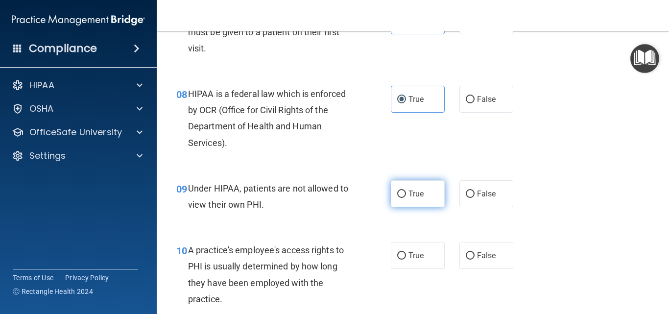
click at [424, 198] on label "True" at bounding box center [418, 193] width 54 height 27
click at [406, 198] on input "True" at bounding box center [401, 193] width 9 height 7
radio input "true"
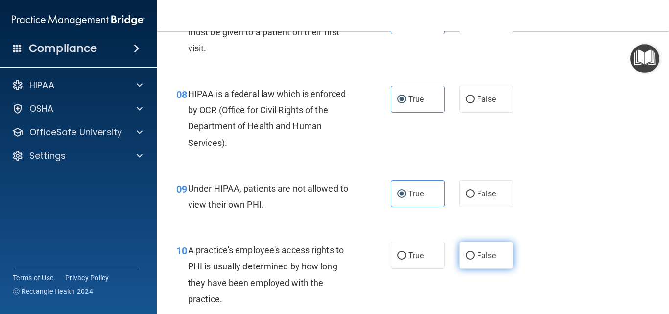
click at [484, 256] on span "False" at bounding box center [486, 255] width 19 height 9
click at [474, 256] on input "False" at bounding box center [470, 255] width 9 height 7
radio input "true"
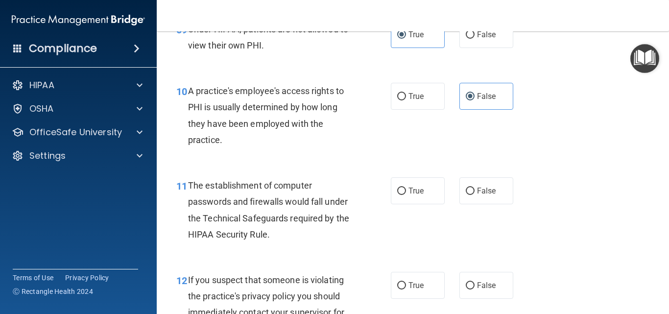
scroll to position [881, 0]
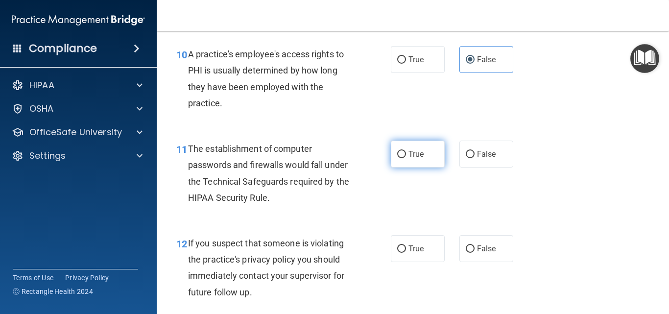
click at [422, 162] on label "True" at bounding box center [418, 154] width 54 height 27
click at [406, 158] on input "True" at bounding box center [401, 154] width 9 height 7
radio input "true"
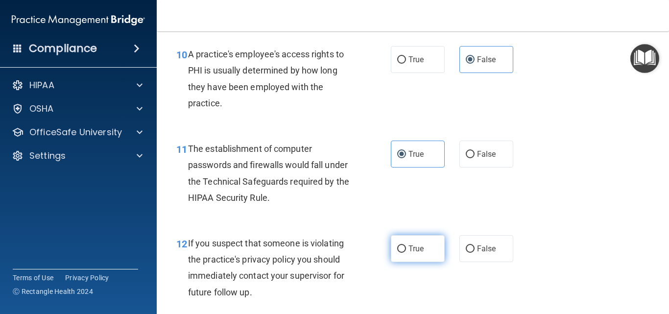
click at [433, 254] on label "True" at bounding box center [418, 248] width 54 height 27
click at [406, 253] on input "True" at bounding box center [401, 248] width 9 height 7
radio input "true"
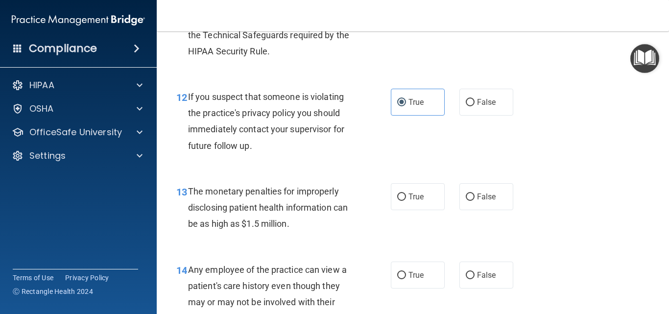
scroll to position [1028, 0]
click at [421, 197] on label "True" at bounding box center [418, 196] width 54 height 27
click at [406, 197] on input "True" at bounding box center [401, 196] width 9 height 7
radio input "true"
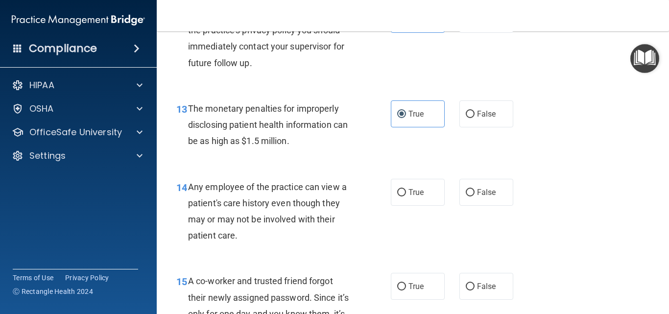
scroll to position [1126, 0]
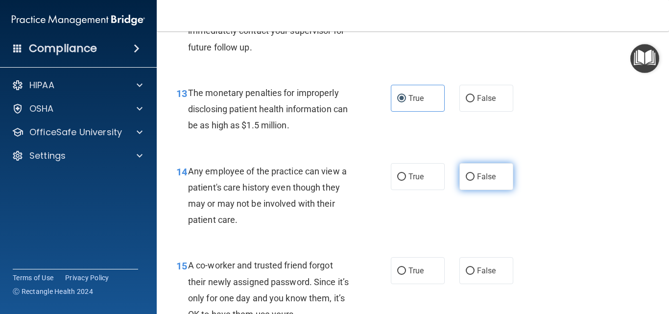
click at [480, 178] on span "False" at bounding box center [486, 176] width 19 height 9
click at [474, 178] on input "False" at bounding box center [470, 176] width 9 height 7
radio input "true"
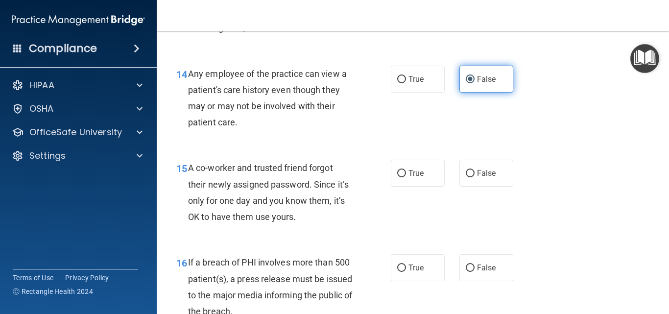
scroll to position [1224, 0]
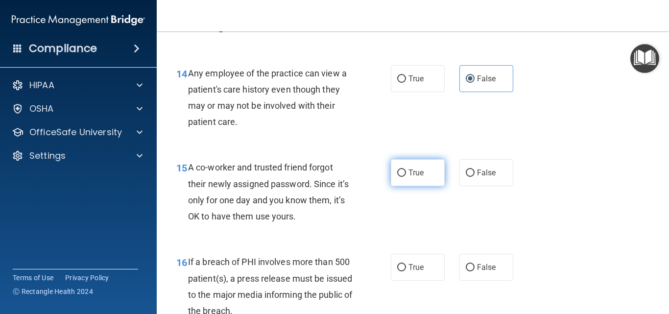
click at [427, 165] on label "True" at bounding box center [418, 172] width 54 height 27
click at [406, 169] on input "True" at bounding box center [401, 172] width 9 height 7
radio input "true"
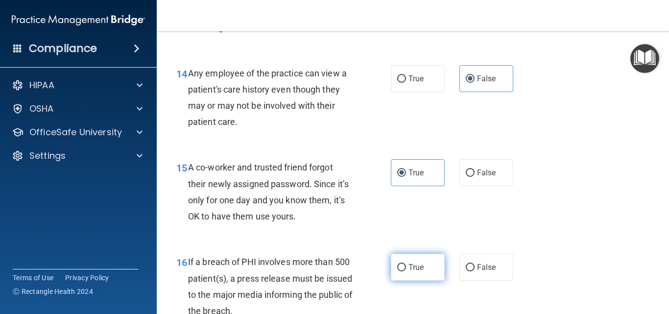
click at [424, 274] on label "True" at bounding box center [418, 267] width 54 height 27
click at [406, 271] on input "True" at bounding box center [401, 267] width 9 height 7
radio input "true"
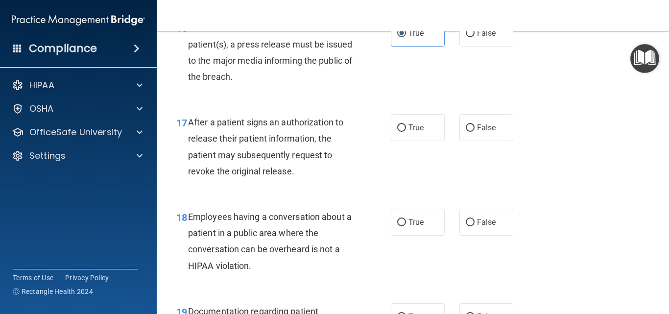
scroll to position [1469, 0]
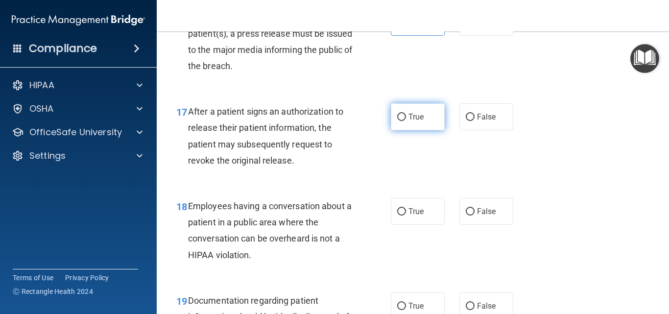
drag, startPoint x: 431, startPoint y: 119, endPoint x: 438, endPoint y: 122, distance: 7.5
click at [433, 120] on label "True" at bounding box center [418, 116] width 54 height 27
click at [406, 120] on input "True" at bounding box center [401, 117] width 9 height 7
radio input "true"
click at [487, 210] on span "False" at bounding box center [486, 211] width 19 height 9
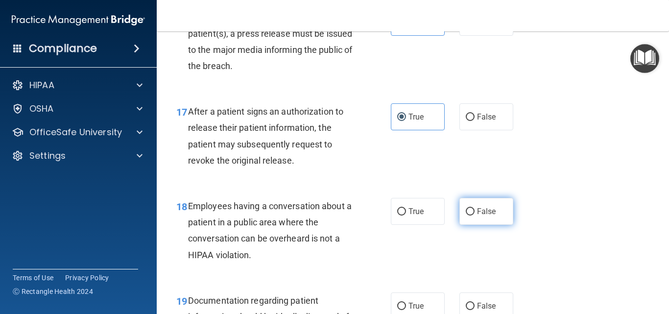
click at [474, 210] on input "False" at bounding box center [470, 211] width 9 height 7
radio input "true"
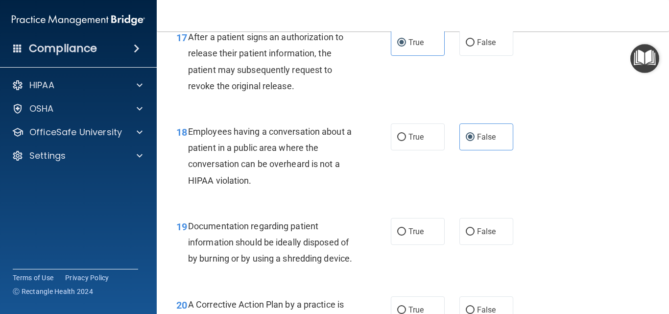
scroll to position [1567, 0]
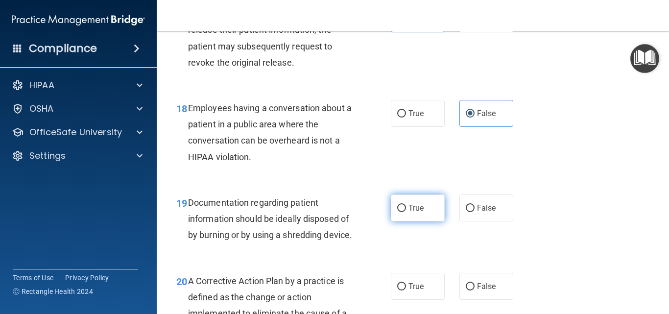
click at [423, 204] on label "True" at bounding box center [418, 207] width 54 height 27
click at [406, 205] on input "True" at bounding box center [401, 208] width 9 height 7
radio input "true"
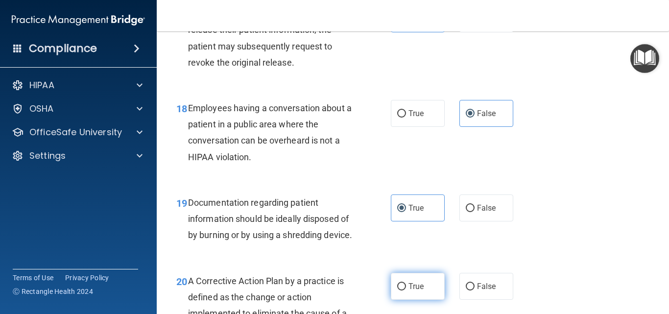
click at [411, 297] on label "True" at bounding box center [418, 286] width 54 height 27
click at [406, 290] on input "True" at bounding box center [401, 286] width 9 height 7
radio input "true"
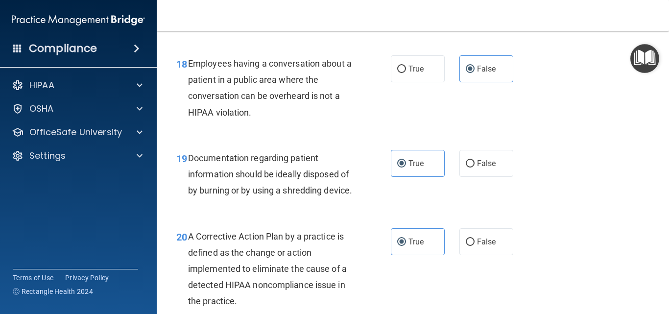
scroll to position [1811, 0]
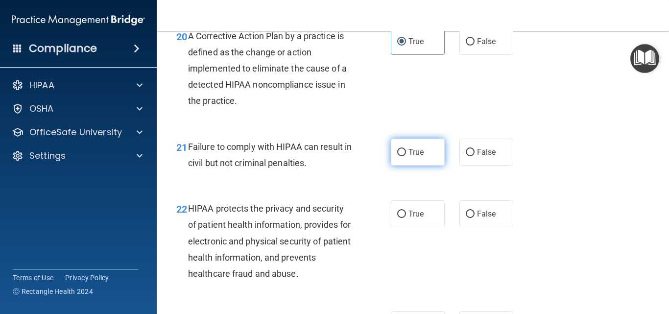
click at [422, 165] on label "True" at bounding box center [418, 152] width 54 height 27
click at [406, 156] on input "True" at bounding box center [401, 152] width 9 height 7
radio input "true"
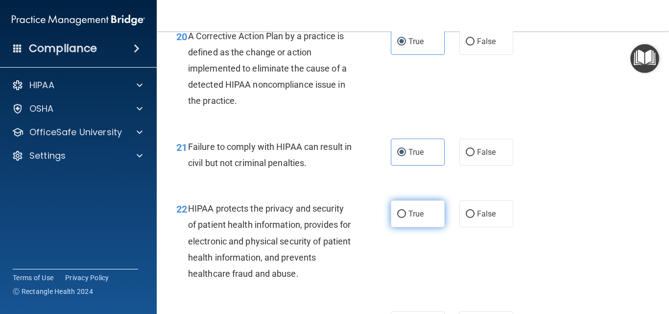
click at [422, 227] on label "True" at bounding box center [418, 213] width 54 height 27
click at [406, 218] on input "True" at bounding box center [401, 214] width 9 height 7
radio input "true"
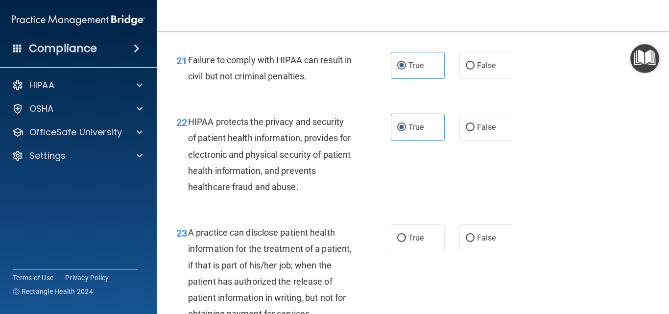
scroll to position [1958, 0]
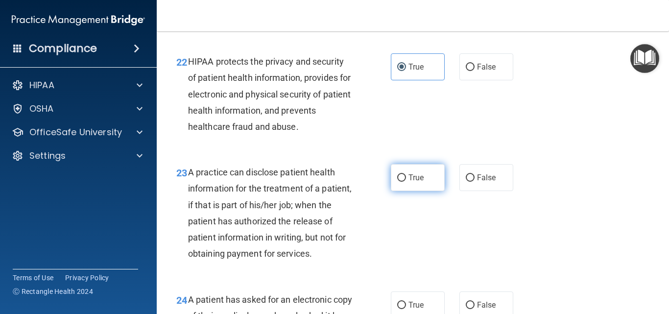
click at [422, 191] on label "True" at bounding box center [418, 177] width 54 height 27
click at [406, 182] on input "True" at bounding box center [401, 177] width 9 height 7
radio input "true"
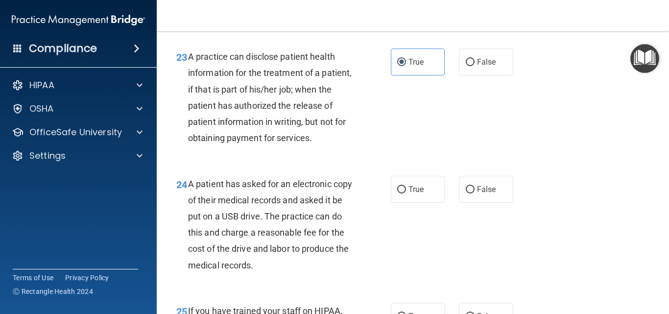
scroll to position [2105, 0]
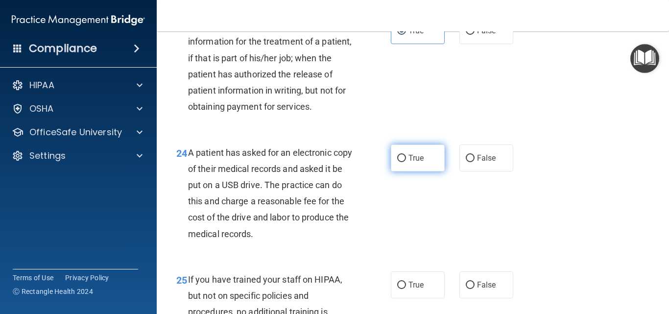
click at [402, 171] on label "True" at bounding box center [418, 157] width 54 height 27
click at [402, 162] on input "True" at bounding box center [401, 158] width 9 height 7
radio input "true"
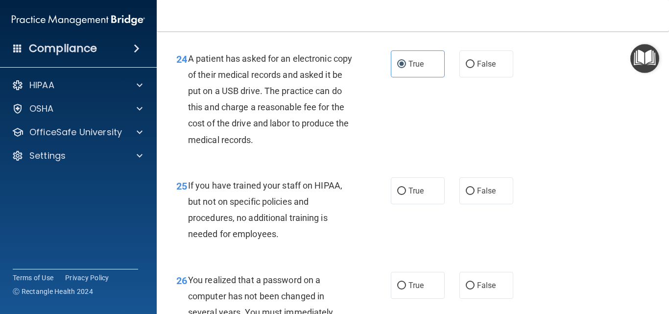
scroll to position [2203, 0]
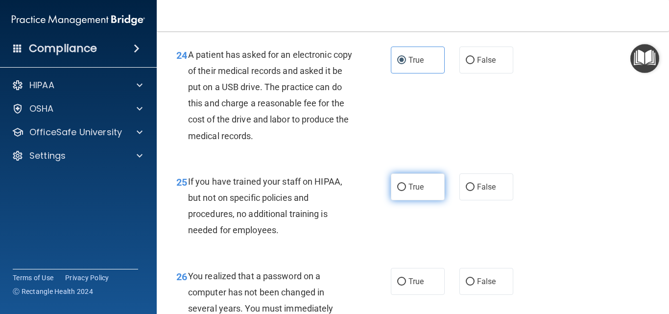
click at [415, 200] on label "True" at bounding box center [418, 186] width 54 height 27
click at [406, 191] on input "True" at bounding box center [401, 187] width 9 height 7
radio input "true"
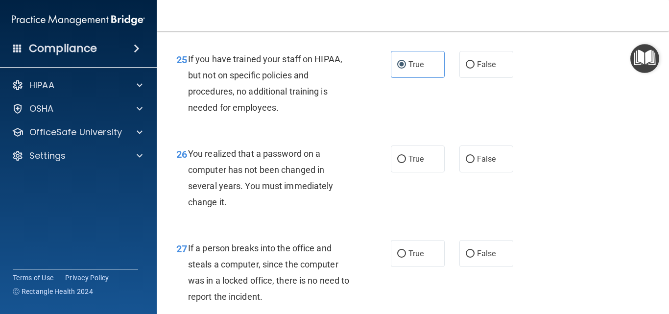
scroll to position [2350, 0]
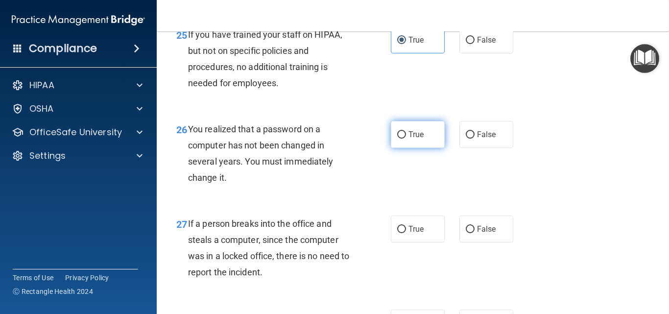
click at [419, 139] on span "True" at bounding box center [415, 134] width 15 height 9
click at [406, 139] on input "True" at bounding box center [401, 134] width 9 height 7
radio input "true"
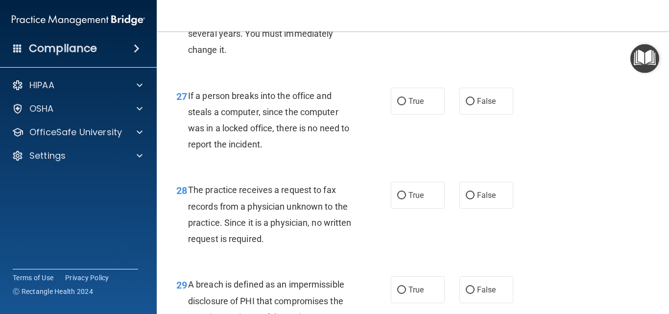
scroll to position [2497, 0]
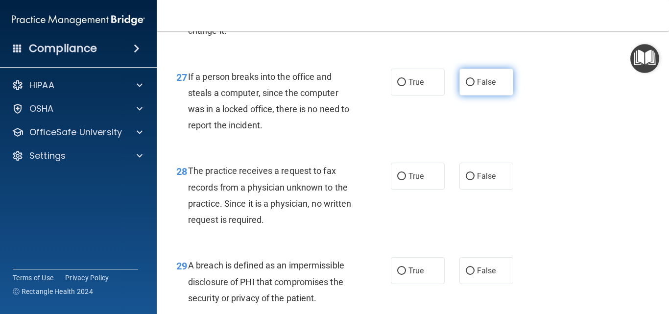
click at [483, 95] on label "False" at bounding box center [486, 82] width 54 height 27
click at [474, 86] on input "False" at bounding box center [470, 82] width 9 height 7
radio input "true"
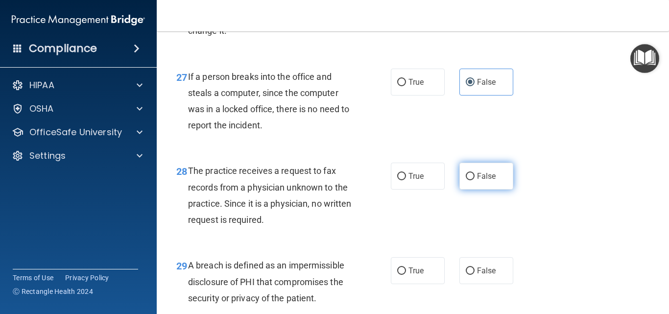
click at [489, 189] on label "False" at bounding box center [486, 176] width 54 height 27
click at [474, 180] on input "False" at bounding box center [470, 176] width 9 height 7
radio input "true"
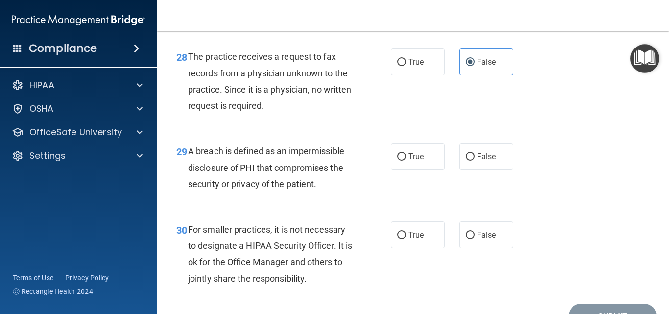
scroll to position [2644, 0]
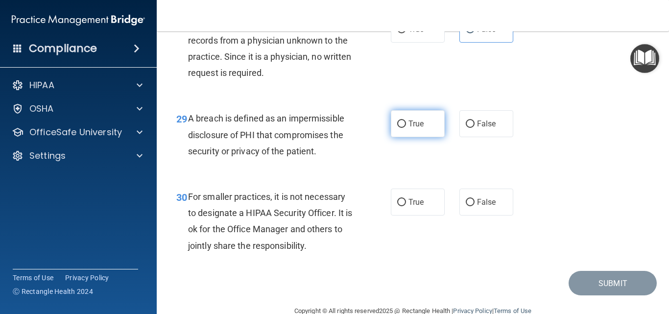
drag, startPoint x: 419, startPoint y: 150, endPoint x: 418, endPoint y: 161, distance: 10.8
click at [419, 137] on label "True" at bounding box center [418, 123] width 54 height 27
click at [406, 128] on input "True" at bounding box center [401, 123] width 9 height 7
radio input "true"
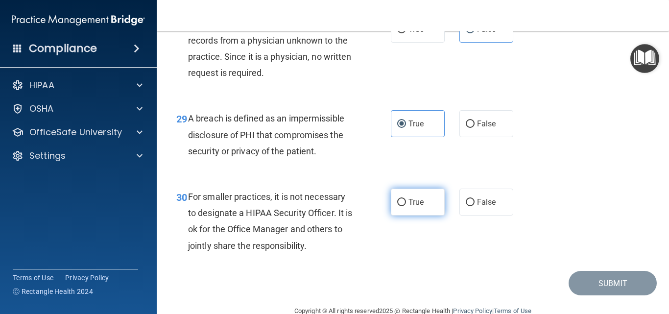
click at [408, 207] on span "True" at bounding box center [415, 201] width 15 height 9
click at [406, 206] on input "True" at bounding box center [401, 202] width 9 height 7
radio input "true"
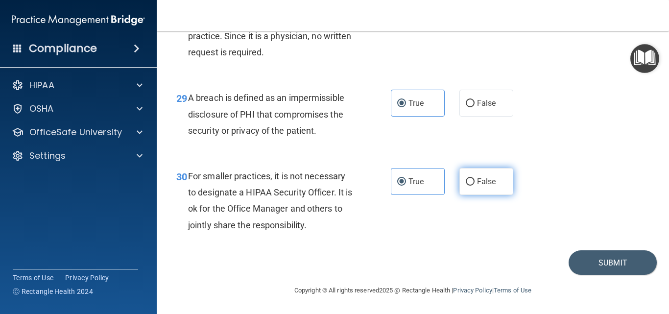
scroll to position [2697, 0]
click at [617, 256] on button "Submit" at bounding box center [612, 262] width 88 height 25
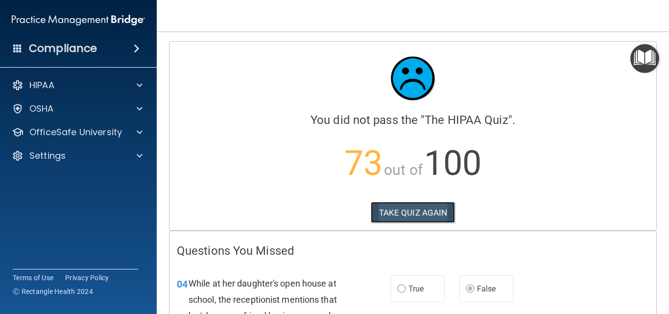
click at [422, 212] on button "TAKE QUIZ AGAIN" at bounding box center [413, 213] width 85 height 22
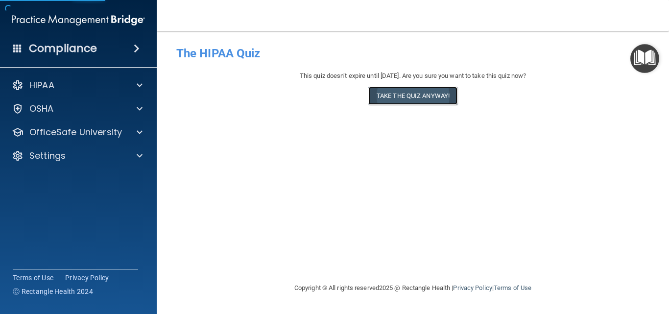
click at [415, 97] on button "Take the quiz anyway!" at bounding box center [412, 96] width 89 height 18
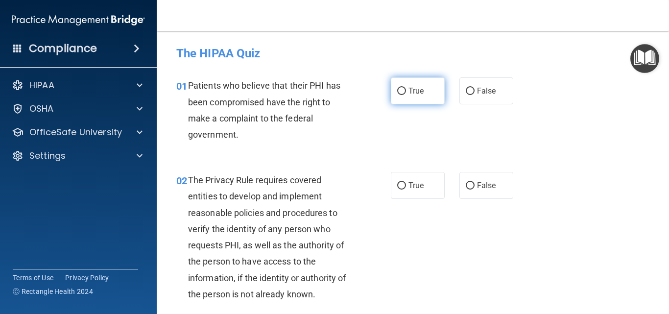
click at [415, 97] on label "True" at bounding box center [418, 90] width 54 height 27
click at [406, 95] on input "True" at bounding box center [401, 91] width 9 height 7
radio input "true"
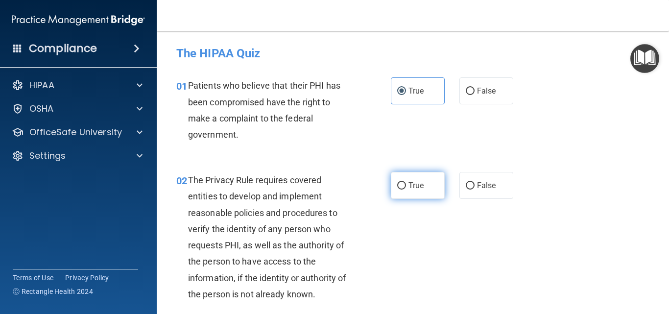
click at [410, 192] on label "True" at bounding box center [418, 185] width 54 height 27
click at [406, 189] on input "True" at bounding box center [401, 185] width 9 height 7
radio input "true"
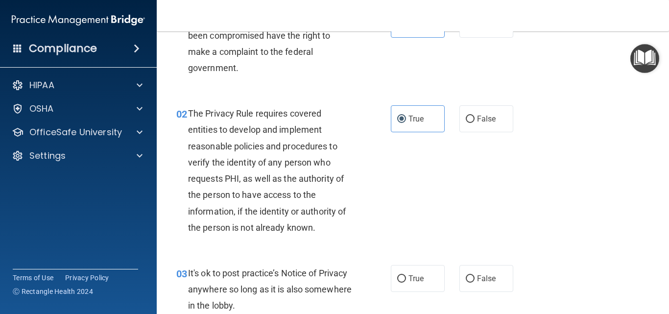
scroll to position [98, 0]
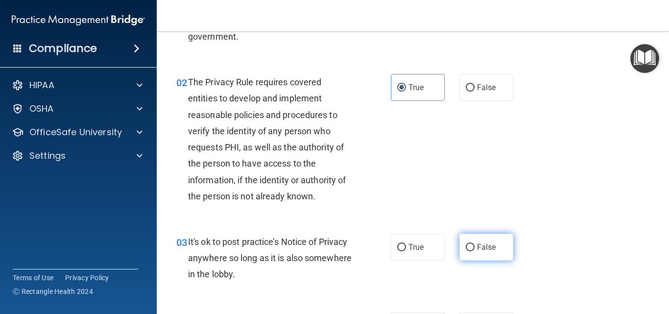
click at [486, 246] on span "False" at bounding box center [486, 246] width 19 height 9
click at [474, 246] on input "False" at bounding box center [470, 247] width 9 height 7
radio input "true"
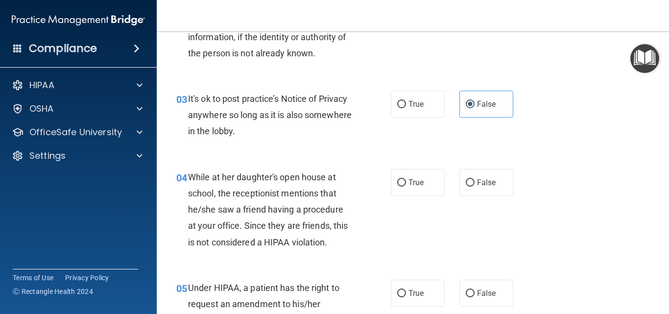
scroll to position [245, 0]
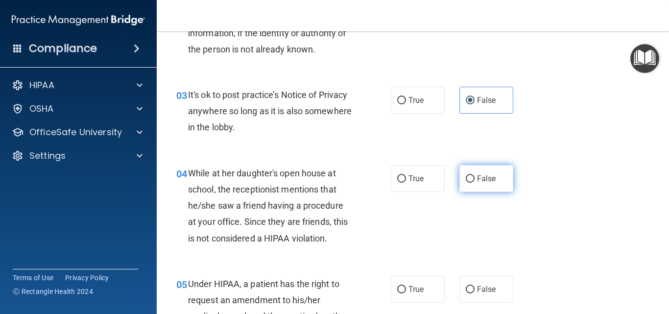
click at [483, 178] on span "False" at bounding box center [486, 178] width 19 height 9
click at [474, 178] on input "False" at bounding box center [470, 178] width 9 height 7
radio input "true"
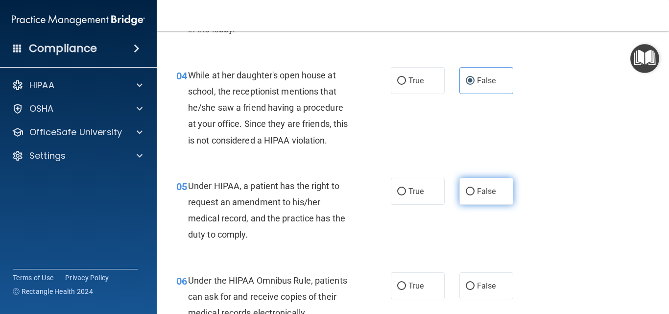
click at [483, 191] on span "False" at bounding box center [486, 191] width 19 height 9
click at [474, 191] on input "False" at bounding box center [470, 191] width 9 height 7
radio input "true"
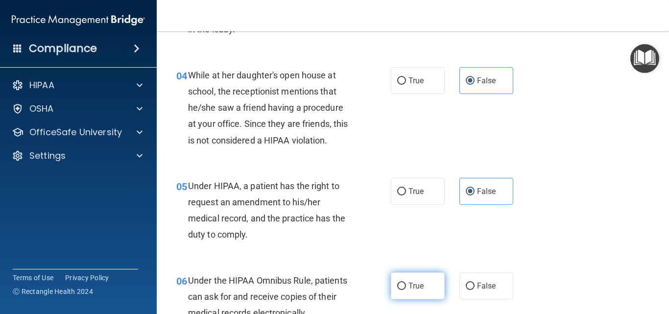
click at [402, 288] on label "True" at bounding box center [418, 285] width 54 height 27
click at [402, 288] on input "True" at bounding box center [401, 285] width 9 height 7
radio input "true"
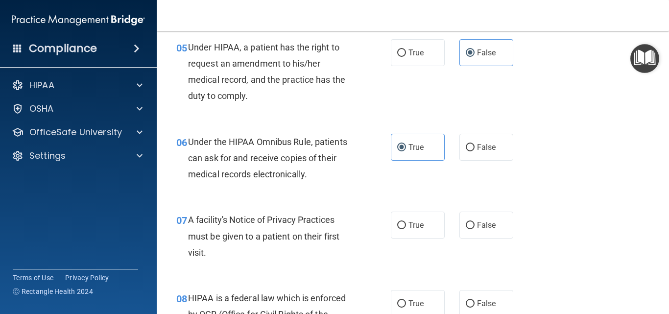
scroll to position [539, 0]
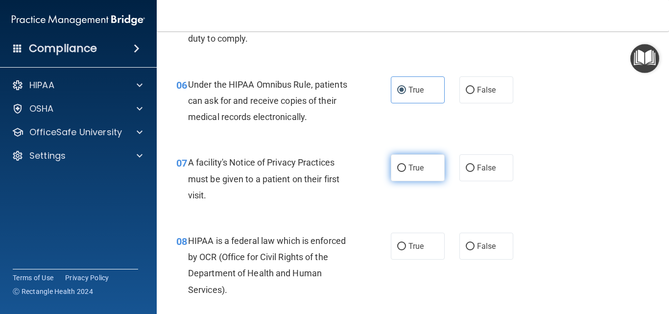
click at [401, 156] on label "True" at bounding box center [418, 167] width 54 height 27
click at [401, 164] on input "True" at bounding box center [401, 167] width 9 height 7
radio input "true"
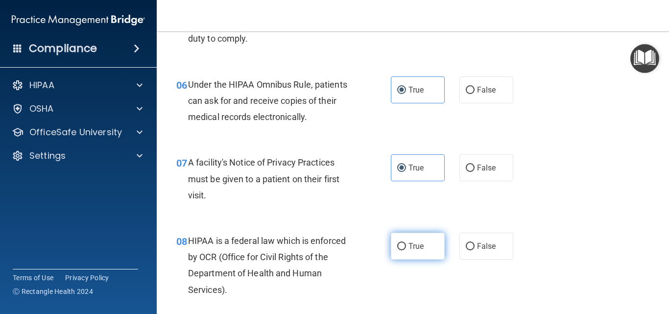
click at [413, 243] on span "True" at bounding box center [415, 245] width 15 height 9
click at [406, 243] on input "True" at bounding box center [401, 246] width 9 height 7
radio input "true"
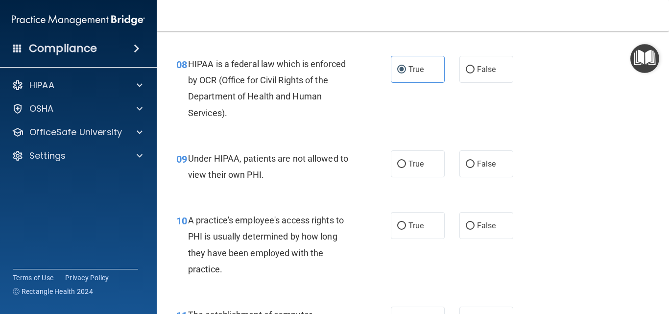
scroll to position [734, 0]
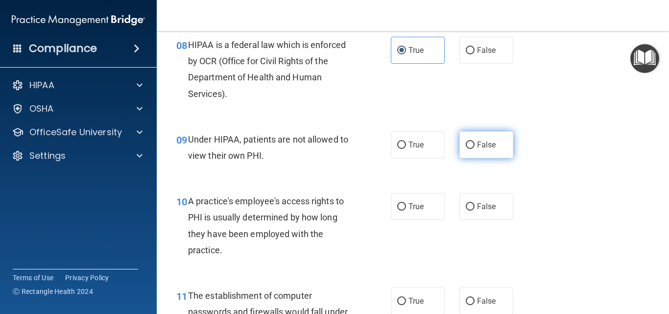
click at [485, 147] on span "False" at bounding box center [486, 144] width 19 height 9
click at [474, 147] on input "False" at bounding box center [470, 144] width 9 height 7
radio input "true"
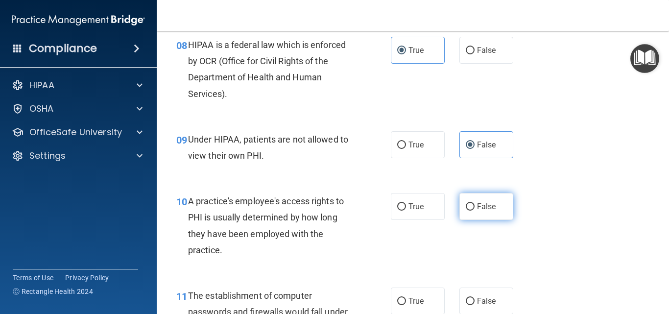
click at [477, 210] on span "False" at bounding box center [486, 206] width 19 height 9
click at [472, 210] on input "False" at bounding box center [470, 206] width 9 height 7
radio input "true"
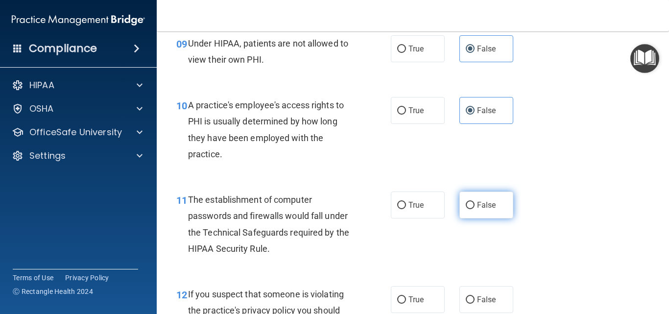
scroll to position [832, 0]
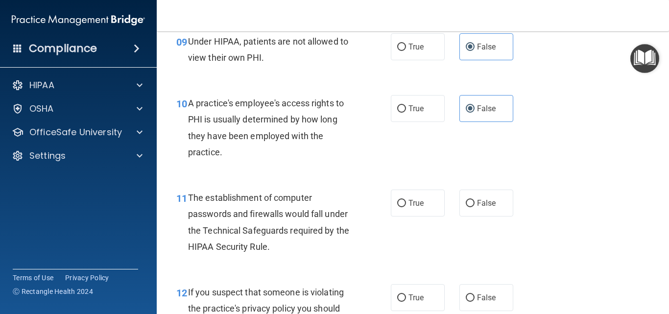
drag, startPoint x: 418, startPoint y: 211, endPoint x: 406, endPoint y: 257, distance: 47.4
click at [417, 212] on label "True" at bounding box center [418, 202] width 54 height 27
click at [406, 207] on input "True" at bounding box center [401, 203] width 9 height 7
radio input "true"
click at [398, 290] on label "True" at bounding box center [418, 297] width 54 height 27
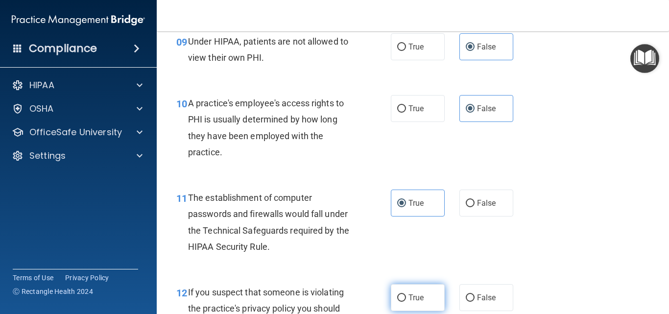
click at [398, 294] on input "True" at bounding box center [401, 297] width 9 height 7
radio input "true"
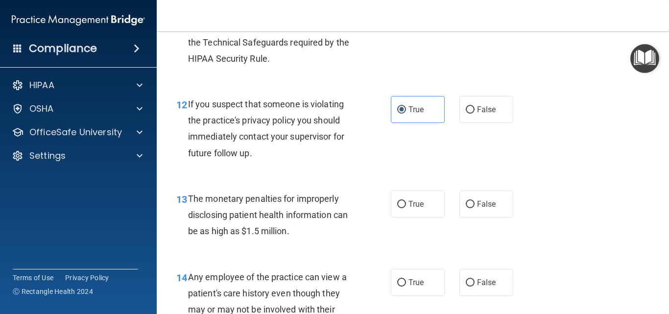
scroll to position [1028, 0]
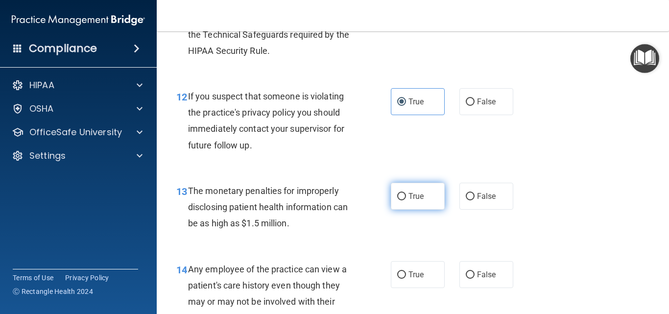
click at [409, 194] on span "True" at bounding box center [415, 195] width 15 height 9
click at [406, 194] on input "True" at bounding box center [401, 196] width 9 height 7
radio input "true"
click at [477, 277] on span "False" at bounding box center [486, 274] width 19 height 9
click at [472, 277] on input "False" at bounding box center [470, 274] width 9 height 7
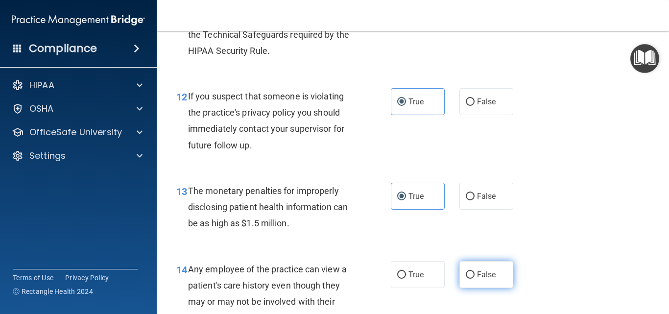
radio input "true"
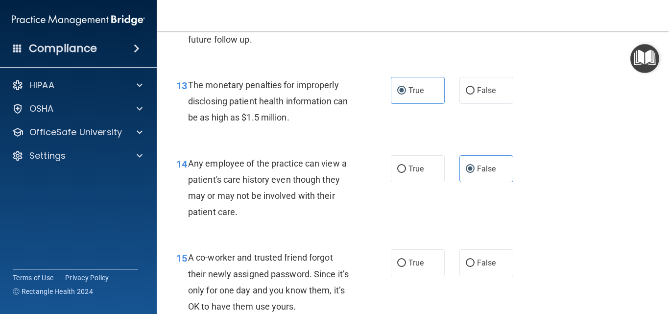
scroll to position [1175, 0]
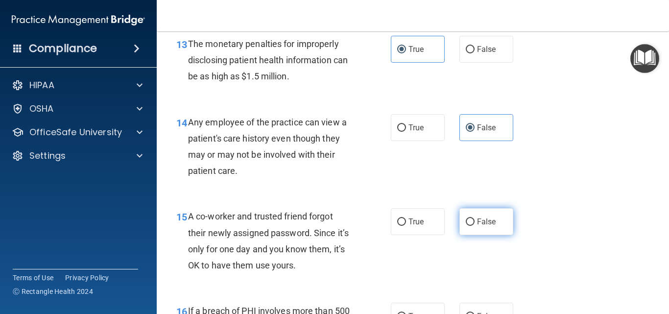
click at [492, 217] on label "False" at bounding box center [486, 221] width 54 height 27
click at [474, 218] on input "False" at bounding box center [470, 221] width 9 height 7
radio input "true"
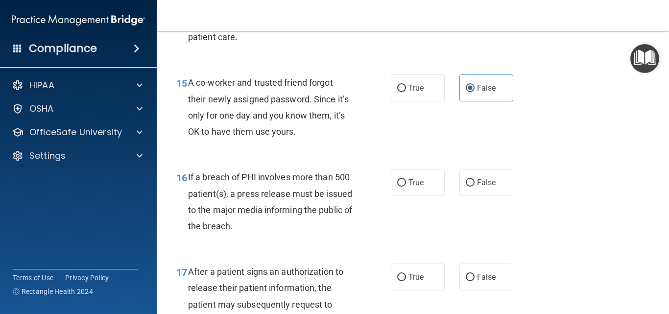
scroll to position [1322, 0]
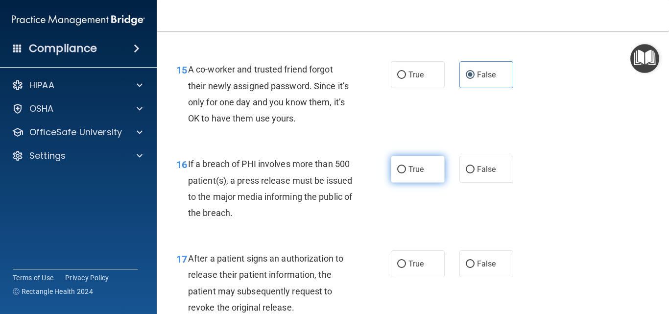
click at [422, 173] on label "True" at bounding box center [418, 169] width 54 height 27
click at [406, 173] on input "True" at bounding box center [401, 169] width 9 height 7
radio input "true"
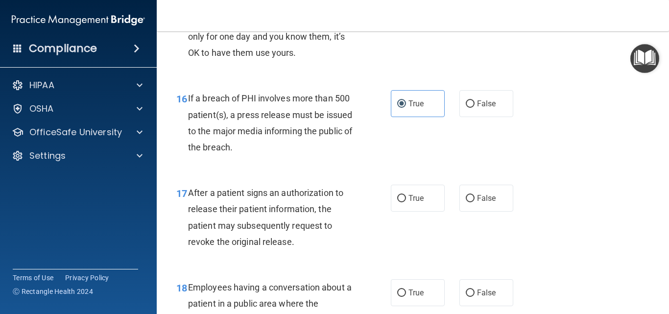
scroll to position [1420, 0]
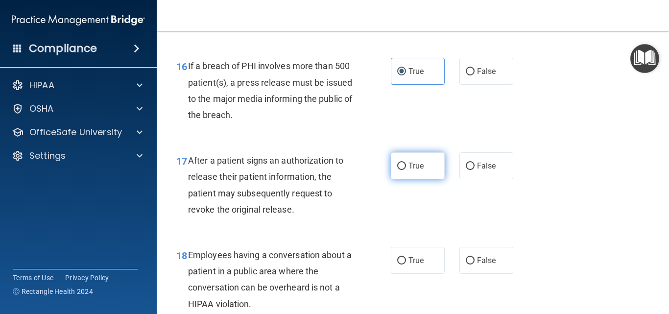
click at [438, 167] on label "True" at bounding box center [418, 165] width 54 height 27
click at [406, 167] on input "True" at bounding box center [401, 166] width 9 height 7
radio input "true"
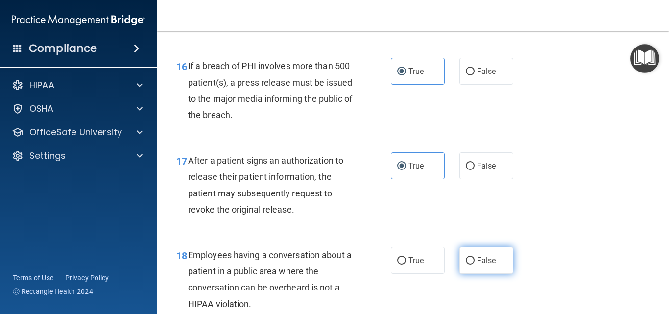
click at [469, 269] on label "False" at bounding box center [486, 260] width 54 height 27
click at [469, 264] on input "False" at bounding box center [470, 260] width 9 height 7
radio input "true"
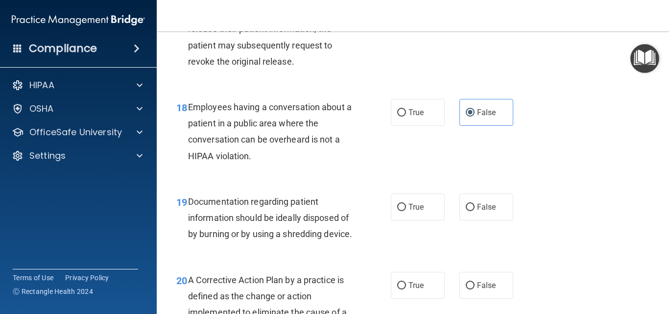
scroll to position [1616, 0]
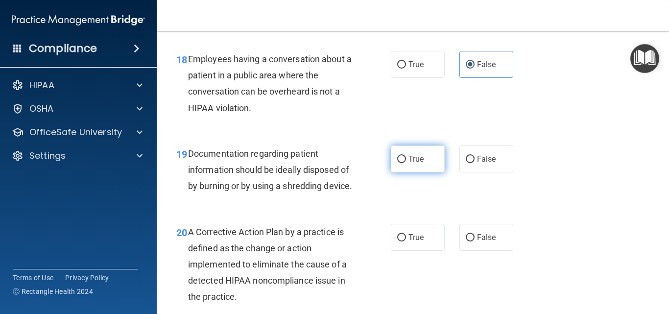
click at [433, 160] on label "True" at bounding box center [418, 158] width 54 height 27
click at [406, 160] on input "True" at bounding box center [401, 159] width 9 height 7
radio input "true"
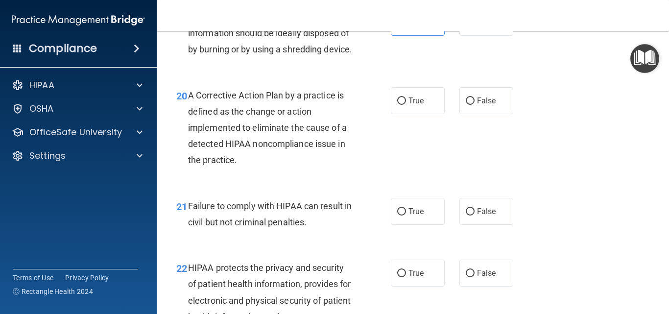
scroll to position [1762, 0]
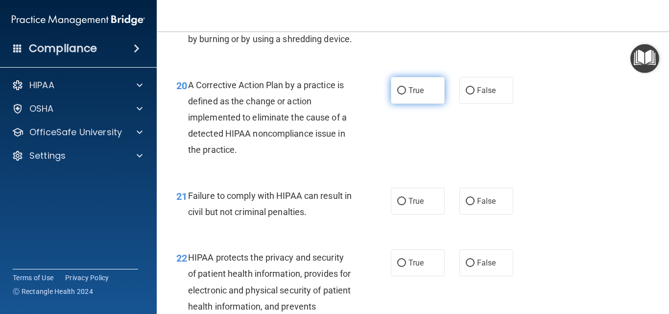
click at [428, 104] on label "True" at bounding box center [418, 90] width 54 height 27
click at [406, 94] on input "True" at bounding box center [401, 90] width 9 height 7
radio input "true"
click at [489, 206] on span "False" at bounding box center [486, 200] width 19 height 9
click at [474, 205] on input "False" at bounding box center [470, 201] width 9 height 7
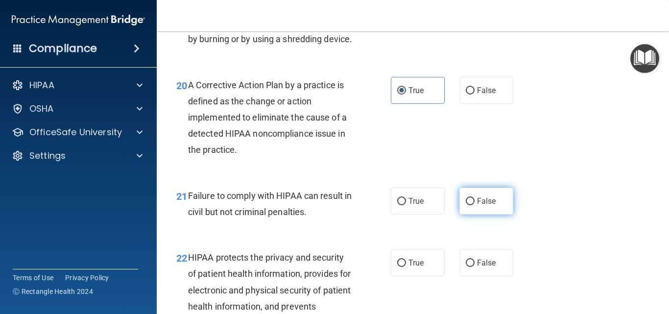
radio input "true"
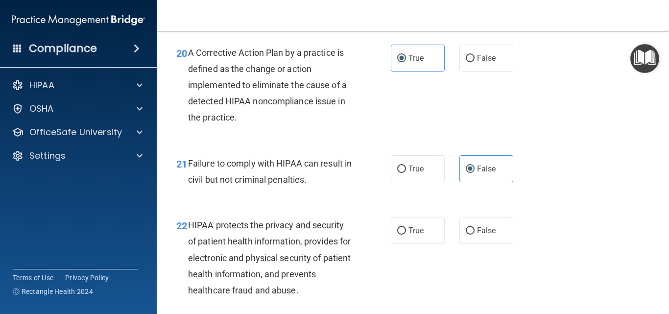
scroll to position [1811, 0]
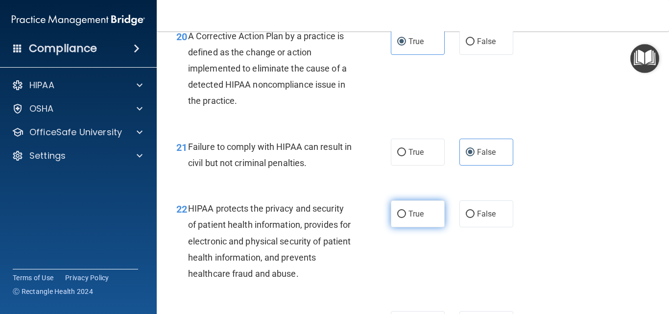
click at [421, 227] on label "True" at bounding box center [418, 213] width 54 height 27
click at [406, 218] on input "True" at bounding box center [401, 214] width 9 height 7
radio input "true"
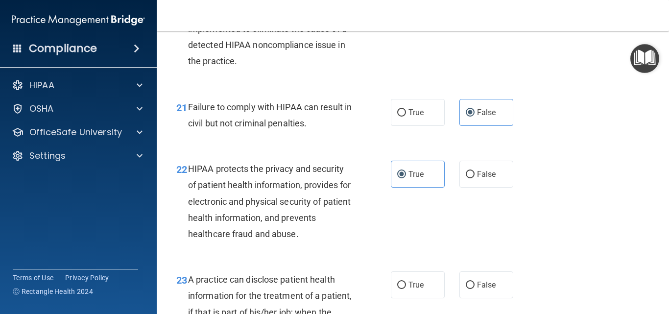
scroll to position [1909, 0]
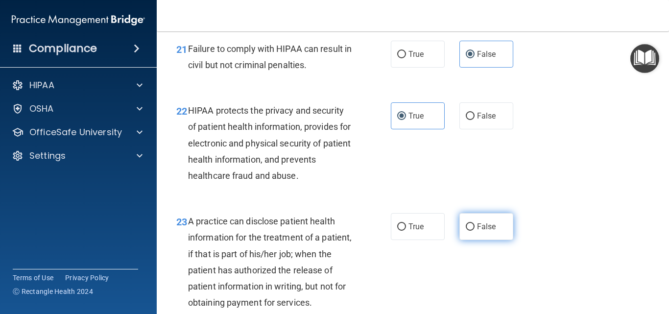
click at [483, 234] on label "False" at bounding box center [486, 226] width 54 height 27
click at [474, 231] on input "False" at bounding box center [470, 226] width 9 height 7
radio input "true"
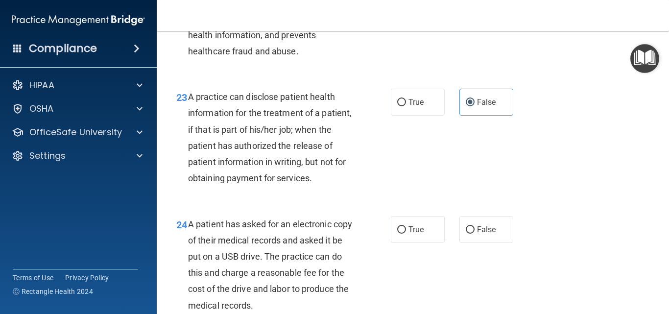
scroll to position [2056, 0]
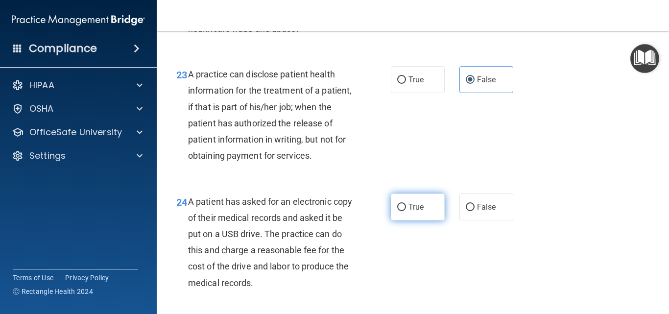
click at [432, 220] on label "True" at bounding box center [418, 206] width 54 height 27
click at [406, 211] on input "True" at bounding box center [401, 207] width 9 height 7
radio input "true"
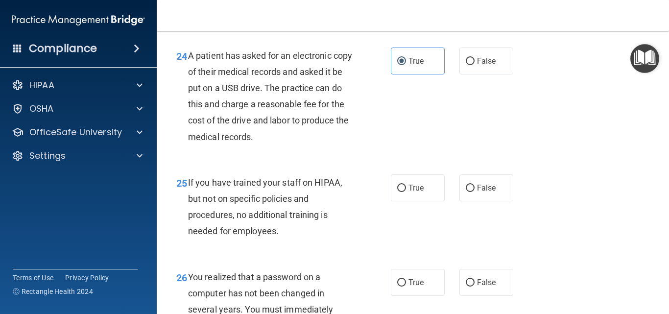
scroll to position [2203, 0]
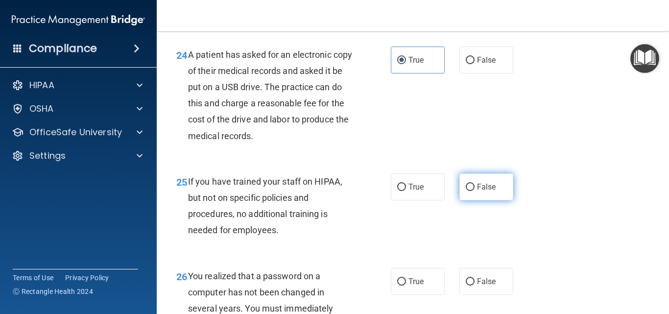
click at [489, 191] on span "False" at bounding box center [486, 186] width 19 height 9
click at [474, 191] on input "False" at bounding box center [470, 187] width 9 height 7
radio input "true"
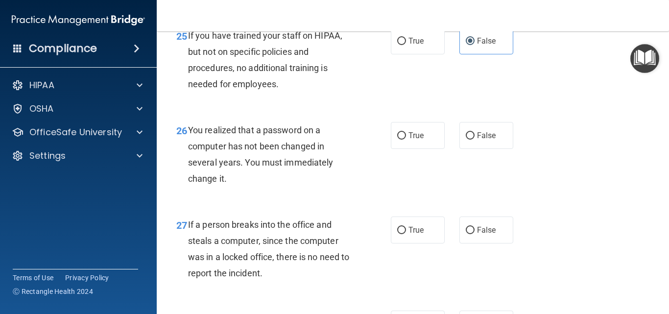
scroll to position [2350, 0]
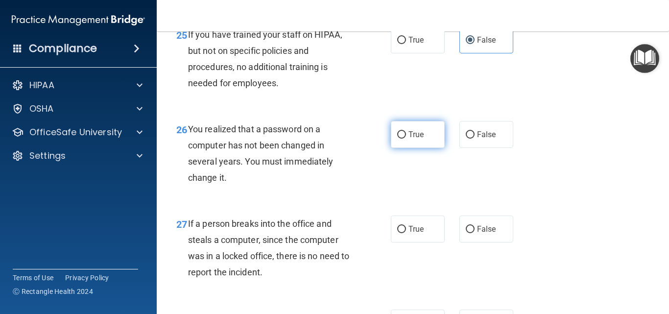
drag, startPoint x: 410, startPoint y: 164, endPoint x: 427, endPoint y: 163, distance: 17.2
click at [410, 139] on span "True" at bounding box center [415, 134] width 15 height 9
click at [406, 139] on input "True" at bounding box center [401, 134] width 9 height 7
radio input "true"
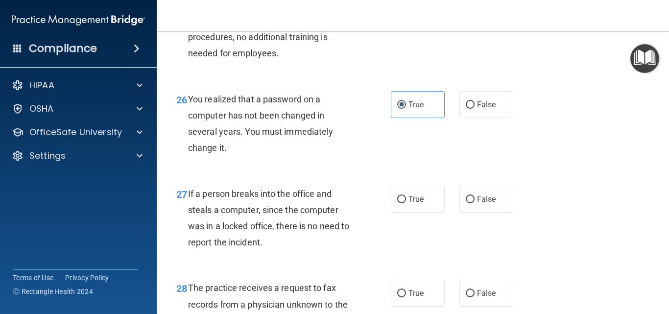
scroll to position [2448, 0]
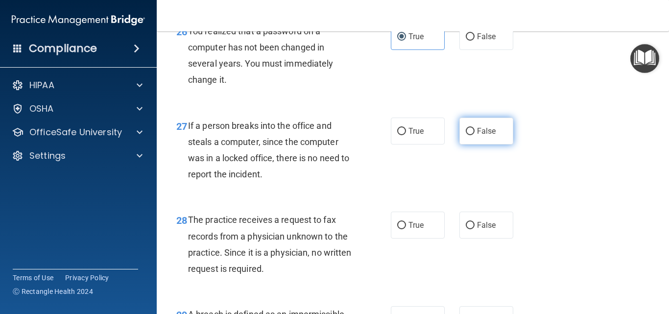
click at [476, 144] on label "False" at bounding box center [486, 130] width 54 height 27
click at [474, 135] on input "False" at bounding box center [470, 131] width 9 height 7
radio input "true"
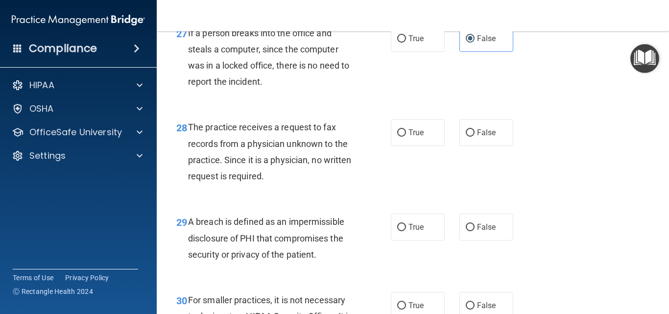
scroll to position [2546, 0]
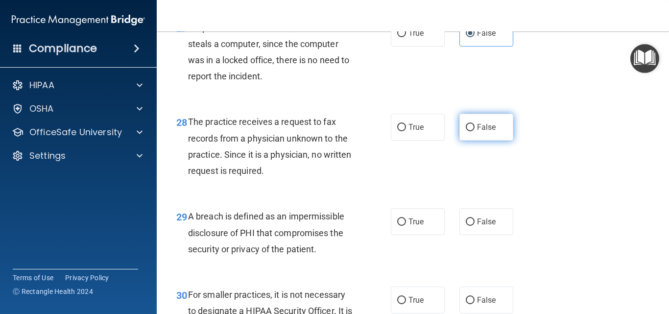
click at [472, 141] on label "False" at bounding box center [486, 127] width 54 height 27
click at [472, 131] on input "False" at bounding box center [470, 127] width 9 height 7
radio input "true"
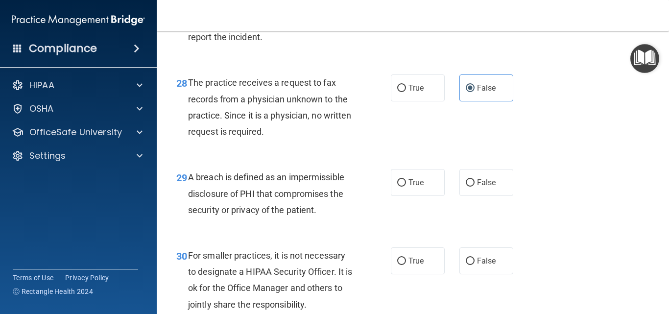
scroll to position [2644, 0]
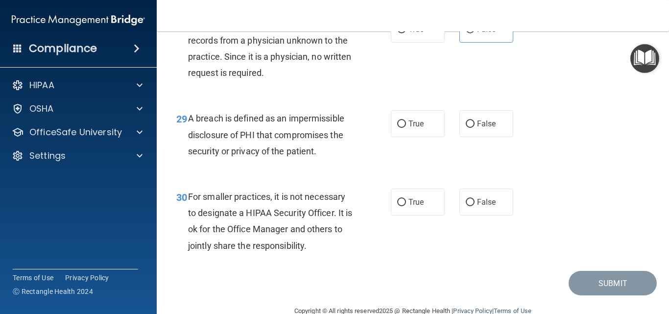
drag, startPoint x: 424, startPoint y: 161, endPoint x: 429, endPoint y: 182, distance: 21.7
click at [426, 137] on label "True" at bounding box center [418, 123] width 54 height 27
click at [406, 128] on input "True" at bounding box center [401, 123] width 9 height 7
radio input "true"
click at [469, 206] on input "False" at bounding box center [470, 202] width 9 height 7
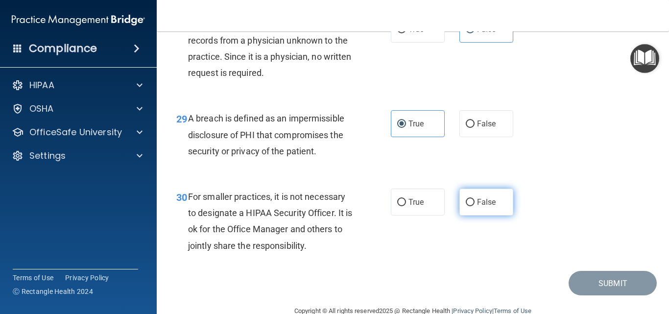
radio input "true"
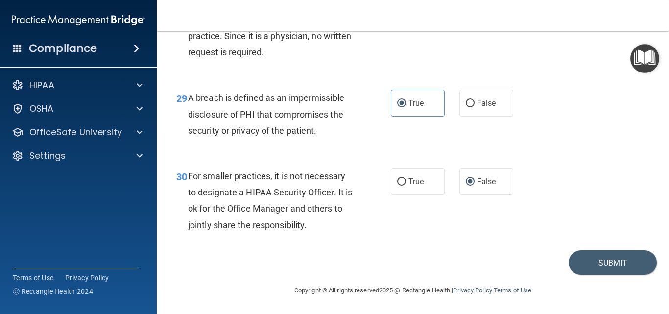
scroll to position [2697, 0]
click at [591, 262] on button "Submit" at bounding box center [612, 262] width 88 height 25
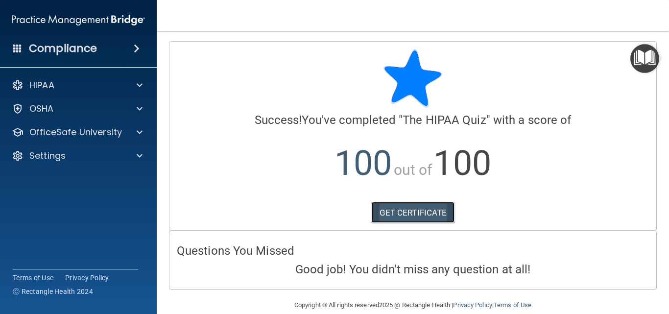
click at [418, 216] on link "GET CERTIFICATE" at bounding box center [413, 213] width 84 height 22
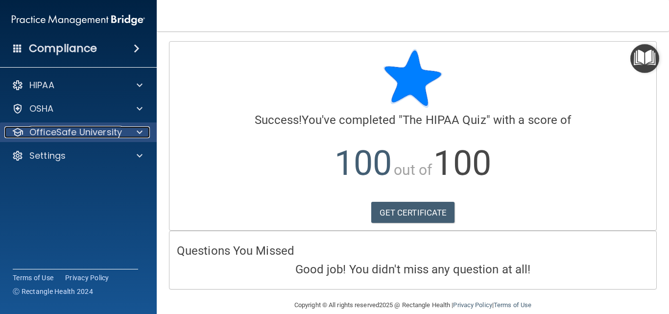
click at [143, 129] on div at bounding box center [138, 132] width 24 height 12
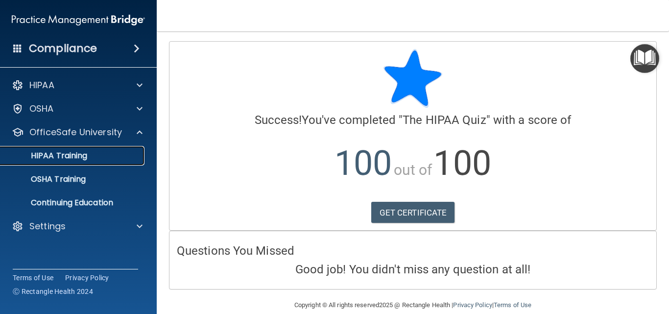
click at [93, 154] on div "HIPAA Training" at bounding box center [73, 156] width 134 height 10
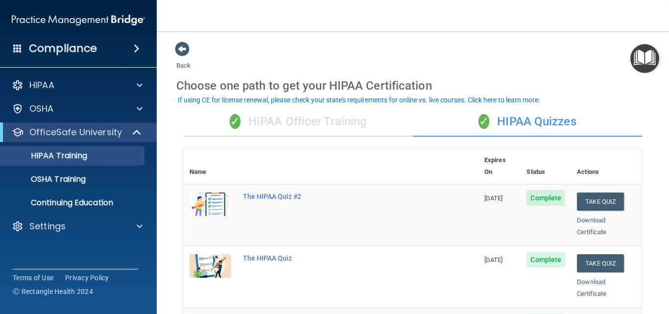
click at [589, 214] on div "Download Certificate" at bounding box center [606, 225] width 59 height 23
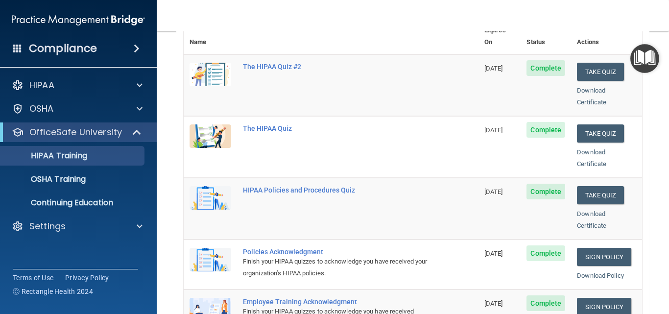
scroll to position [147, 0]
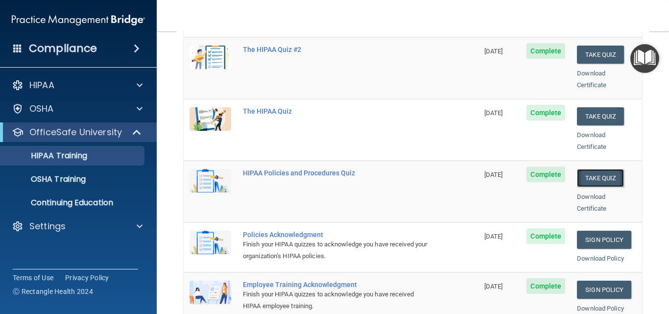
click at [593, 169] on button "Take Quiz" at bounding box center [600, 178] width 47 height 18
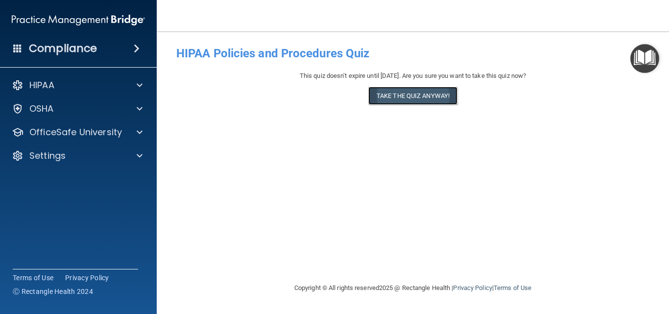
click at [384, 96] on button "Take the quiz anyway!" at bounding box center [412, 96] width 89 height 18
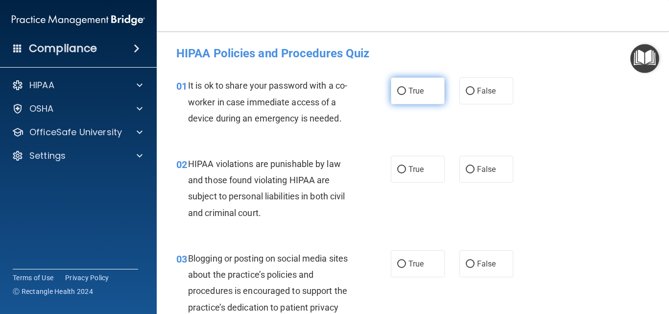
click at [422, 92] on label "True" at bounding box center [418, 90] width 54 height 27
click at [406, 92] on input "True" at bounding box center [401, 91] width 9 height 7
radio input "true"
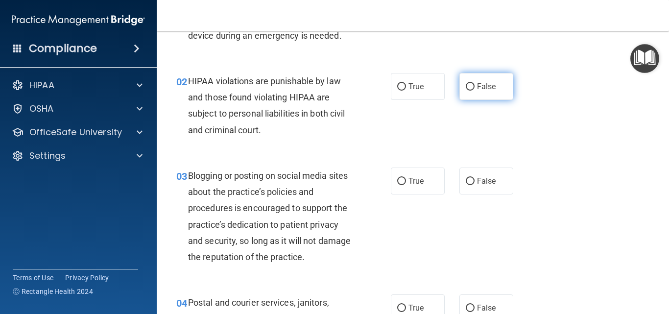
scroll to position [98, 0]
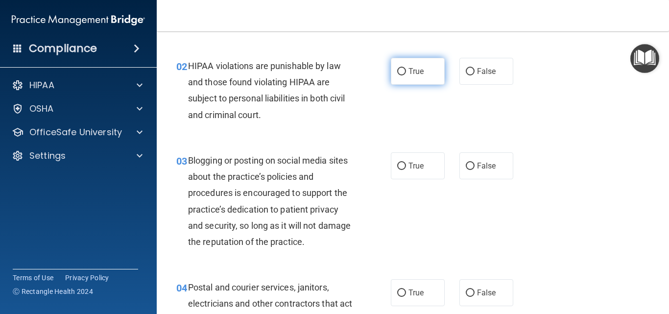
click at [423, 72] on label "True" at bounding box center [418, 71] width 54 height 27
click at [406, 72] on input "True" at bounding box center [401, 71] width 9 height 7
radio input "true"
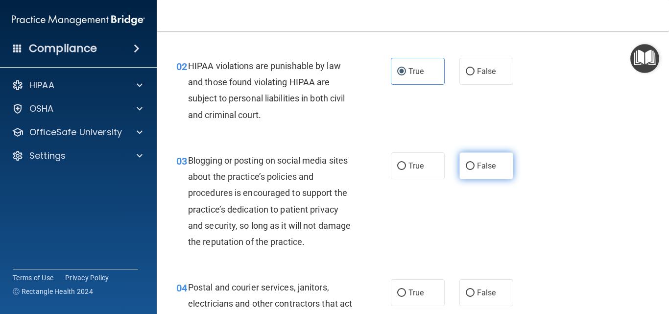
click at [490, 166] on span "False" at bounding box center [486, 165] width 19 height 9
click at [474, 166] on input "False" at bounding box center [470, 166] width 9 height 7
radio input "true"
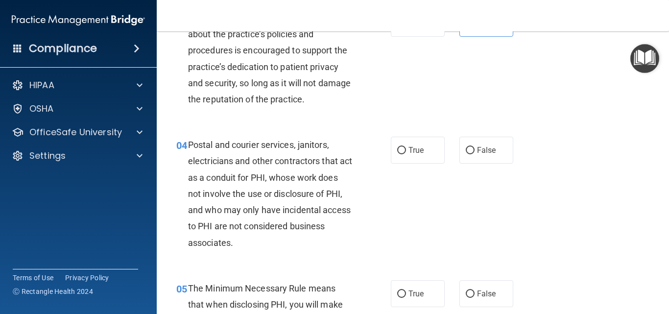
scroll to position [245, 0]
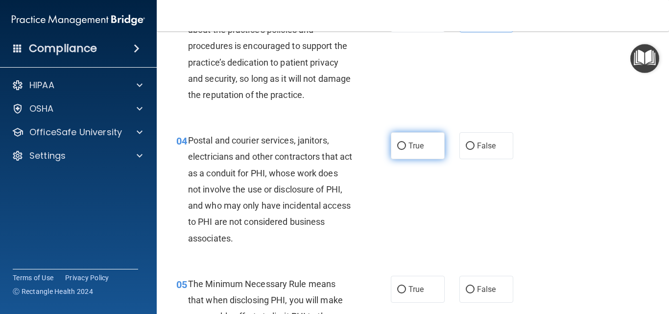
click at [415, 155] on label "True" at bounding box center [418, 145] width 54 height 27
click at [406, 150] on input "True" at bounding box center [401, 145] width 9 height 7
radio input "true"
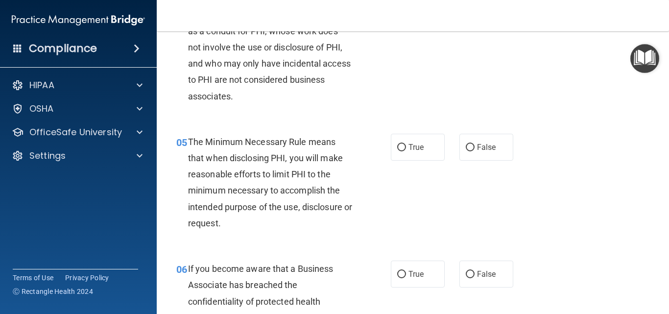
scroll to position [392, 0]
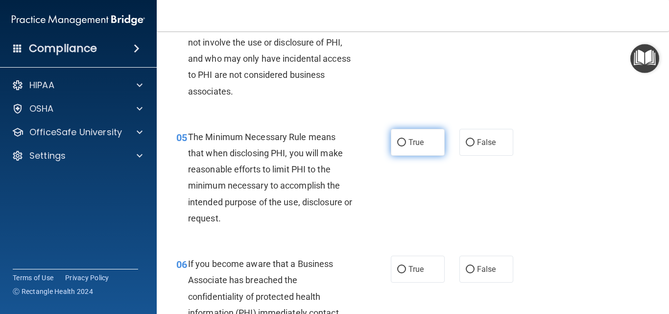
drag, startPoint x: 416, startPoint y: 136, endPoint x: 424, endPoint y: 143, distance: 10.4
click at [419, 138] on label "True" at bounding box center [418, 142] width 54 height 27
drag, startPoint x: 419, startPoint y: 281, endPoint x: 526, endPoint y: 238, distance: 115.4
click at [444, 266] on div "True False" at bounding box center [455, 269] width 129 height 27
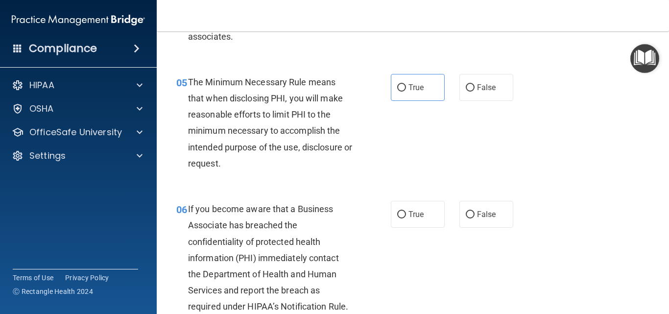
scroll to position [539, 0]
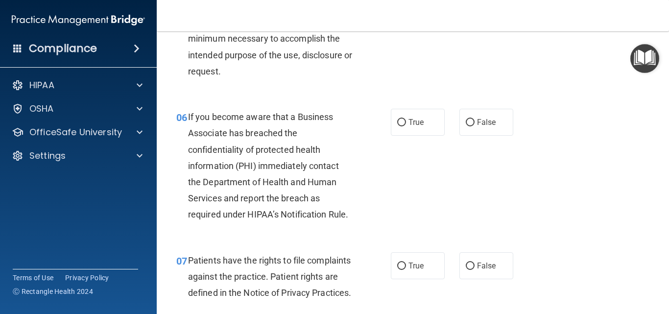
drag, startPoint x: 425, startPoint y: 132, endPoint x: 457, endPoint y: 207, distance: 81.6
click at [430, 145] on div "06 If you become aware that a Business Associate has breached the confidentiali…" at bounding box center [413, 167] width 488 height 143
click at [480, 263] on span "False" at bounding box center [486, 265] width 19 height 9
click at [474, 263] on input "False" at bounding box center [470, 265] width 9 height 7
radio input "true"
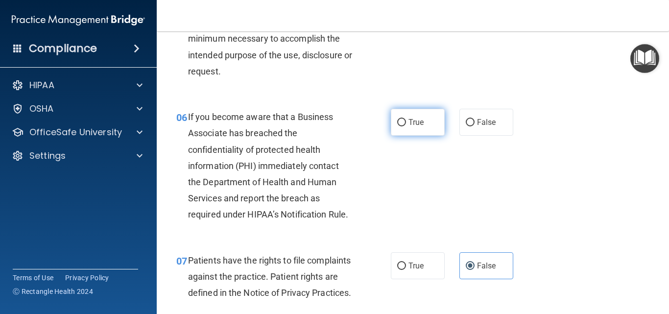
click at [412, 123] on span "True" at bounding box center [415, 121] width 15 height 9
click at [406, 123] on input "True" at bounding box center [401, 122] width 9 height 7
radio input "true"
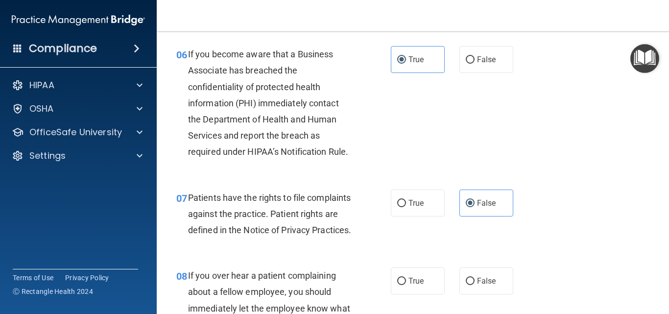
scroll to position [734, 0]
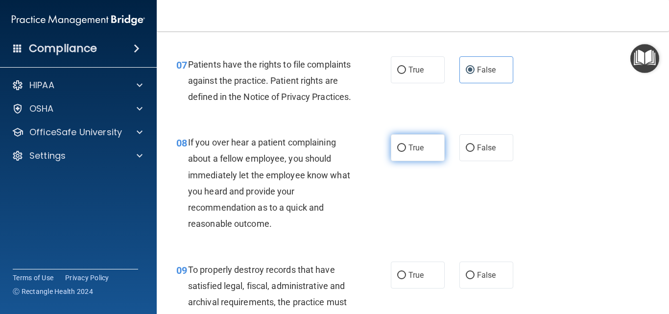
click at [404, 161] on label "True" at bounding box center [418, 147] width 54 height 27
click at [404, 152] on input "True" at bounding box center [401, 147] width 9 height 7
radio input "true"
click at [477, 281] on label "False" at bounding box center [486, 274] width 54 height 27
click at [474, 279] on input "False" at bounding box center [470, 275] width 9 height 7
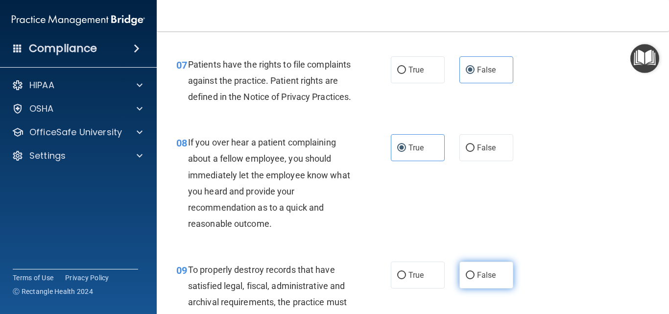
radio input "true"
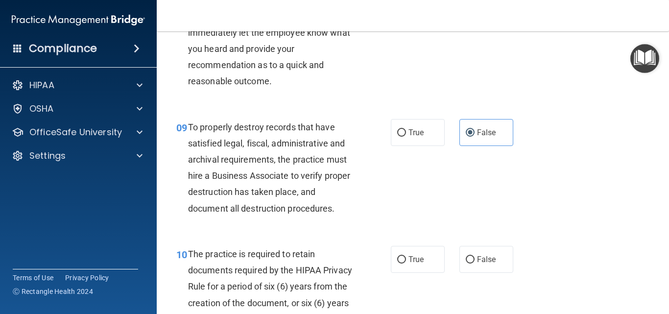
scroll to position [881, 0]
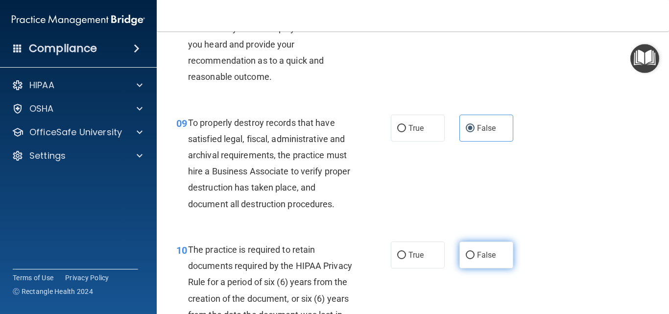
click at [436, 268] on label "True" at bounding box center [418, 254] width 54 height 27
click at [406, 259] on input "True" at bounding box center [401, 255] width 9 height 7
radio input "true"
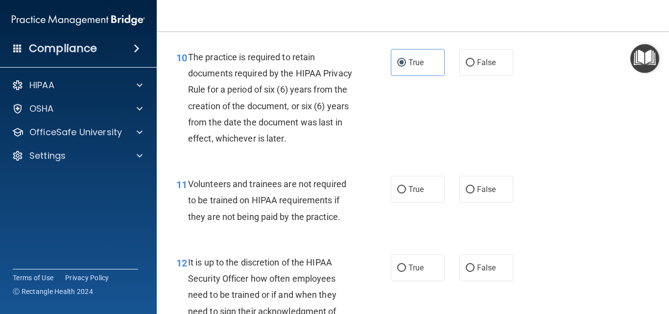
scroll to position [1077, 0]
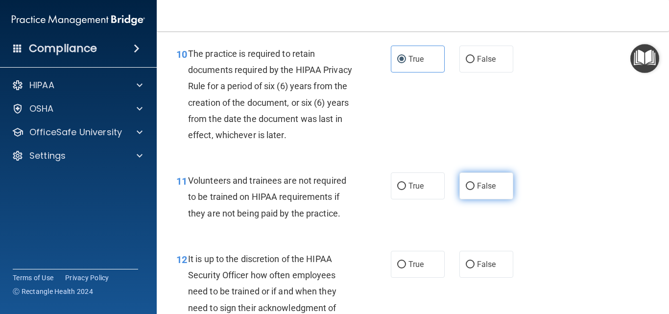
click at [463, 199] on label "False" at bounding box center [486, 185] width 54 height 27
click at [466, 190] on input "False" at bounding box center [470, 186] width 9 height 7
radio input "true"
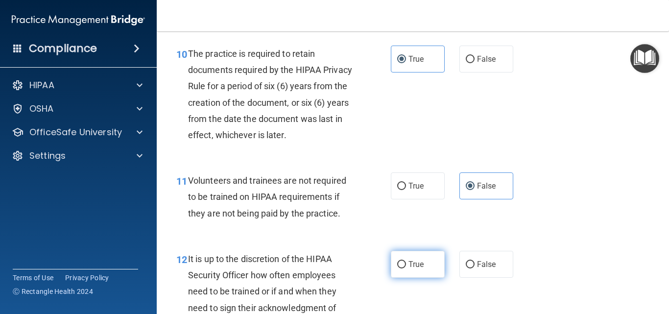
drag, startPoint x: 401, startPoint y: 301, endPoint x: 399, endPoint y: 289, distance: 11.4
click at [520, 251] on ng-form "12 It is up to the discretion of the HIPAA Security Officer how often employees…" at bounding box center [520, 251] width 0 height 0
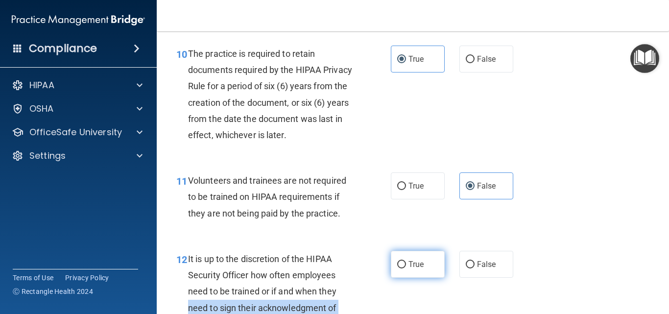
click at [408, 269] on span "True" at bounding box center [415, 263] width 15 height 9
click at [405, 268] on input "True" at bounding box center [401, 264] width 9 height 7
radio input "true"
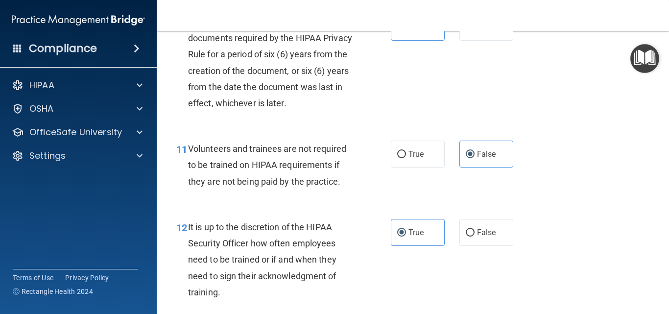
scroll to position [1273, 0]
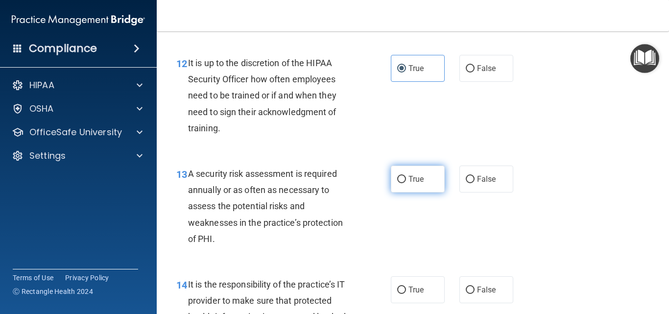
click at [430, 192] on label "True" at bounding box center [418, 178] width 54 height 27
click at [406, 183] on input "True" at bounding box center [401, 179] width 9 height 7
radio input "true"
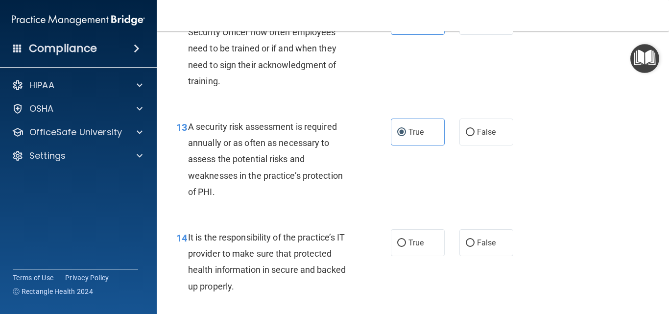
scroll to position [1420, 0]
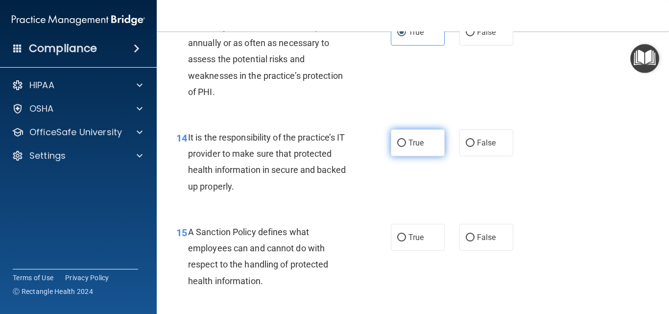
click at [422, 156] on label "True" at bounding box center [418, 142] width 54 height 27
click at [406, 147] on input "True" at bounding box center [401, 143] width 9 height 7
radio input "true"
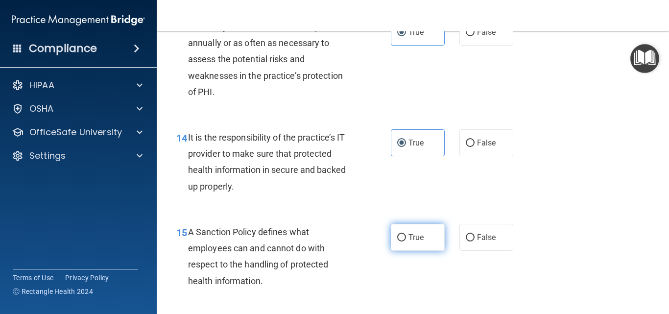
click at [406, 251] on label "True" at bounding box center [418, 237] width 54 height 27
click at [406, 241] on input "True" at bounding box center [401, 237] width 9 height 7
radio input "true"
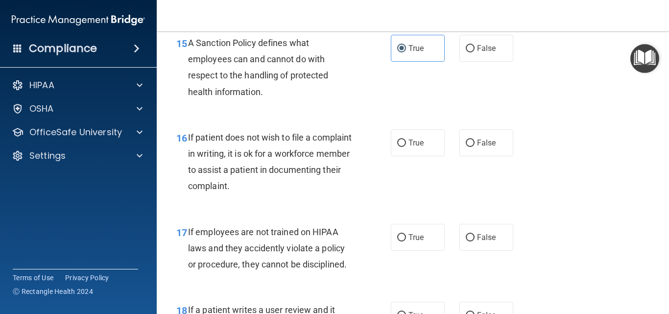
scroll to position [1616, 0]
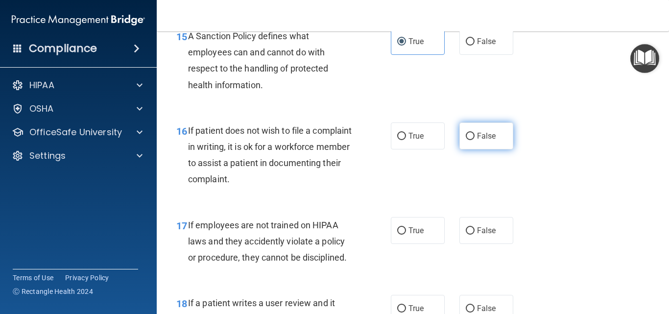
click at [485, 141] on span "False" at bounding box center [486, 135] width 19 height 9
click at [474, 140] on input "False" at bounding box center [470, 136] width 9 height 7
radio input "true"
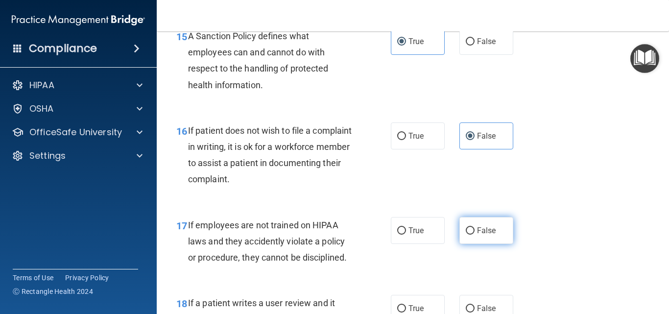
drag, startPoint x: 471, startPoint y: 250, endPoint x: 453, endPoint y: 249, distance: 18.6
click at [470, 244] on label "False" at bounding box center [486, 230] width 54 height 27
click at [470, 235] on input "False" at bounding box center [470, 230] width 9 height 7
radio input "true"
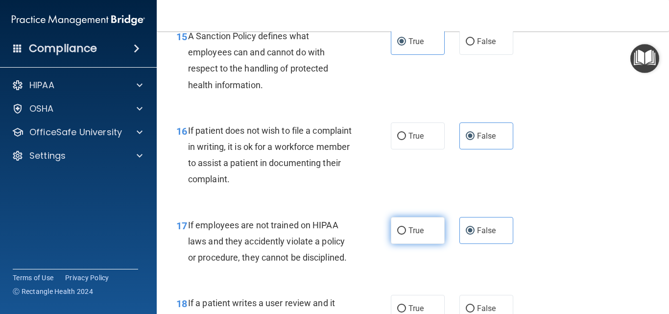
click at [416, 235] on span "True" at bounding box center [415, 230] width 15 height 9
click at [406, 235] on input "True" at bounding box center [401, 230] width 9 height 7
radio input "true"
radio input "false"
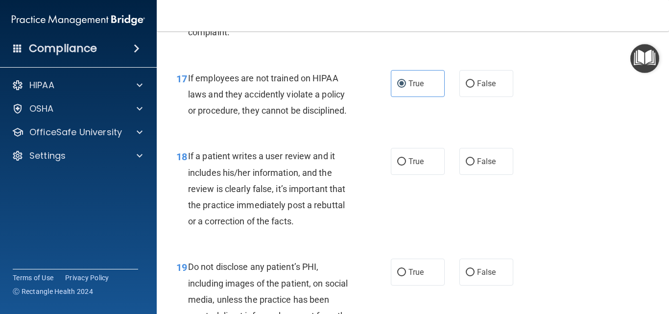
drag, startPoint x: 410, startPoint y: 181, endPoint x: 419, endPoint y: 203, distance: 23.7
click at [416, 175] on label "True" at bounding box center [418, 161] width 54 height 27
drag, startPoint x: 422, startPoint y: 288, endPoint x: 457, endPoint y: 289, distance: 35.3
click at [442, 285] on div "True False" at bounding box center [455, 271] width 129 height 27
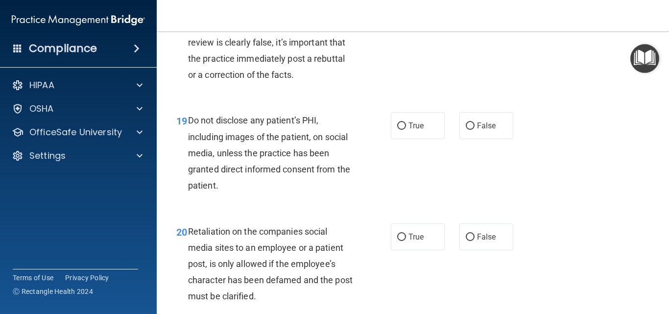
scroll to position [1909, 0]
drag, startPoint x: 472, startPoint y: 258, endPoint x: 516, endPoint y: 193, distance: 78.3
click at [473, 250] on label "False" at bounding box center [486, 236] width 54 height 27
click at [473, 240] on input "False" at bounding box center [470, 236] width 9 height 7
radio input "true"
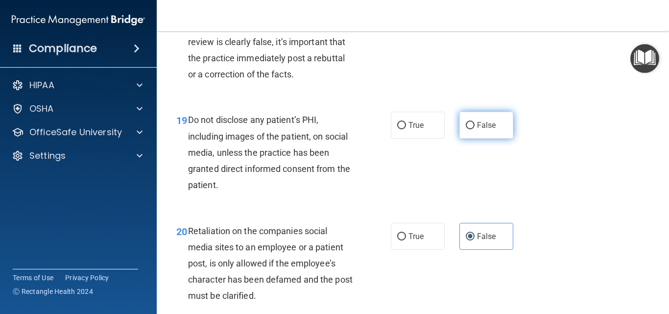
click at [477, 130] on span "False" at bounding box center [486, 124] width 19 height 9
click at [474, 129] on input "False" at bounding box center [470, 125] width 9 height 7
radio input "true"
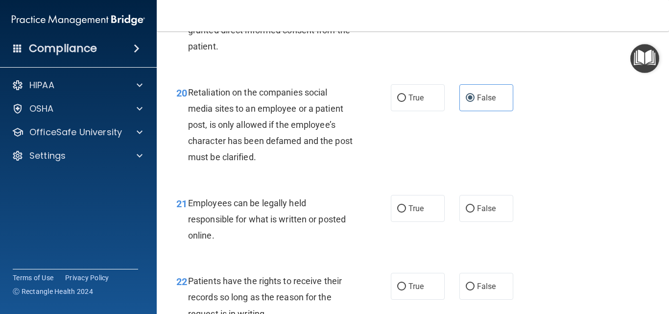
scroll to position [2056, 0]
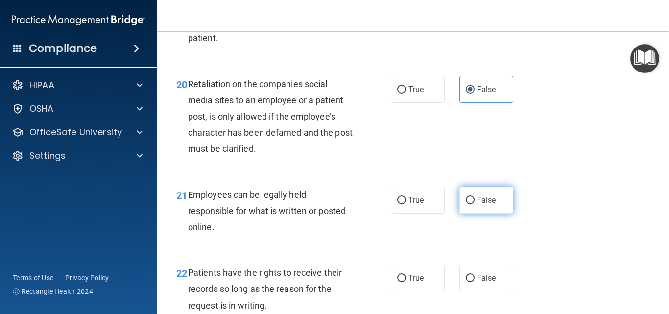
click at [480, 213] on label "False" at bounding box center [486, 200] width 54 height 27
click at [474, 204] on input "False" at bounding box center [470, 200] width 9 height 7
radio input "true"
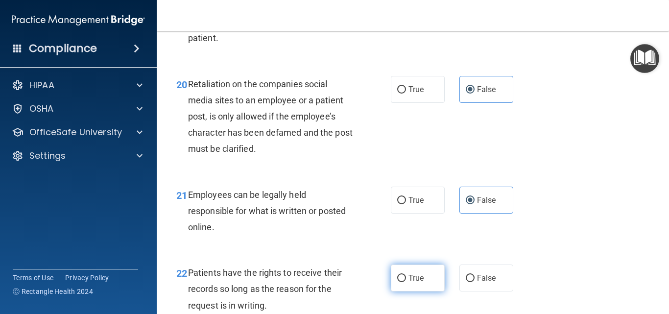
click at [427, 291] on label "True" at bounding box center [418, 277] width 54 height 27
click at [406, 282] on input "True" at bounding box center [401, 278] width 9 height 7
radio input "true"
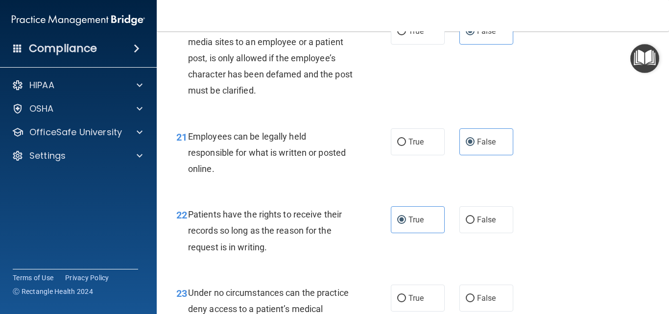
scroll to position [2203, 0]
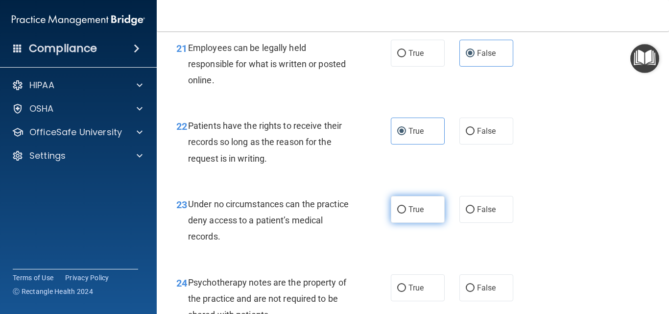
click at [418, 214] on span "True" at bounding box center [415, 209] width 15 height 9
click at [406, 213] on input "True" at bounding box center [401, 209] width 9 height 7
radio input "true"
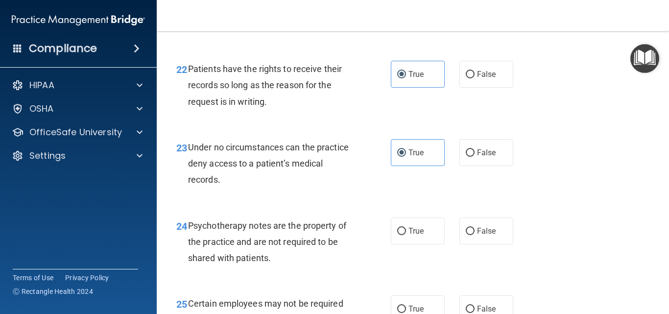
scroll to position [2350, 0]
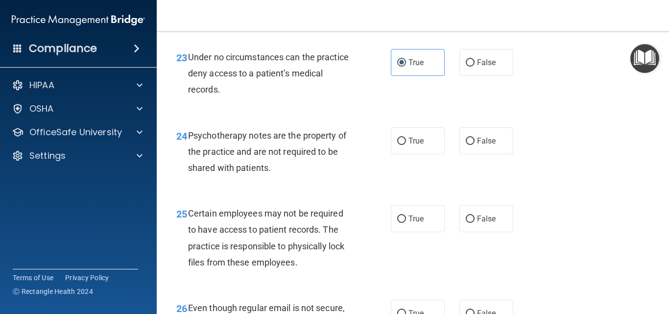
drag, startPoint x: 433, startPoint y: 154, endPoint x: 480, endPoint y: 221, distance: 81.2
click at [439, 170] on div "24 Psychotherapy notes are the property of the practice and are not required to…" at bounding box center [413, 154] width 488 height 78
click at [500, 232] on label "False" at bounding box center [486, 218] width 54 height 27
click at [474, 223] on input "False" at bounding box center [470, 218] width 9 height 7
radio input "true"
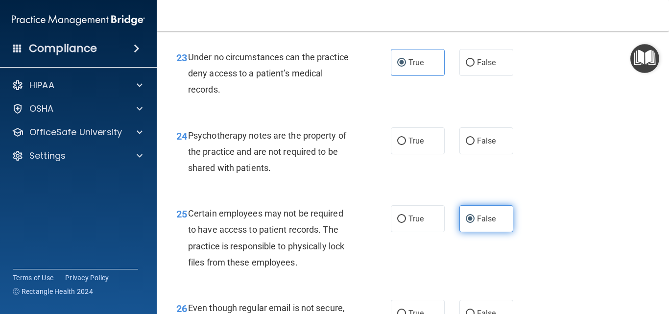
click at [490, 232] on label "False" at bounding box center [486, 218] width 54 height 27
click at [474, 223] on input "False" at bounding box center [470, 218] width 9 height 7
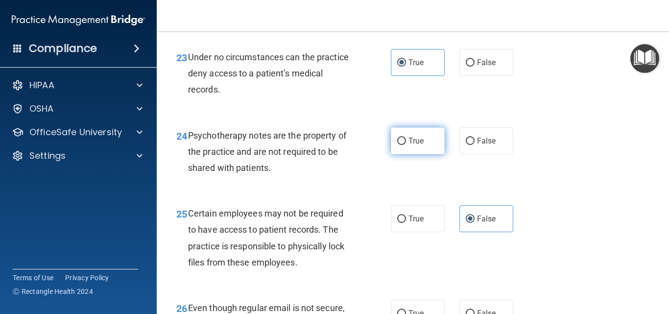
click at [422, 154] on label "True" at bounding box center [418, 140] width 54 height 27
click at [406, 145] on input "True" at bounding box center [401, 141] width 9 height 7
radio input "true"
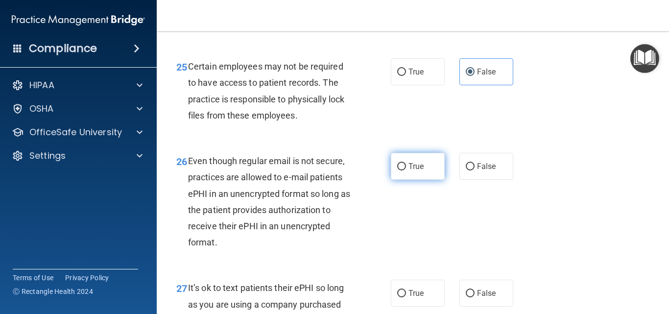
click at [422, 180] on label "True" at bounding box center [418, 166] width 54 height 27
click at [406, 170] on input "True" at bounding box center [401, 166] width 9 height 7
radio input "true"
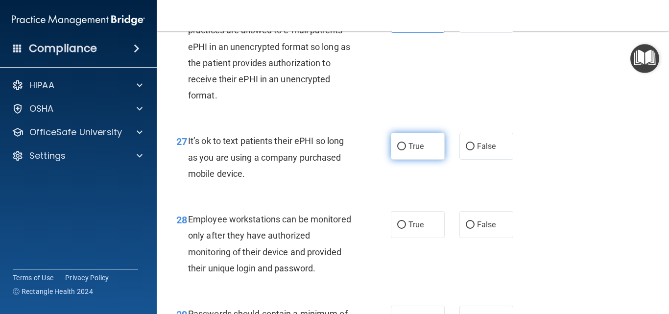
click at [424, 160] on label "True" at bounding box center [418, 146] width 54 height 27
click at [406, 150] on input "True" at bounding box center [401, 146] width 9 height 7
radio input "true"
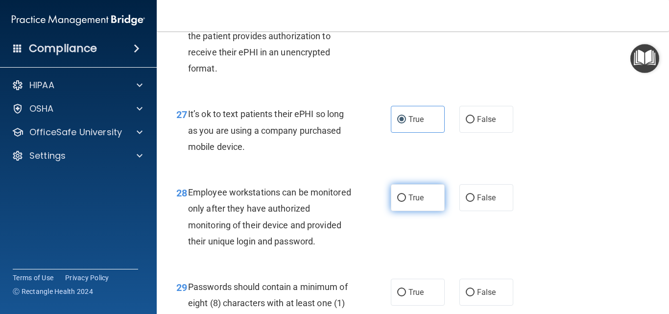
scroll to position [2693, 0]
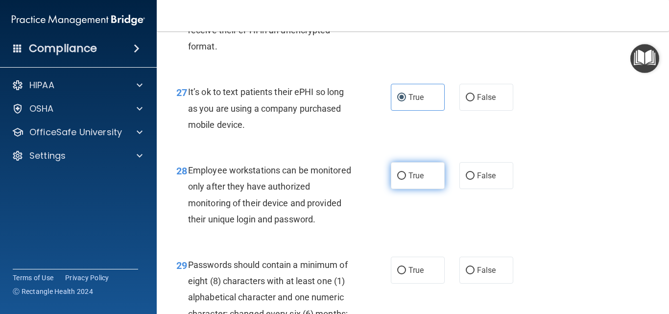
click at [412, 189] on label "True" at bounding box center [418, 175] width 54 height 27
click at [406, 180] on input "True" at bounding box center [401, 175] width 9 height 7
radio input "true"
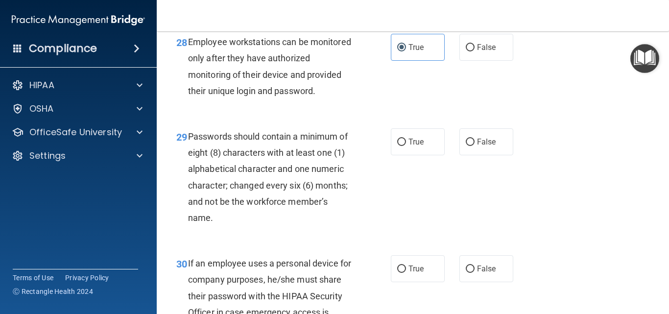
scroll to position [2839, 0]
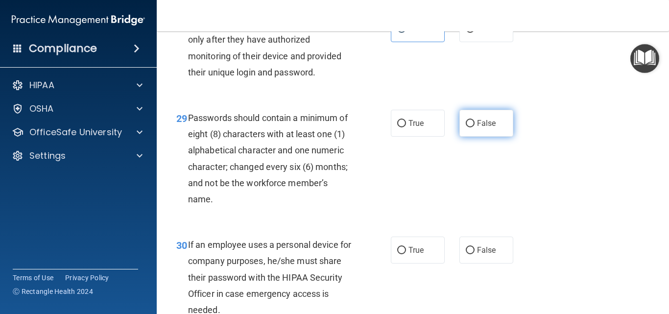
click at [477, 128] on span "False" at bounding box center [486, 122] width 19 height 9
click at [473, 127] on input "False" at bounding box center [470, 123] width 9 height 7
radio input "true"
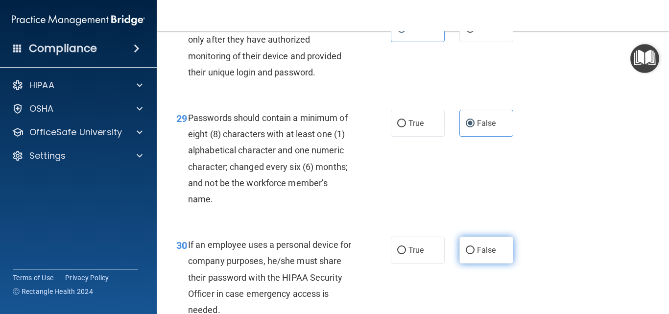
click at [466, 254] on input "False" at bounding box center [470, 250] width 9 height 7
radio input "true"
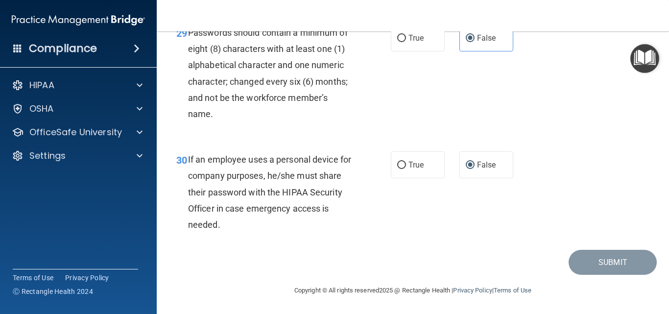
scroll to position [2957, 0]
click at [611, 216] on div "30 If an employee uses a personal device for company purposes, he/she must shar…" at bounding box center [413, 194] width 488 height 111
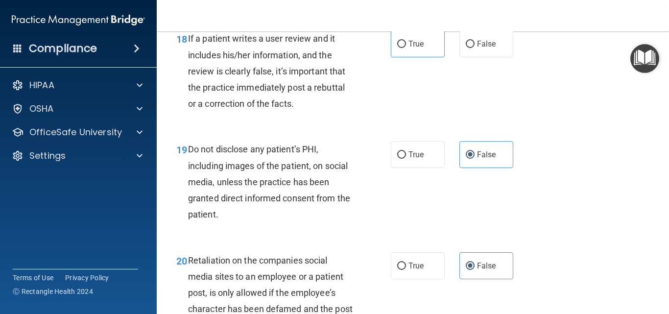
scroll to position [1782, 0]
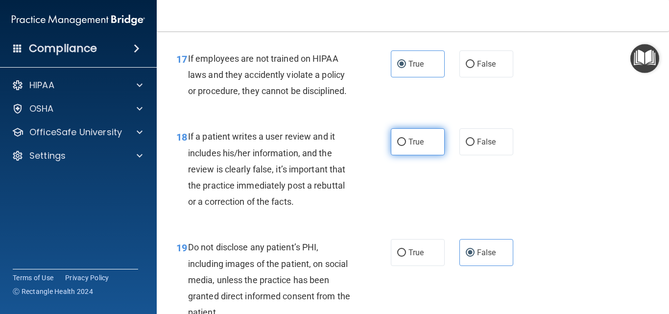
click at [406, 155] on label "True" at bounding box center [418, 141] width 54 height 27
click at [406, 146] on input "True" at bounding box center [401, 142] width 9 height 7
radio input "true"
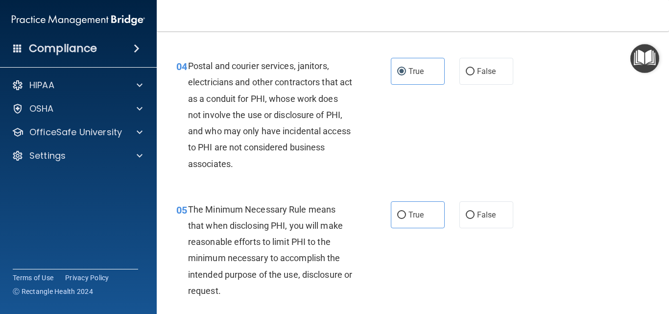
scroll to position [313, 0]
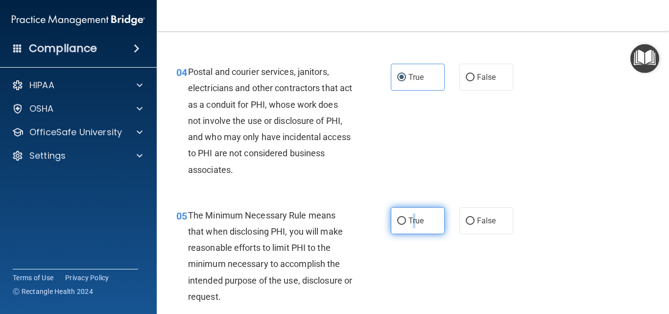
click at [413, 214] on label "True" at bounding box center [418, 220] width 54 height 27
click at [404, 223] on label "True" at bounding box center [418, 220] width 54 height 27
click at [404, 223] on input "True" at bounding box center [401, 220] width 9 height 7
radio input "true"
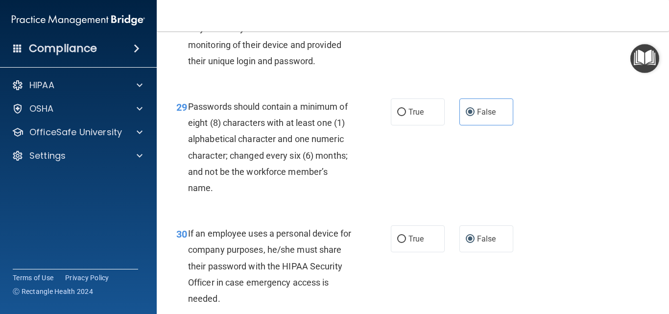
scroll to position [2957, 0]
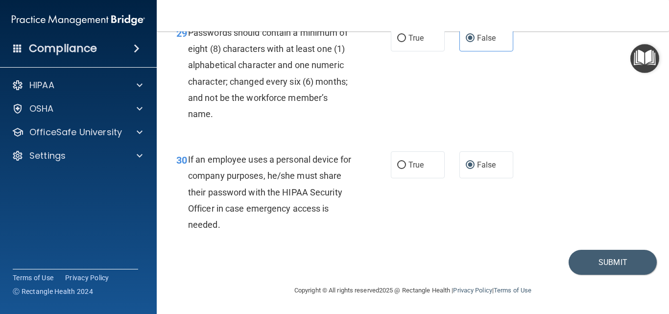
click at [596, 247] on div "30 If an employee uses a personal device for company purposes, he/she must shar…" at bounding box center [413, 194] width 488 height 111
click at [598, 260] on button "Submit" at bounding box center [612, 262] width 88 height 25
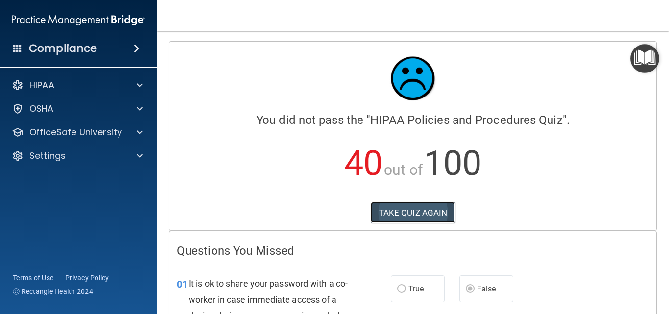
click at [435, 211] on button "TAKE QUIZ AGAIN" at bounding box center [413, 213] width 85 height 22
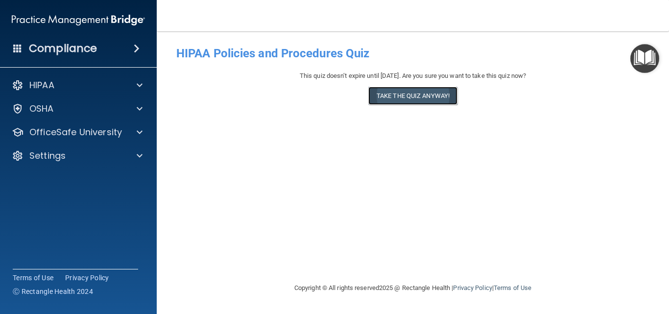
click at [442, 96] on button "Take the quiz anyway!" at bounding box center [412, 96] width 89 height 18
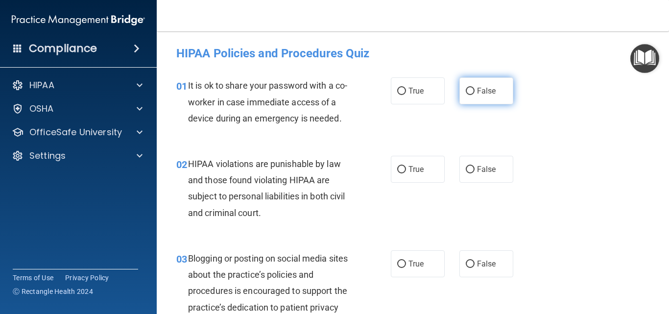
click at [488, 97] on label "False" at bounding box center [486, 90] width 54 height 27
click at [474, 95] on input "False" at bounding box center [470, 91] width 9 height 7
radio input "true"
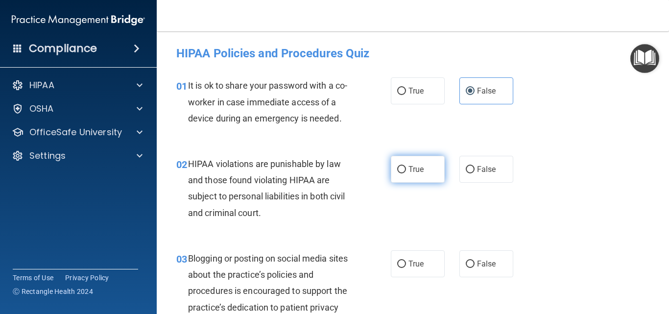
click at [429, 172] on label "True" at bounding box center [418, 169] width 54 height 27
click at [406, 172] on input "True" at bounding box center [401, 169] width 9 height 7
radio input "true"
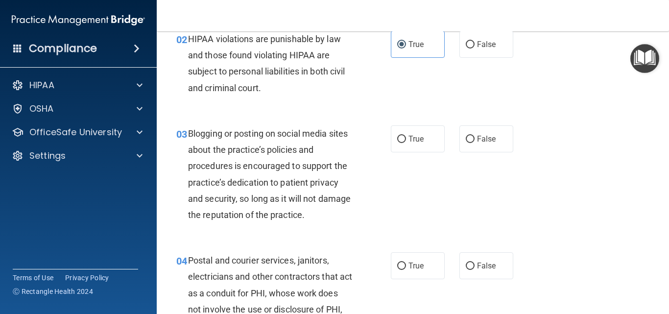
scroll to position [147, 0]
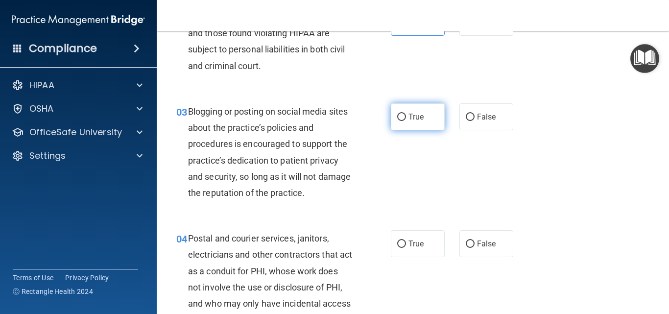
click at [422, 117] on label "True" at bounding box center [418, 116] width 54 height 27
click at [406, 117] on input "True" at bounding box center [401, 117] width 9 height 7
radio input "true"
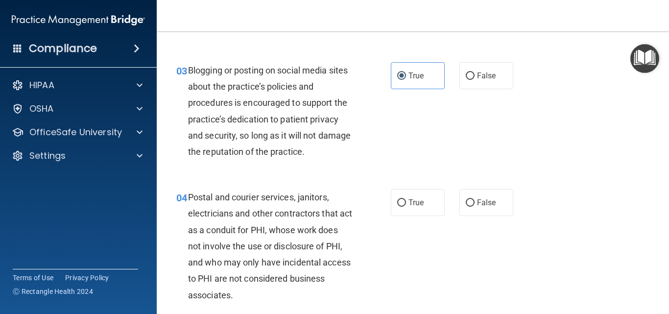
scroll to position [245, 0]
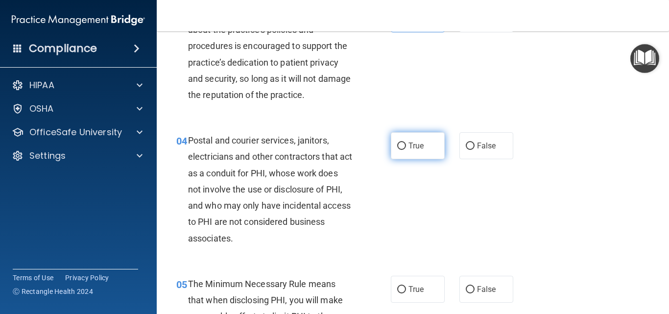
click at [410, 153] on label "True" at bounding box center [418, 145] width 54 height 27
click at [406, 150] on input "True" at bounding box center [401, 145] width 9 height 7
radio input "true"
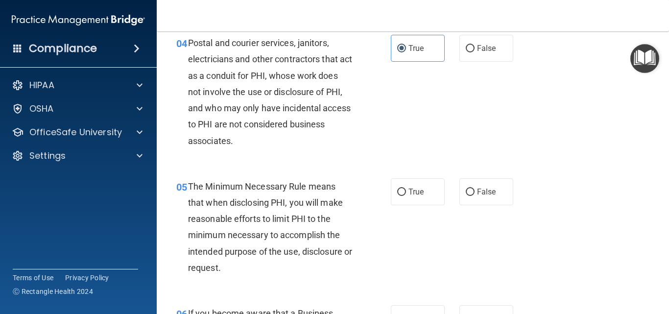
scroll to position [343, 0]
click at [472, 189] on label "False" at bounding box center [486, 191] width 54 height 27
click at [472, 189] on input "False" at bounding box center [470, 191] width 9 height 7
radio input "true"
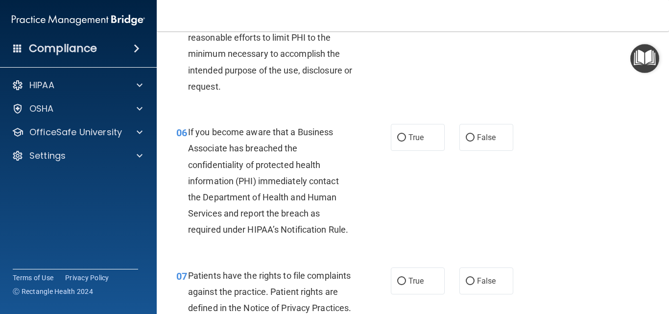
scroll to position [539, 0]
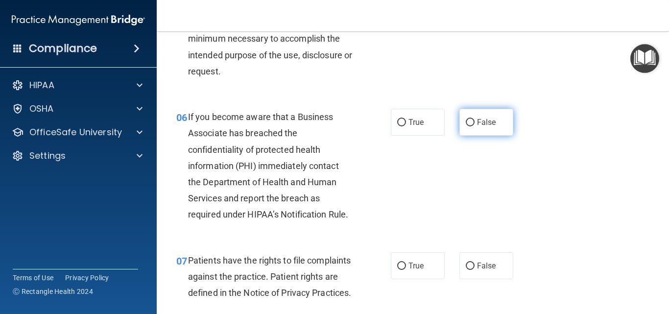
click at [478, 124] on span "False" at bounding box center [486, 121] width 19 height 9
click at [474, 124] on input "False" at bounding box center [470, 122] width 9 height 7
radio input "true"
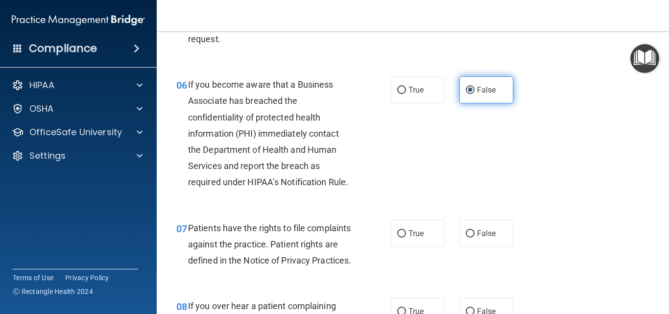
scroll to position [587, 0]
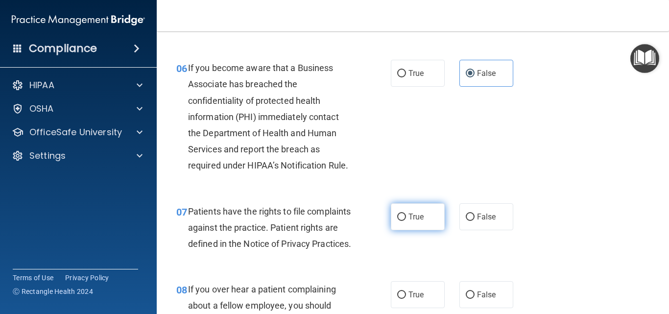
click at [419, 225] on label "True" at bounding box center [418, 216] width 54 height 27
click at [406, 221] on input "True" at bounding box center [401, 216] width 9 height 7
radio input "true"
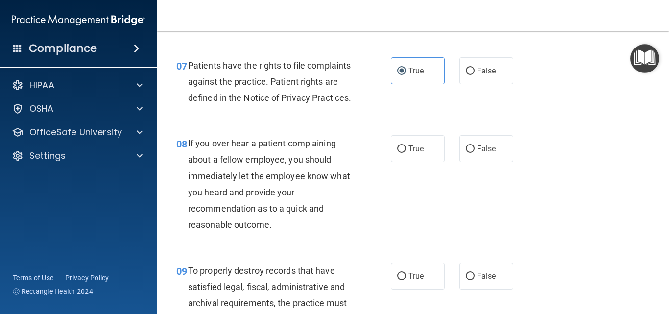
scroll to position [734, 0]
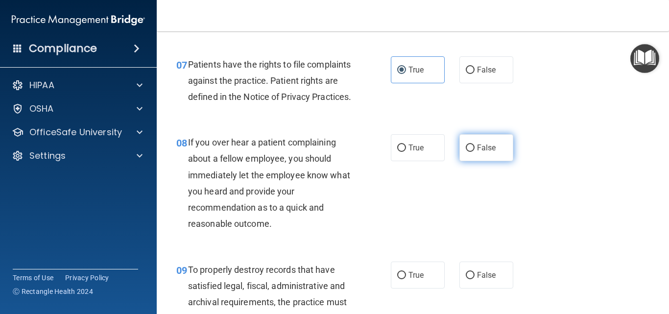
click at [492, 161] on label "False" at bounding box center [486, 147] width 54 height 27
click at [474, 152] on input "False" at bounding box center [470, 147] width 9 height 7
radio input "true"
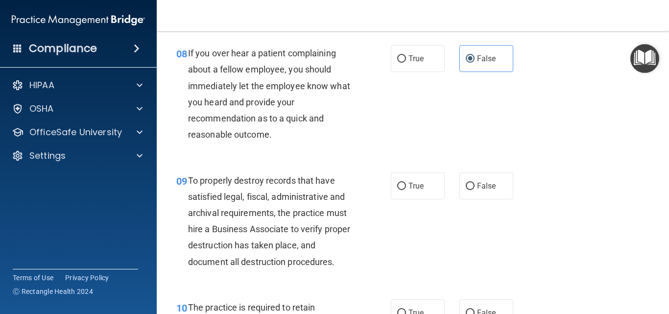
scroll to position [832, 0]
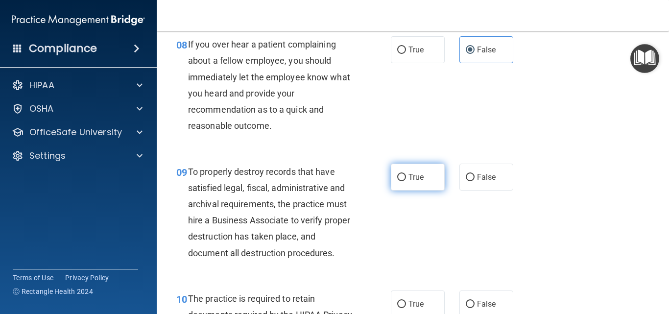
click at [421, 190] on label "True" at bounding box center [418, 177] width 54 height 27
click at [406, 181] on input "True" at bounding box center [401, 177] width 9 height 7
radio input "true"
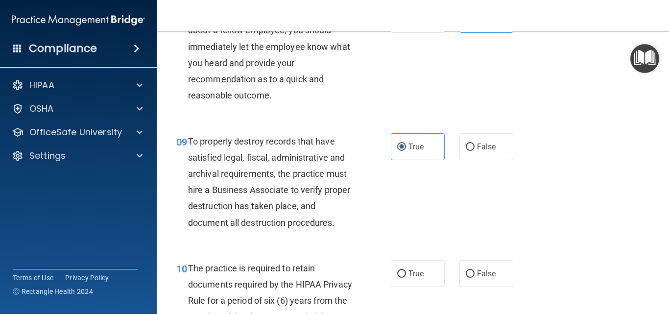
scroll to position [979, 0]
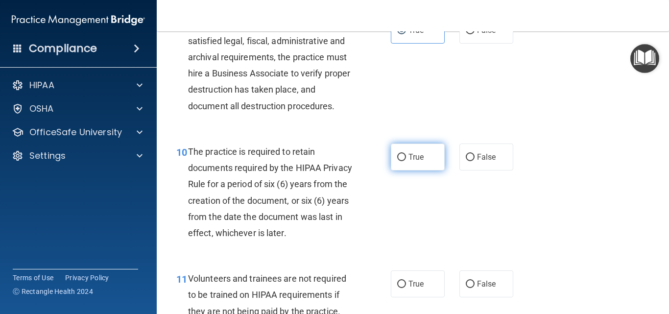
click at [434, 170] on label "True" at bounding box center [418, 156] width 54 height 27
click at [406, 161] on input "True" at bounding box center [401, 157] width 9 height 7
radio input "true"
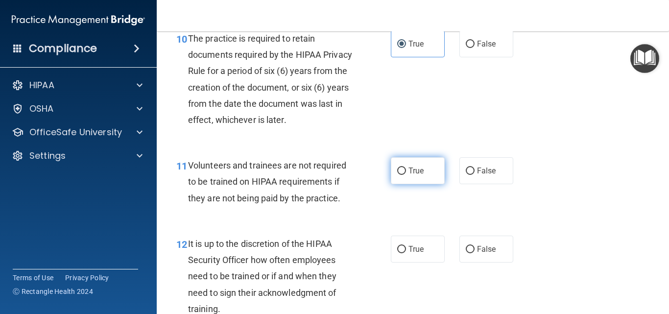
scroll to position [1126, 0]
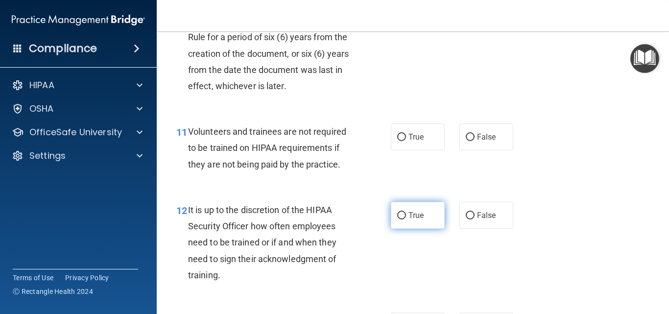
click at [415, 220] on span "True" at bounding box center [415, 215] width 15 height 9
click at [406, 219] on input "True" at bounding box center [401, 215] width 9 height 7
radio input "true"
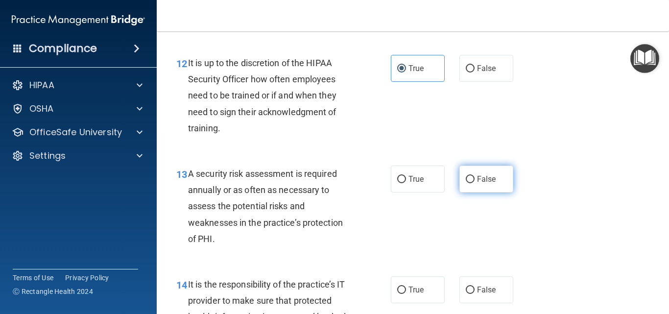
click at [489, 184] on span "False" at bounding box center [486, 178] width 19 height 9
click at [474, 183] on input "False" at bounding box center [470, 179] width 9 height 7
radio input "true"
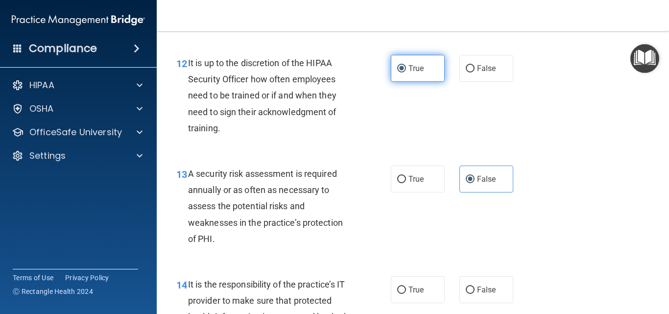
click at [412, 73] on span "True" at bounding box center [415, 68] width 15 height 9
click at [406, 72] on input "True" at bounding box center [401, 68] width 9 height 7
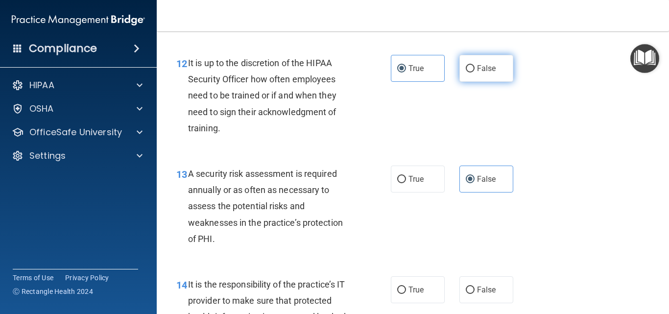
click at [471, 82] on label "False" at bounding box center [486, 68] width 54 height 27
click at [471, 72] on input "False" at bounding box center [470, 68] width 9 height 7
radio input "true"
radio input "false"
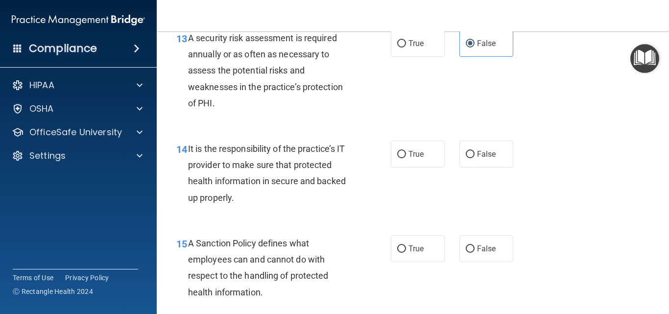
scroll to position [1420, 0]
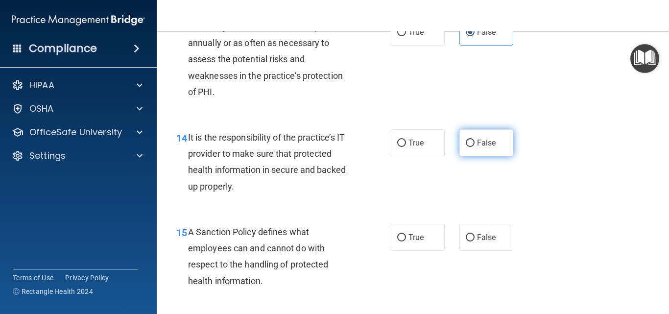
click at [477, 156] on label "False" at bounding box center [486, 142] width 54 height 27
click at [474, 147] on input "False" at bounding box center [470, 143] width 9 height 7
radio input "true"
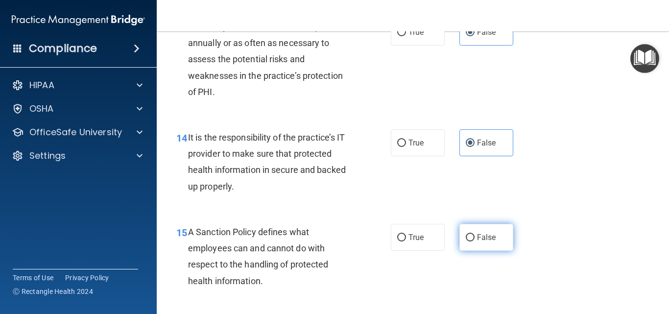
click at [486, 251] on label "False" at bounding box center [486, 237] width 54 height 27
click at [474, 241] on input "False" at bounding box center [470, 237] width 9 height 7
radio input "true"
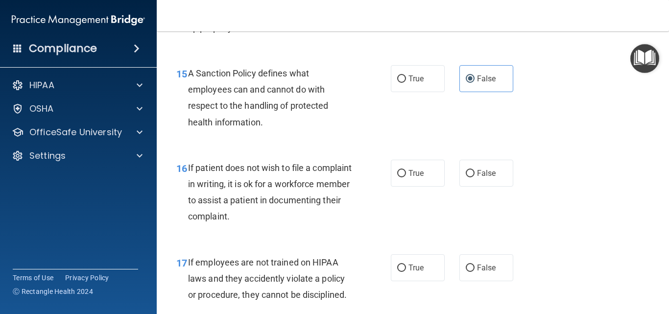
scroll to position [1616, 0]
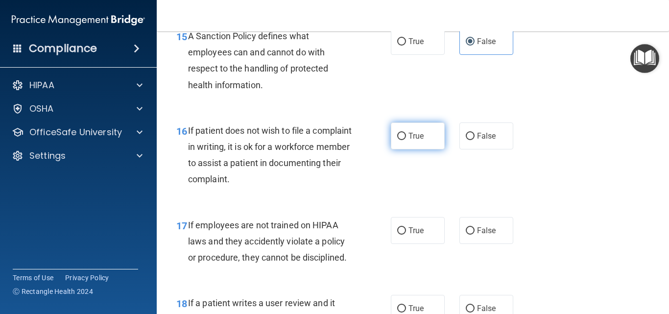
click at [436, 149] on label "True" at bounding box center [418, 135] width 54 height 27
click at [406, 140] on input "True" at bounding box center [401, 136] width 9 height 7
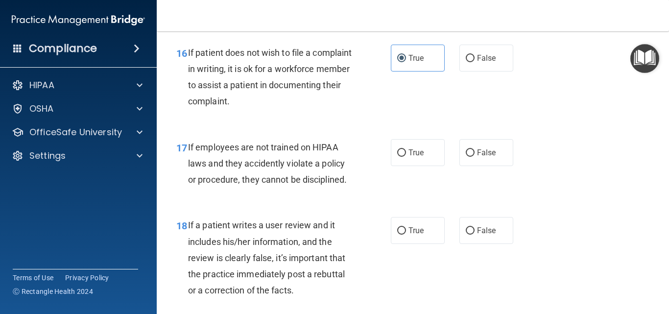
scroll to position [1713, 0]
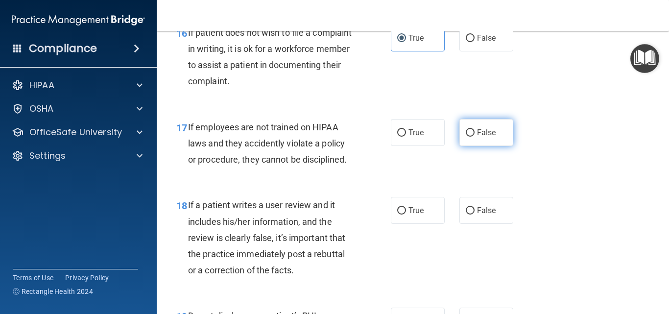
click at [471, 146] on label "False" at bounding box center [486, 132] width 54 height 27
click at [471, 137] on input "False" at bounding box center [470, 132] width 9 height 7
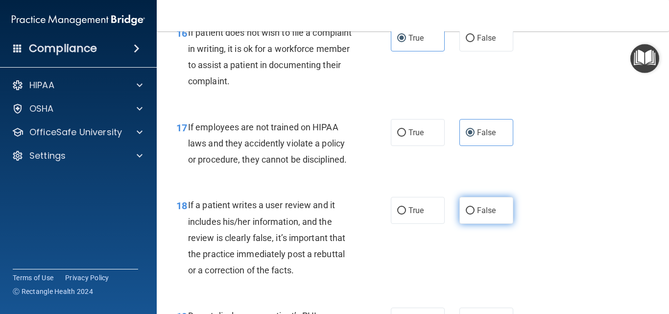
click at [474, 224] on label "False" at bounding box center [486, 210] width 54 height 27
click at [474, 214] on input "False" at bounding box center [470, 210] width 9 height 7
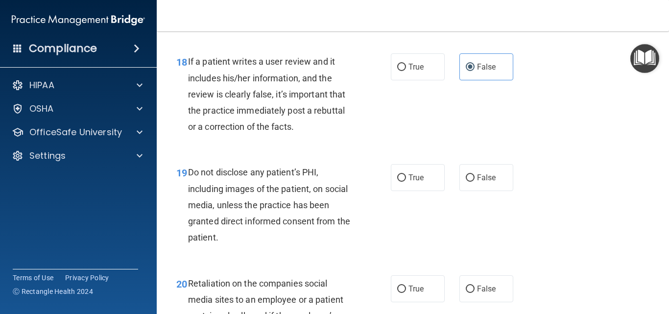
scroll to position [1860, 0]
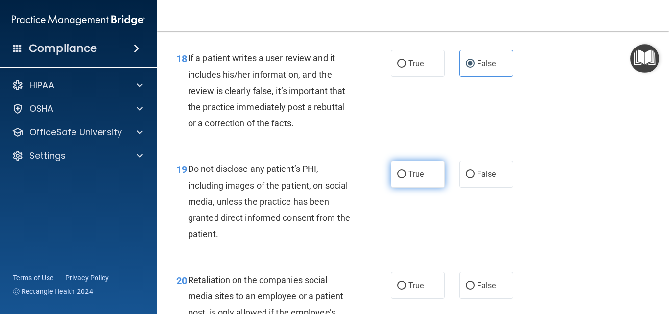
click at [419, 179] on span "True" at bounding box center [415, 173] width 15 height 9
click at [406, 178] on input "True" at bounding box center [401, 174] width 9 height 7
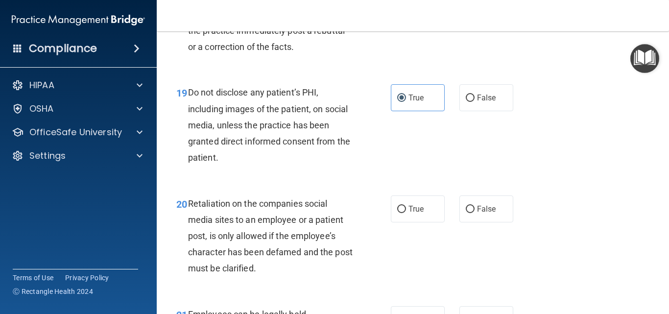
scroll to position [1958, 0]
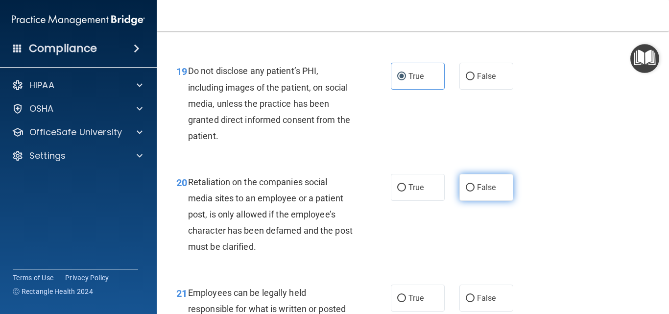
click at [473, 201] on label "False" at bounding box center [486, 187] width 54 height 27
click at [473, 191] on input "False" at bounding box center [470, 187] width 9 height 7
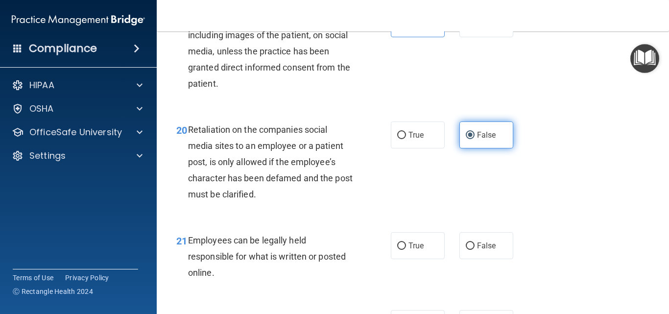
scroll to position [2056, 0]
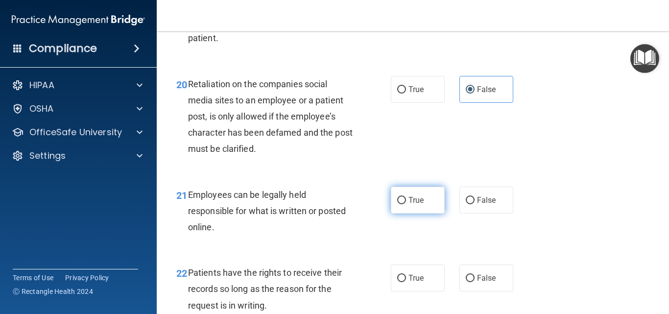
click at [405, 213] on label "True" at bounding box center [418, 200] width 54 height 27
click at [405, 204] on input "True" at bounding box center [401, 200] width 9 height 7
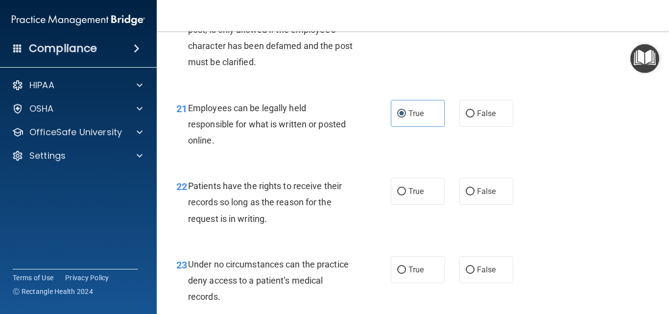
scroll to position [2154, 0]
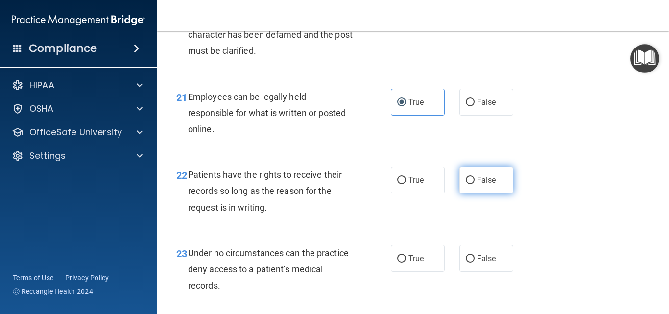
click at [498, 193] on label "False" at bounding box center [486, 179] width 54 height 27
click at [474, 184] on input "False" at bounding box center [470, 180] width 9 height 7
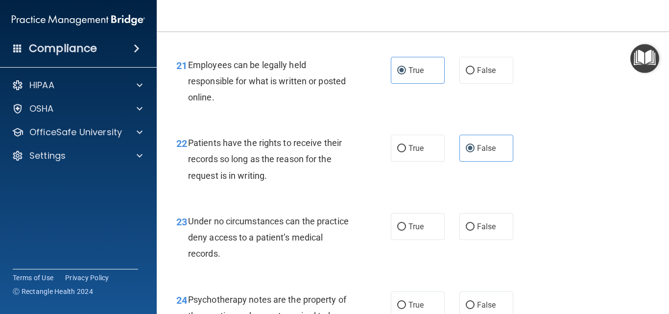
scroll to position [2252, 0]
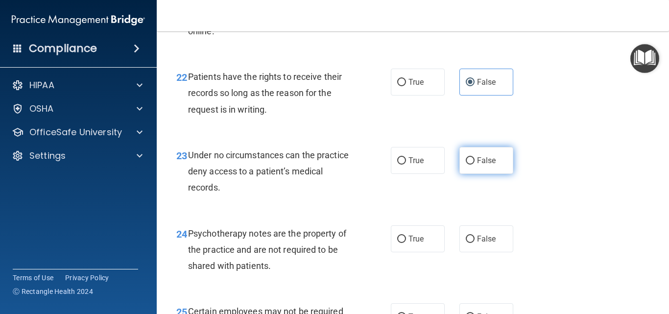
click at [486, 165] on span "False" at bounding box center [486, 160] width 19 height 9
click at [474, 164] on input "False" at bounding box center [470, 160] width 9 height 7
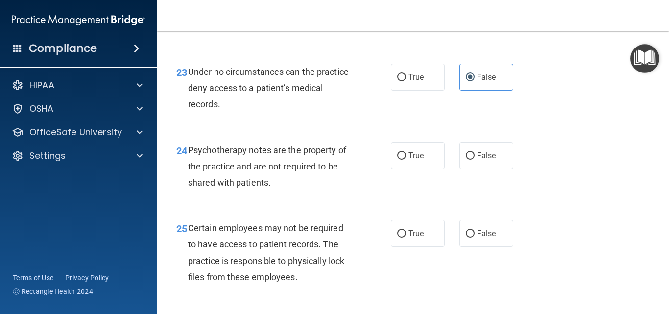
scroll to position [2350, 0]
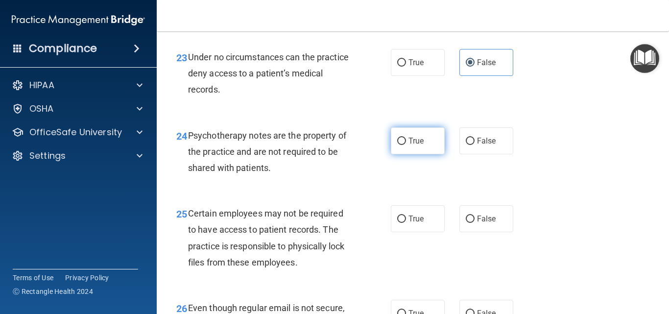
click at [412, 154] on label "True" at bounding box center [418, 140] width 54 height 27
click at [406, 145] on input "True" at bounding box center [401, 141] width 9 height 7
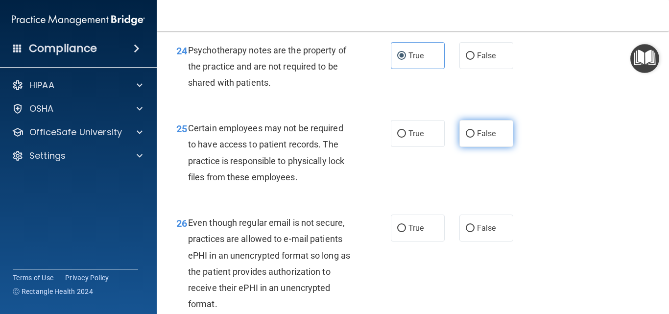
scroll to position [2448, 0]
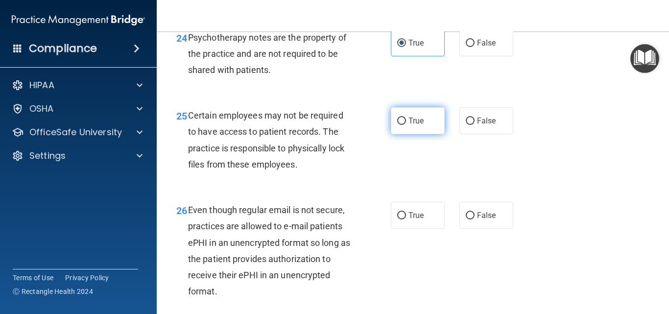
click at [420, 125] on span "True" at bounding box center [415, 120] width 15 height 9
click at [406, 125] on input "True" at bounding box center [401, 120] width 9 height 7
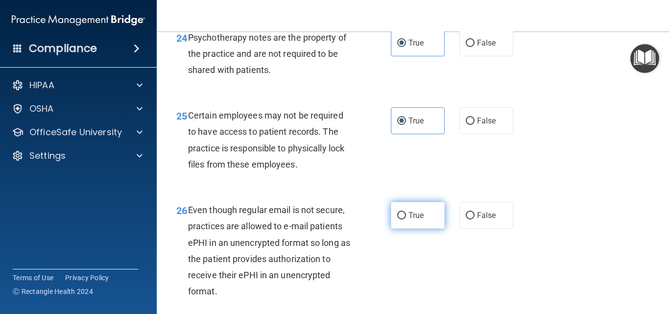
click at [412, 229] on label "True" at bounding box center [418, 215] width 54 height 27
click at [406, 219] on input "True" at bounding box center [401, 215] width 9 height 7
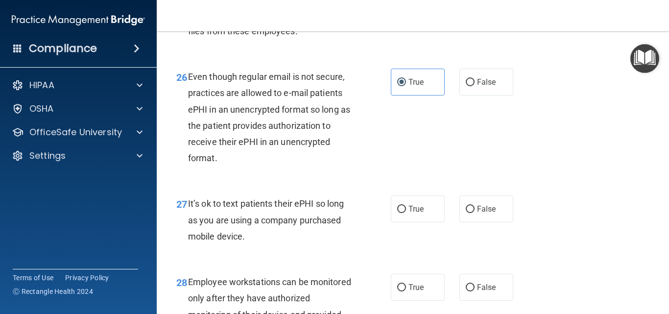
scroll to position [2595, 0]
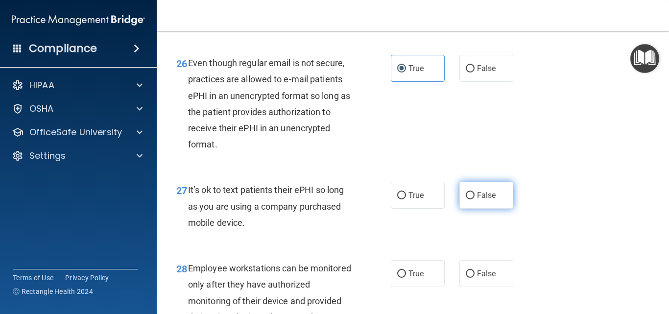
click at [488, 200] on span "False" at bounding box center [486, 194] width 19 height 9
click at [474, 199] on input "False" at bounding box center [470, 195] width 9 height 7
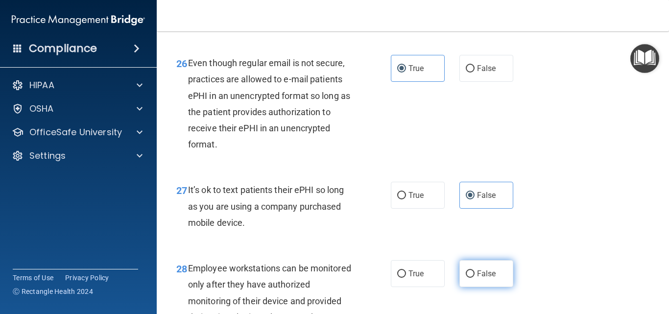
click at [482, 287] on label "False" at bounding box center [486, 273] width 54 height 27
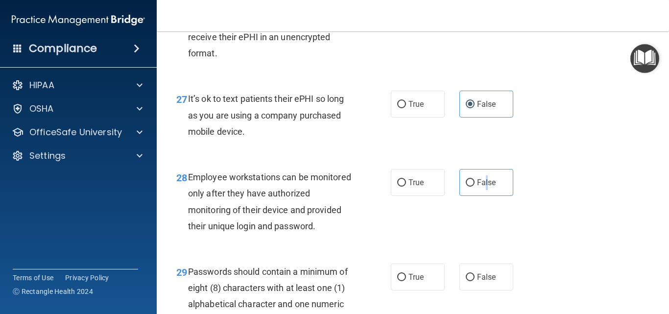
scroll to position [2742, 0]
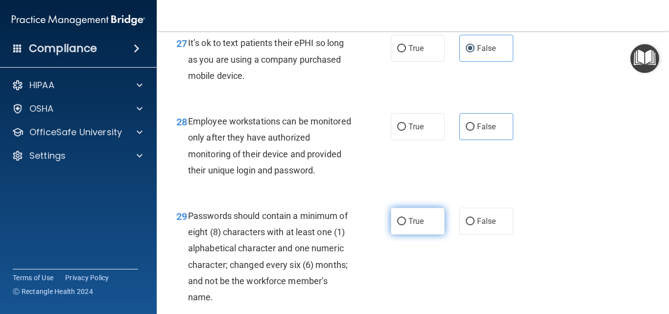
click at [421, 235] on label "True" at bounding box center [418, 221] width 54 height 27
click at [406, 225] on input "True" at bounding box center [401, 221] width 9 height 7
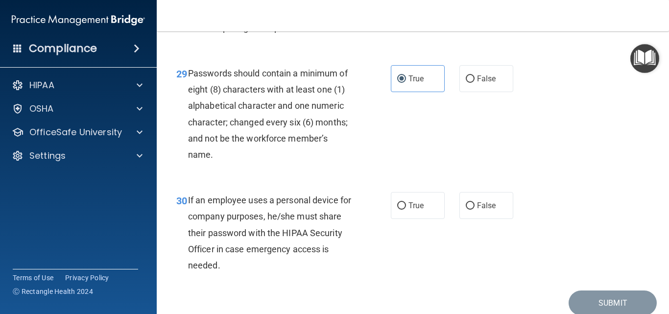
scroll to position [2888, 0]
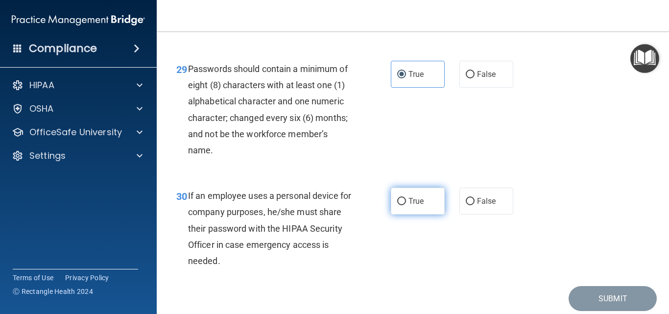
click at [433, 214] on label "True" at bounding box center [418, 201] width 54 height 27
click at [406, 205] on input "True" at bounding box center [401, 201] width 9 height 7
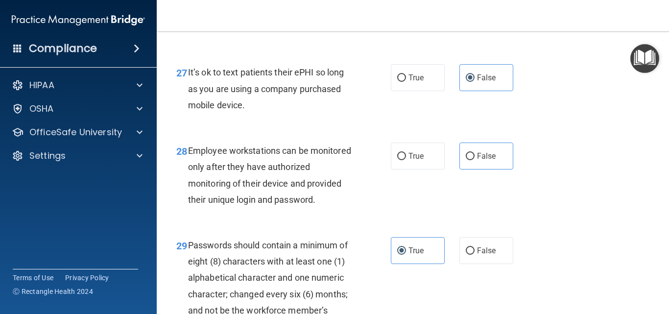
scroll to position [2663, 0]
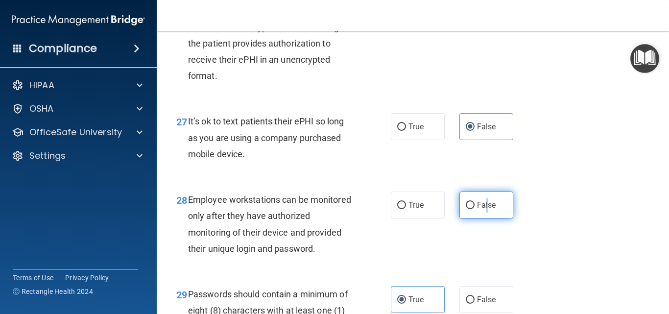
click at [483, 210] on span "False" at bounding box center [486, 204] width 19 height 9
click at [467, 218] on label "False" at bounding box center [486, 204] width 54 height 27
click at [467, 209] on input "False" at bounding box center [470, 205] width 9 height 7
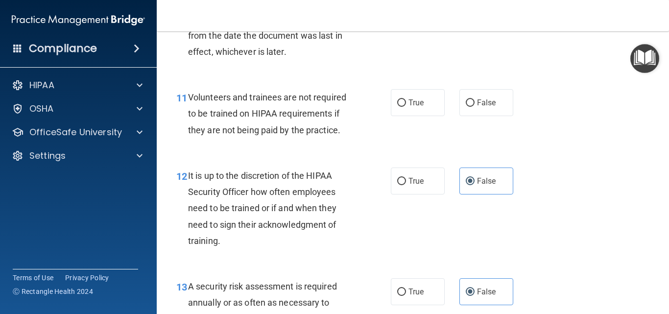
scroll to position [1146, 0]
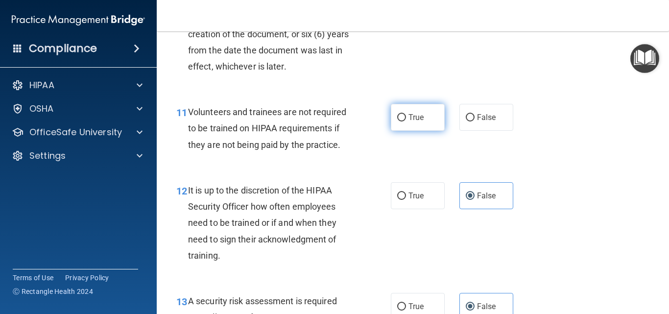
click at [424, 131] on label "True" at bounding box center [418, 117] width 54 height 27
click at [406, 121] on input "True" at bounding box center [401, 117] width 9 height 7
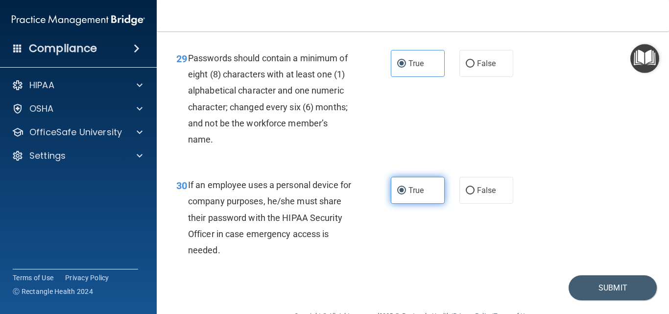
scroll to position [2957, 0]
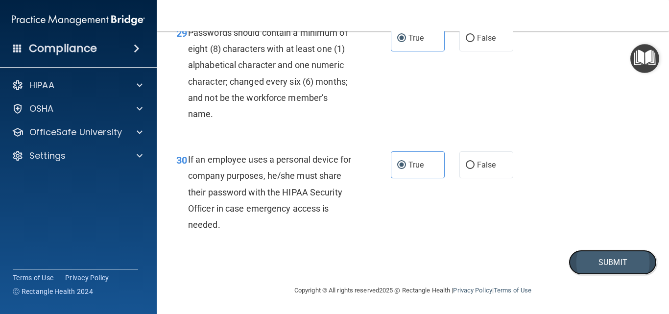
click at [590, 259] on button "Submit" at bounding box center [612, 262] width 88 height 25
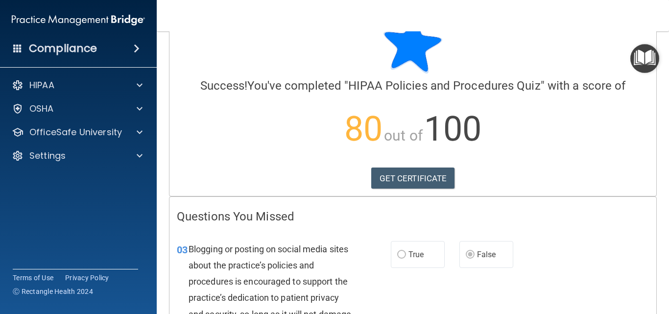
scroll to position [49, 0]
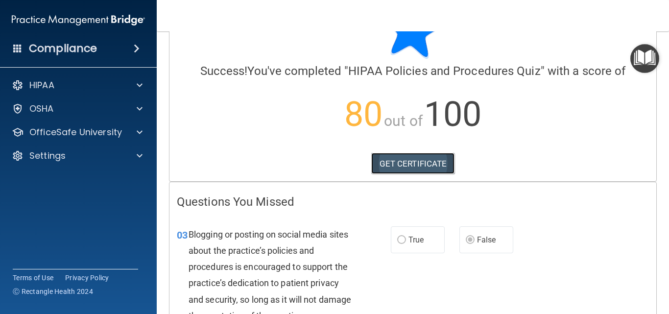
click at [431, 169] on link "GET CERTIFICATE" at bounding box center [413, 164] width 84 height 22
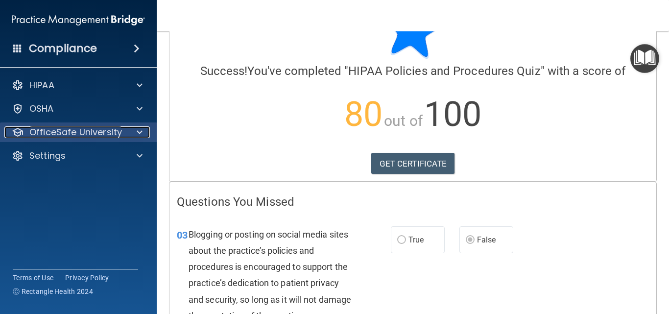
click at [138, 131] on span at bounding box center [140, 132] width 6 height 12
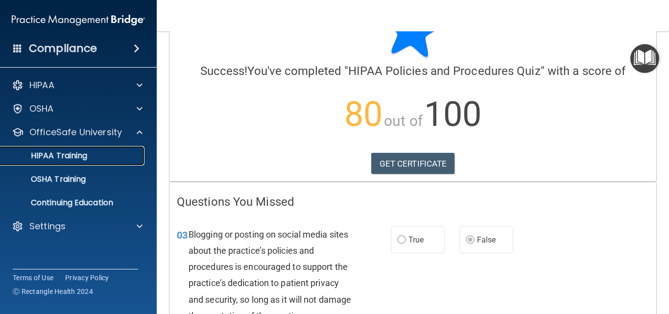
click at [90, 162] on link "HIPAA Training" at bounding box center [67, 156] width 154 height 20
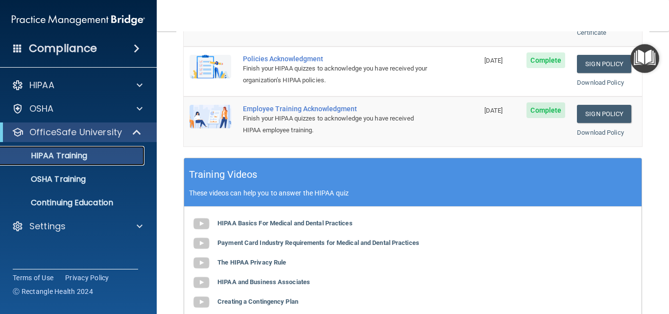
scroll to position [312, 0]
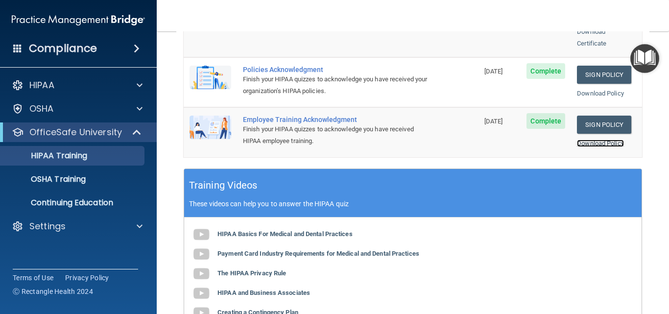
click at [592, 140] on link "Download Policy" at bounding box center [600, 143] width 47 height 7
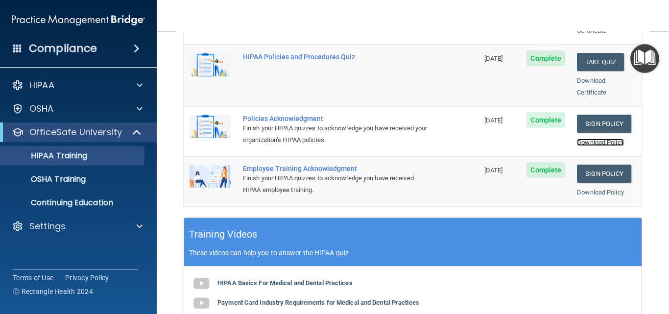
click at [600, 139] on link "Download Policy" at bounding box center [600, 142] width 47 height 7
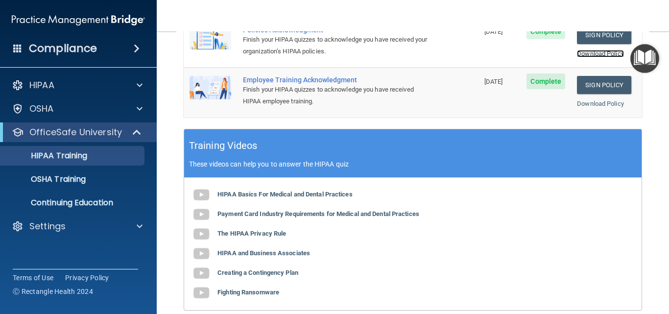
scroll to position [312, 0]
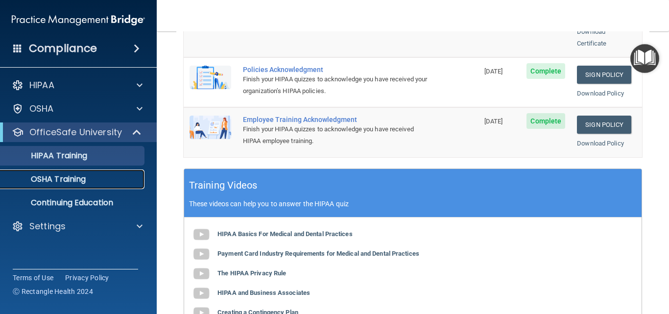
click at [90, 179] on div "OSHA Training" at bounding box center [73, 179] width 134 height 10
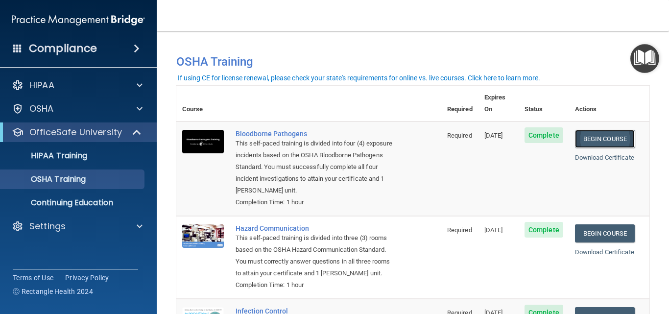
click at [584, 130] on link "Begin Course" at bounding box center [605, 139] width 60 height 18
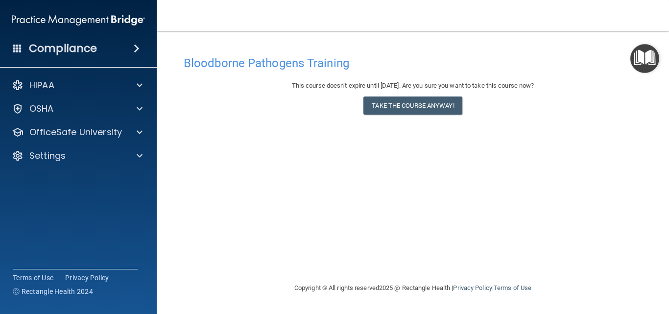
click at [450, 117] on div "This course doesn’t expire until [DATE]. Are you sure you want to take this cou…" at bounding box center [413, 100] width 458 height 40
click at [452, 108] on button "Take the course anyway!" at bounding box center [412, 105] width 98 height 18
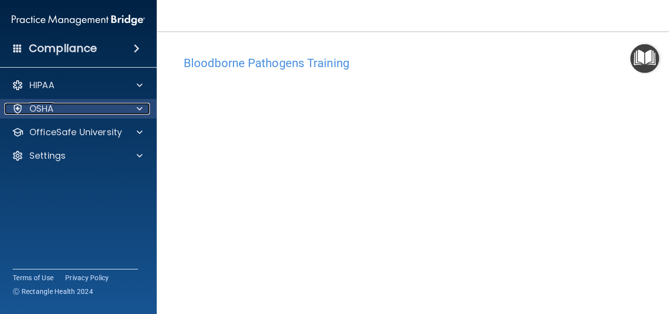
click at [135, 103] on div at bounding box center [138, 109] width 24 height 12
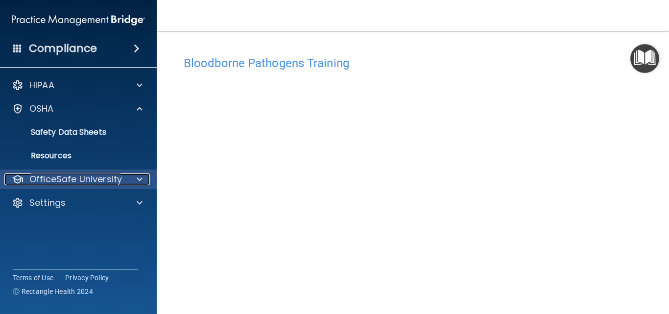
click at [136, 179] on div at bounding box center [138, 179] width 24 height 12
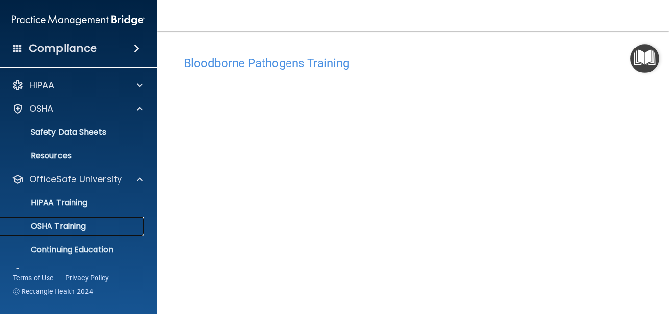
click at [98, 228] on div "OSHA Training" at bounding box center [73, 226] width 134 height 10
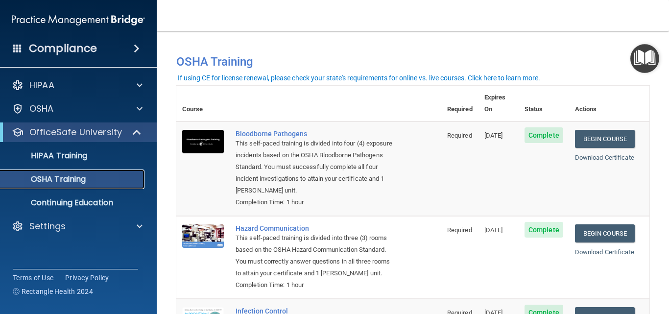
scroll to position [49, 0]
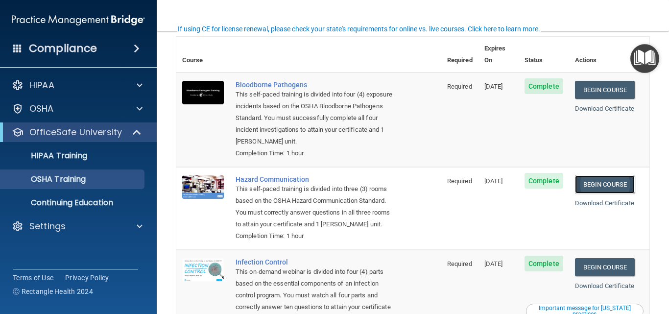
click at [598, 175] on link "Begin Course" at bounding box center [605, 184] width 60 height 18
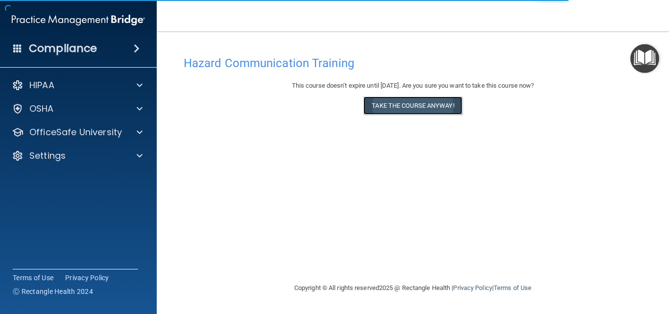
click at [423, 112] on button "Take the course anyway!" at bounding box center [412, 105] width 98 height 18
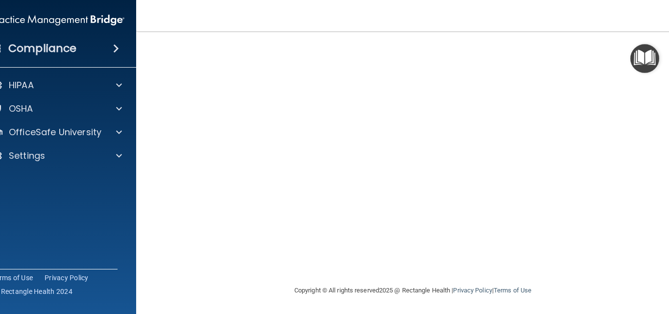
scroll to position [54, 0]
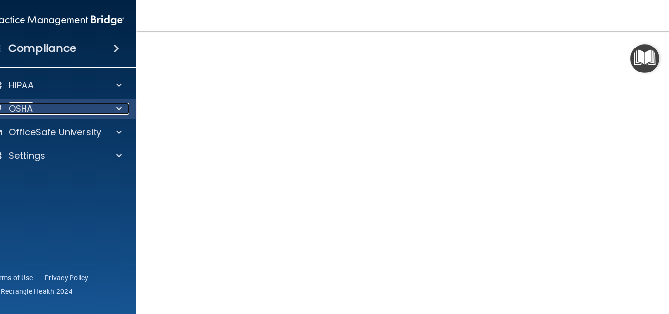
click at [116, 109] on span at bounding box center [119, 109] width 6 height 12
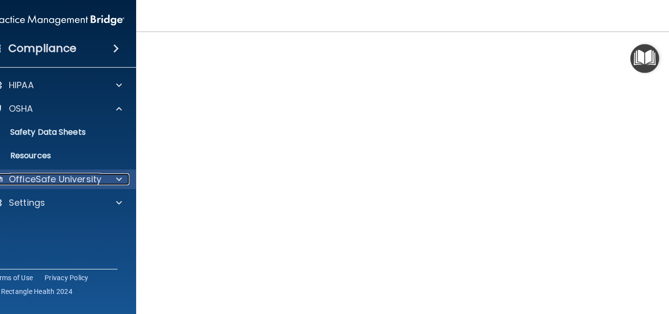
click at [109, 175] on div at bounding box center [117, 179] width 24 height 12
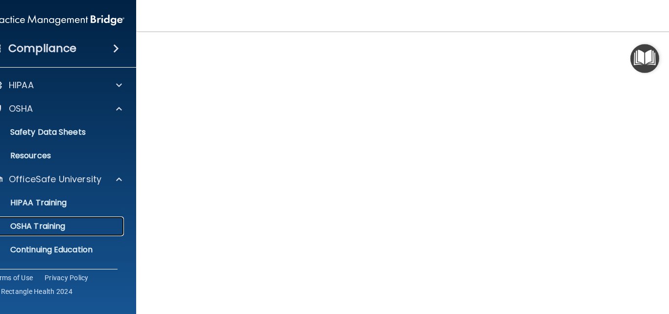
click at [57, 229] on p "OSHA Training" at bounding box center [25, 226] width 79 height 10
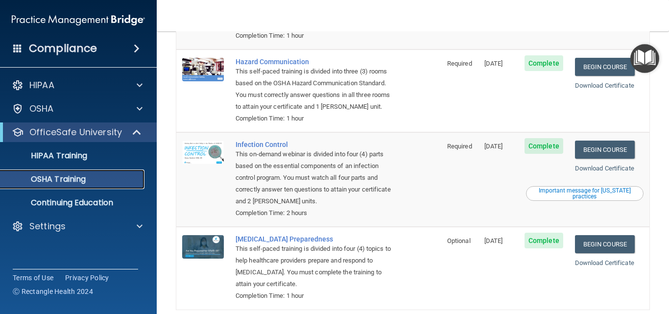
scroll to position [166, 0]
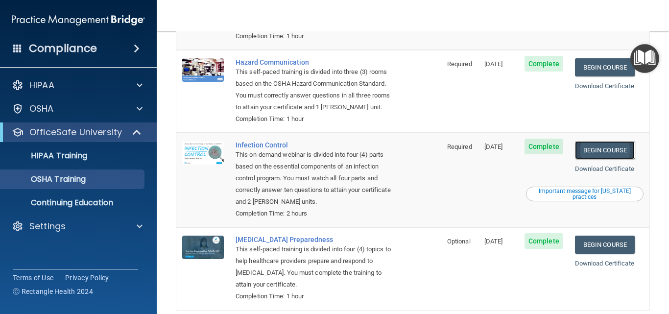
click at [589, 149] on link "Begin Course" at bounding box center [605, 150] width 60 height 18
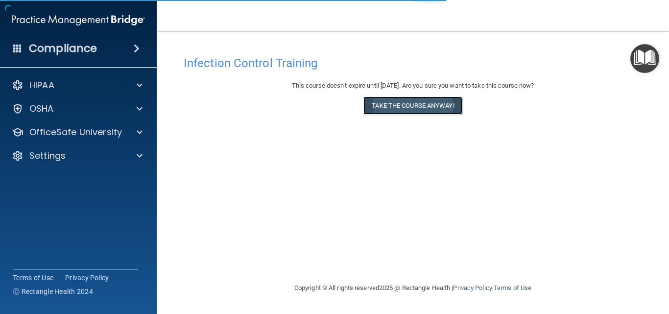
click at [446, 114] on button "Take the course anyway!" at bounding box center [412, 105] width 98 height 18
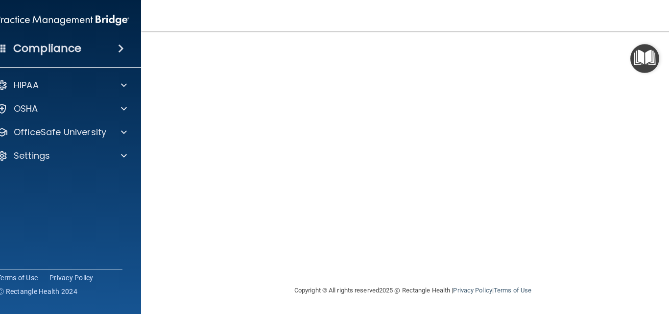
scroll to position [56, 0]
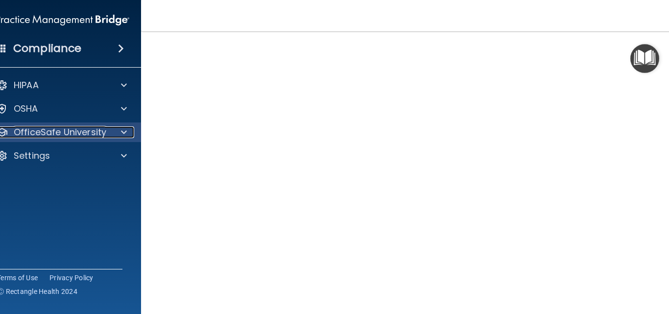
click at [123, 133] on div at bounding box center [122, 132] width 24 height 12
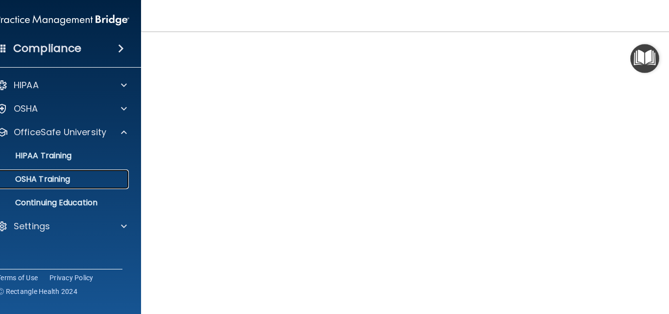
click at [65, 184] on p "OSHA Training" at bounding box center [30, 179] width 79 height 10
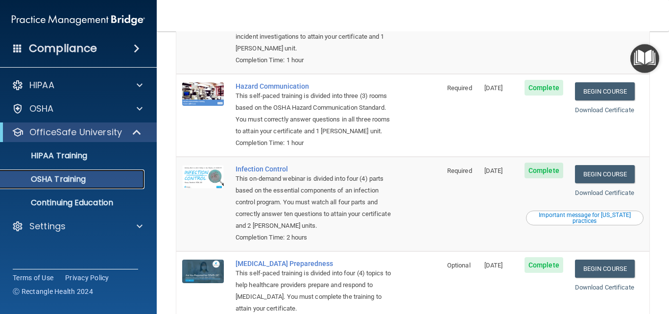
scroll to position [215, 0]
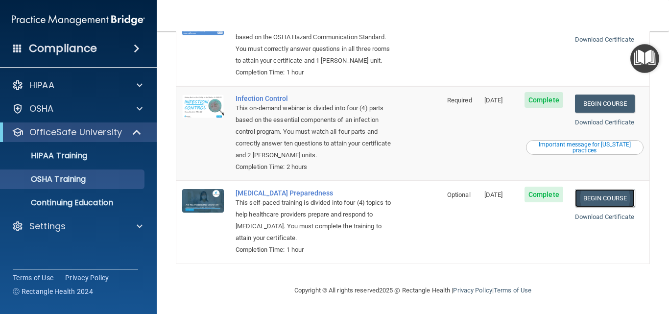
click at [596, 192] on link "Begin Course" at bounding box center [605, 198] width 60 height 18
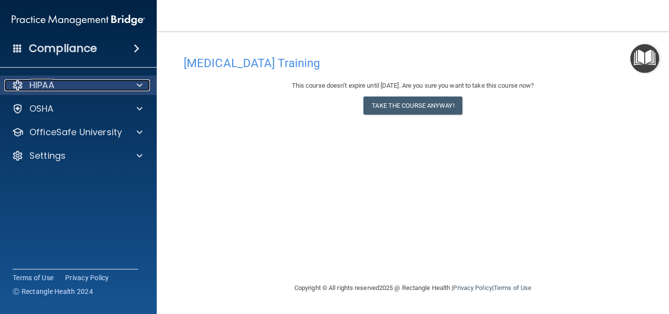
click at [138, 85] on span at bounding box center [140, 85] width 6 height 12
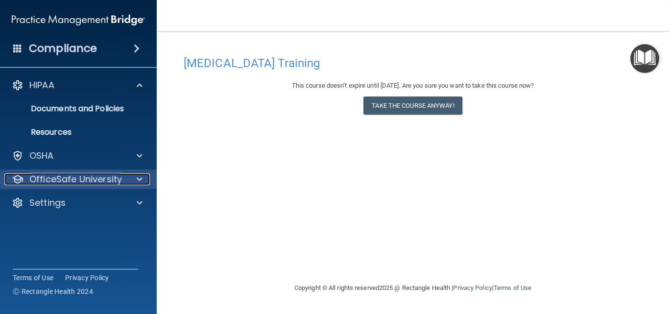
click at [127, 176] on div at bounding box center [138, 179] width 24 height 12
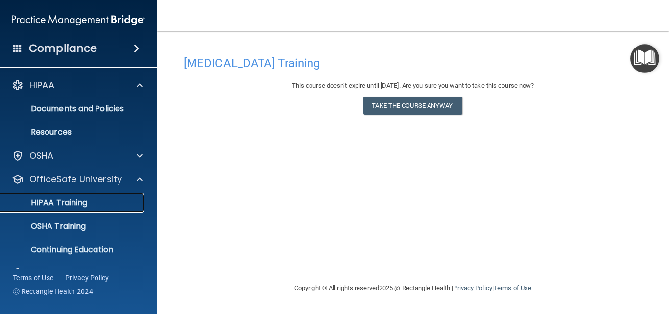
click at [83, 203] on p "HIPAA Training" at bounding box center [46, 203] width 81 height 10
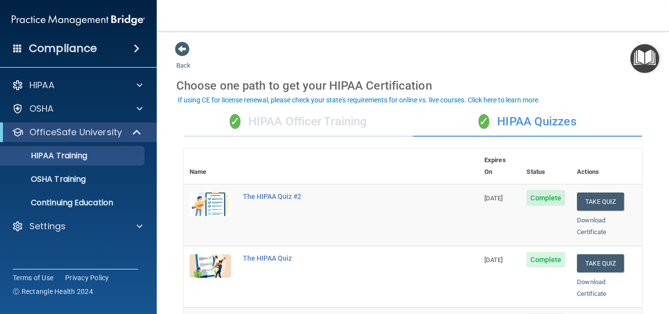
click at [263, 121] on div "✓ HIPAA Officer Training" at bounding box center [298, 121] width 229 height 29
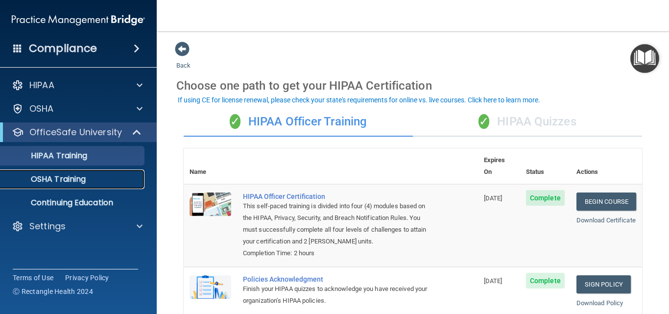
click at [83, 179] on p "OSHA Training" at bounding box center [45, 179] width 79 height 10
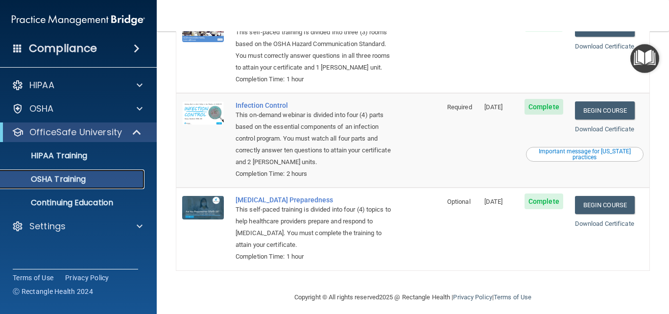
scroll to position [215, 0]
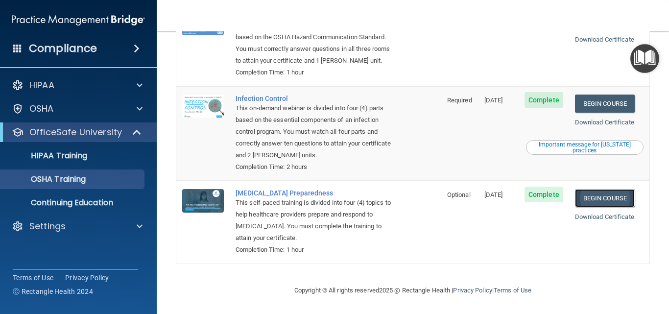
click at [598, 201] on link "Begin Course" at bounding box center [605, 198] width 60 height 18
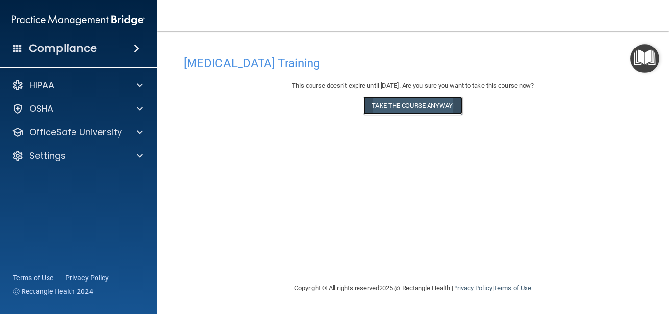
click at [440, 101] on button "Take the course anyway!" at bounding box center [412, 105] width 98 height 18
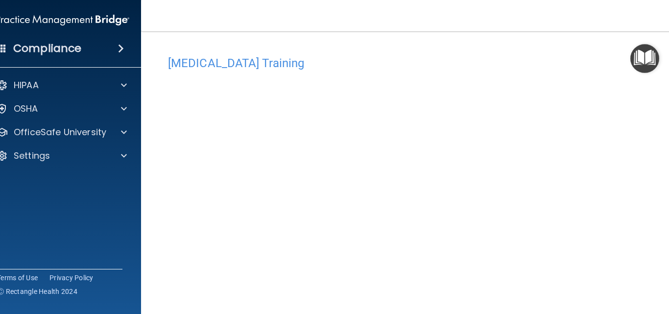
scroll to position [32, 0]
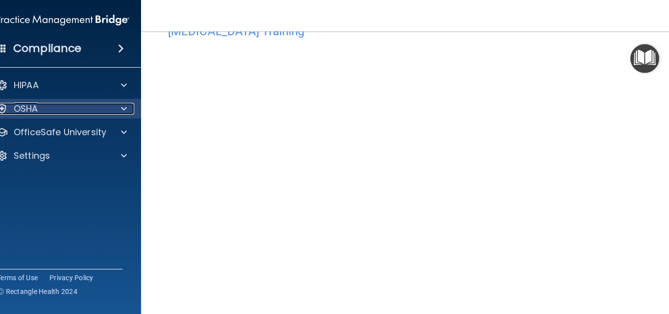
click at [123, 111] on div at bounding box center [122, 109] width 24 height 12
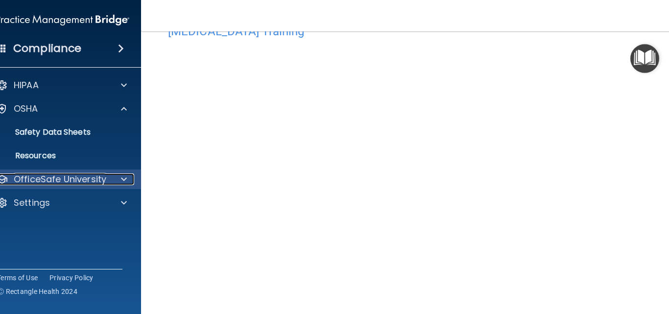
click at [121, 185] on span at bounding box center [124, 179] width 6 height 12
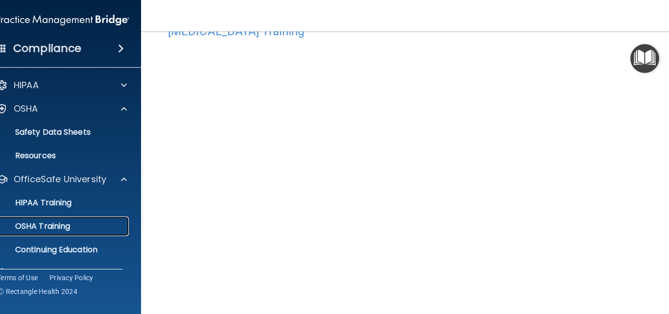
click at [89, 219] on link "OSHA Training" at bounding box center [52, 226] width 154 height 20
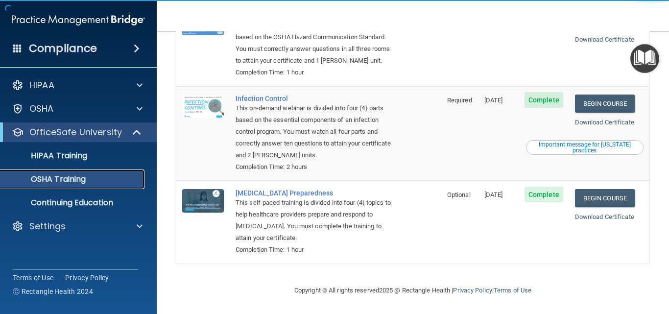
scroll to position [215, 0]
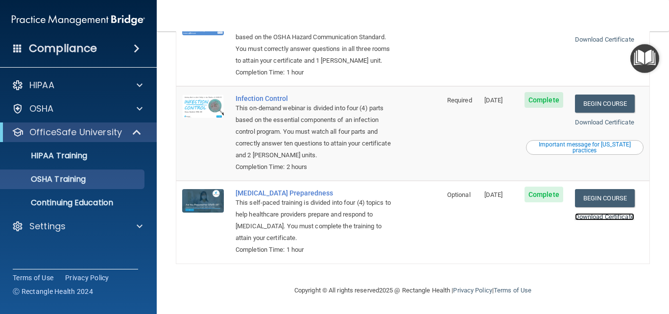
click at [603, 215] on link "Download Certificate" at bounding box center [604, 216] width 59 height 7
click at [610, 120] on link "Download Certificate" at bounding box center [604, 121] width 59 height 7
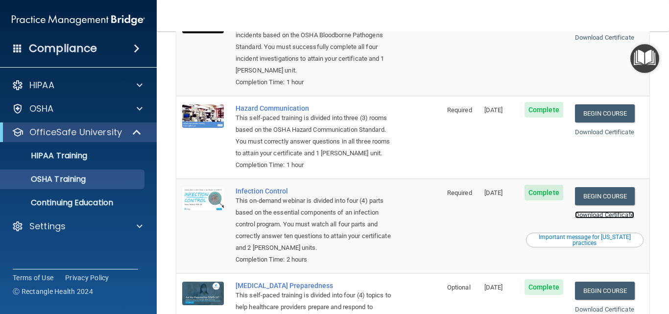
scroll to position [117, 0]
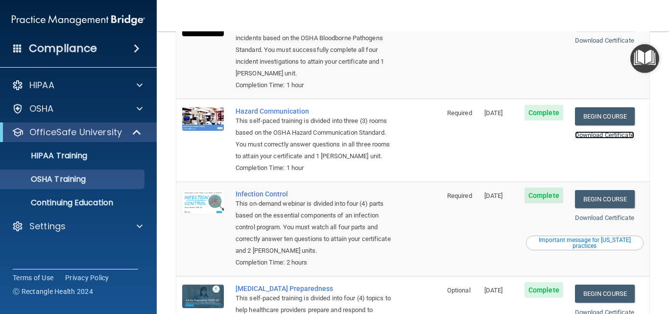
click at [595, 131] on link "Download Certificate" at bounding box center [604, 134] width 59 height 7
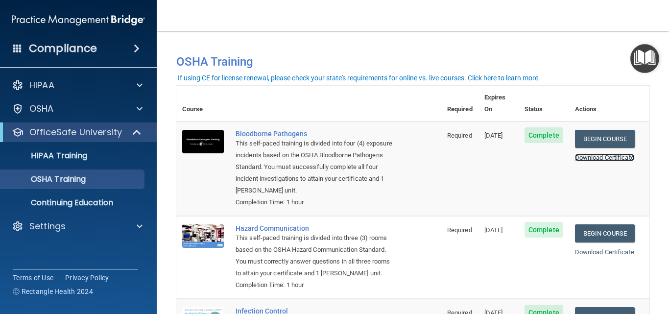
click at [604, 154] on link "Download Certificate" at bounding box center [604, 157] width 59 height 7
click at [83, 205] on p "Continuing Education" at bounding box center [73, 203] width 134 height 10
